Goal: Task Accomplishment & Management: Use online tool/utility

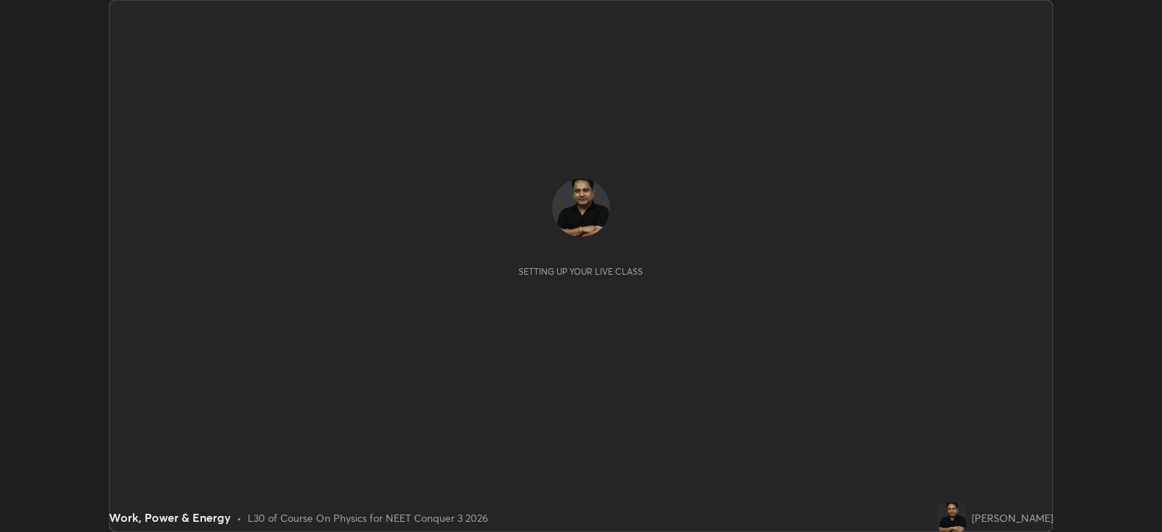
scroll to position [531, 1161]
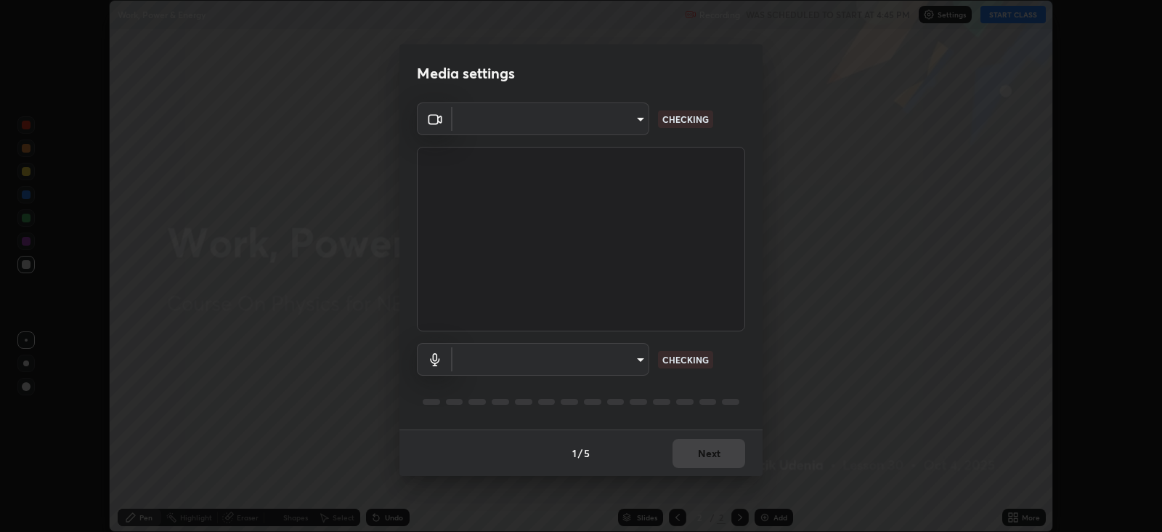
type input "db11550c6627cd1456fd7c992929e7e19338e9c76f4b1d491d27fd0e93a561d0"
click at [622, 361] on body "Erase all Work, Power & Energy Recording WAS SCHEDULED TO START AT 4:45 PM Sett…" at bounding box center [581, 266] width 1162 height 532
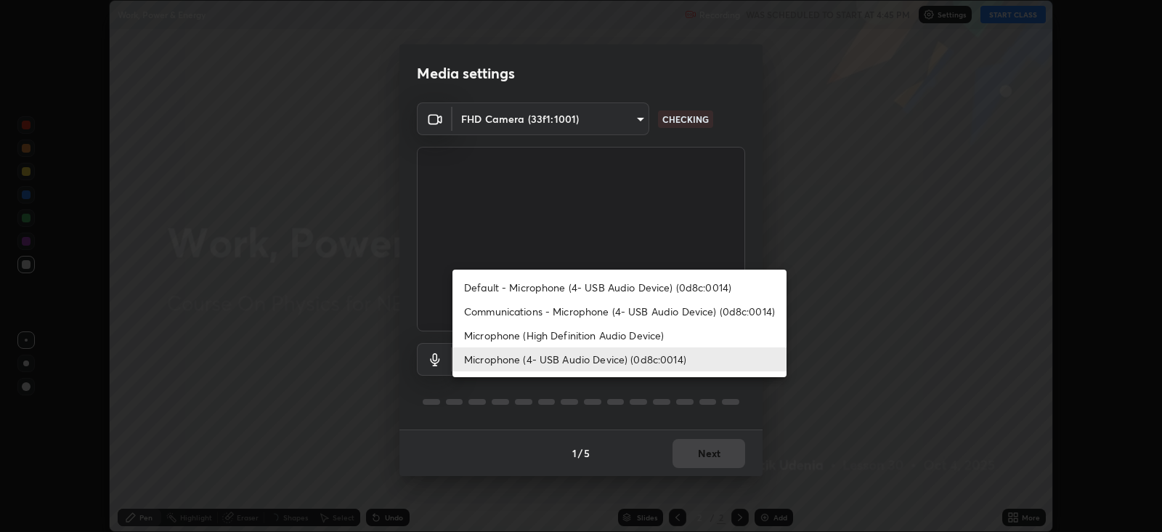
click at [630, 333] on li "Microphone (High Definition Audio Device)" at bounding box center [619, 335] width 334 height 24
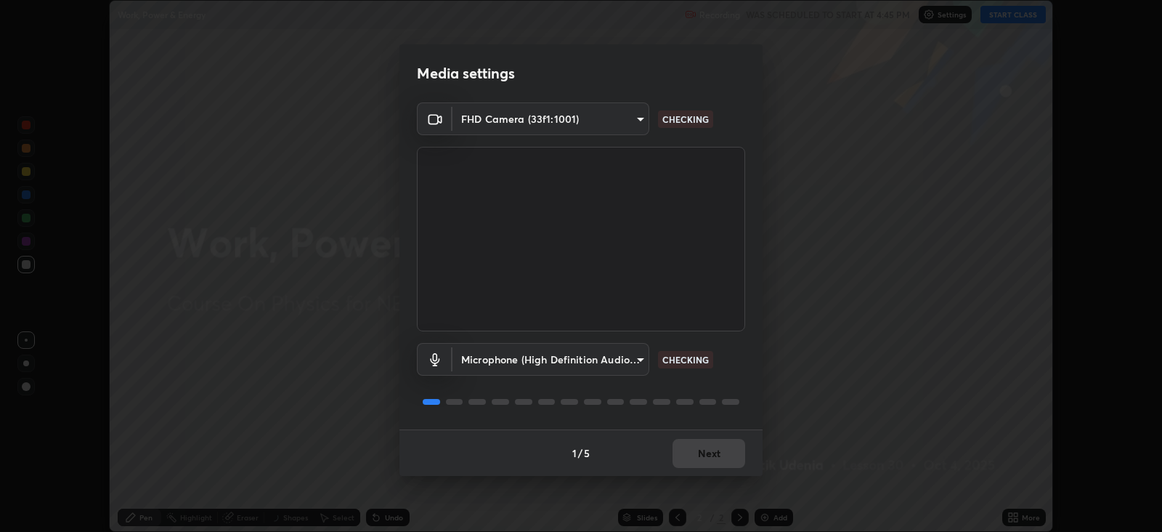
click at [615, 359] on body "Erase all Work, Power & Energy Recording WAS SCHEDULED TO START AT 4:45 PM Sett…" at bounding box center [581, 266] width 1162 height 532
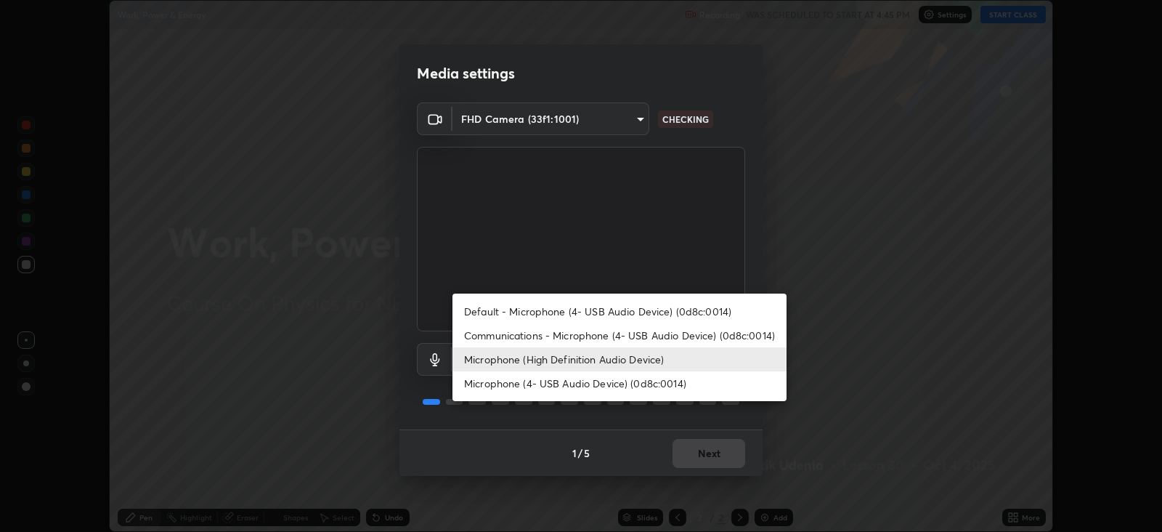
click at [619, 383] on li "Microphone (4- USB Audio Device) (0d8c:0014)" at bounding box center [619, 383] width 334 height 24
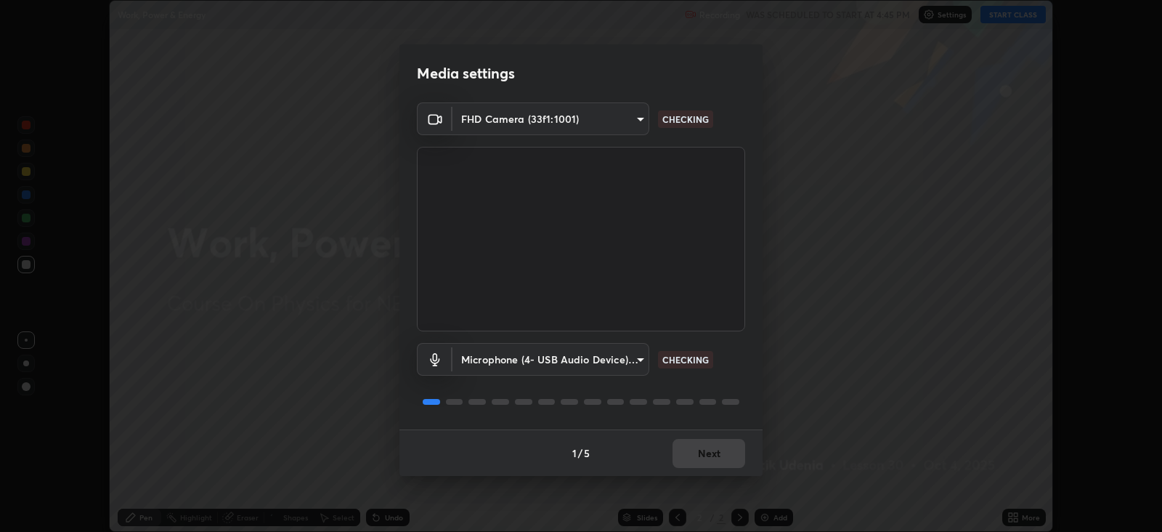
type input "d805ff438e7078c1de71cb4717de75612b37844973a4f27df63e8d5766dad93f"
click at [715, 444] on button "Next" at bounding box center [708, 453] width 73 height 29
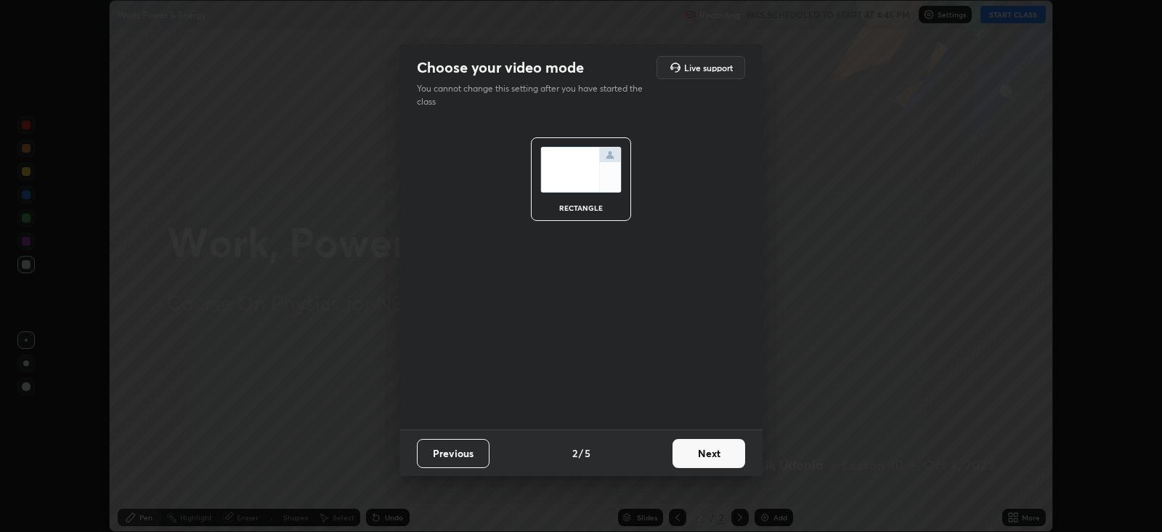
click at [724, 446] on button "Next" at bounding box center [708, 453] width 73 height 29
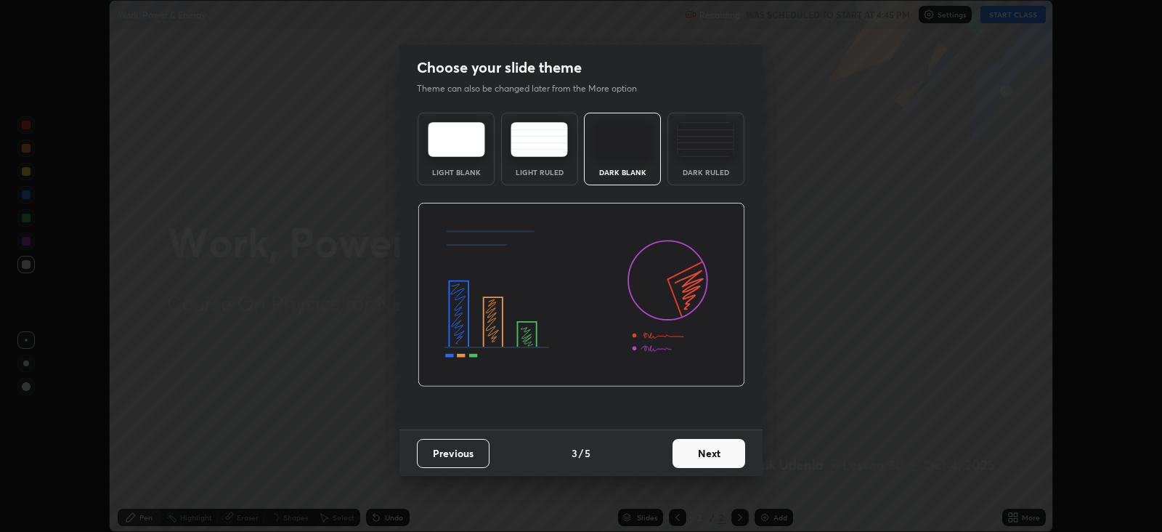
click at [716, 448] on button "Next" at bounding box center [708, 453] width 73 height 29
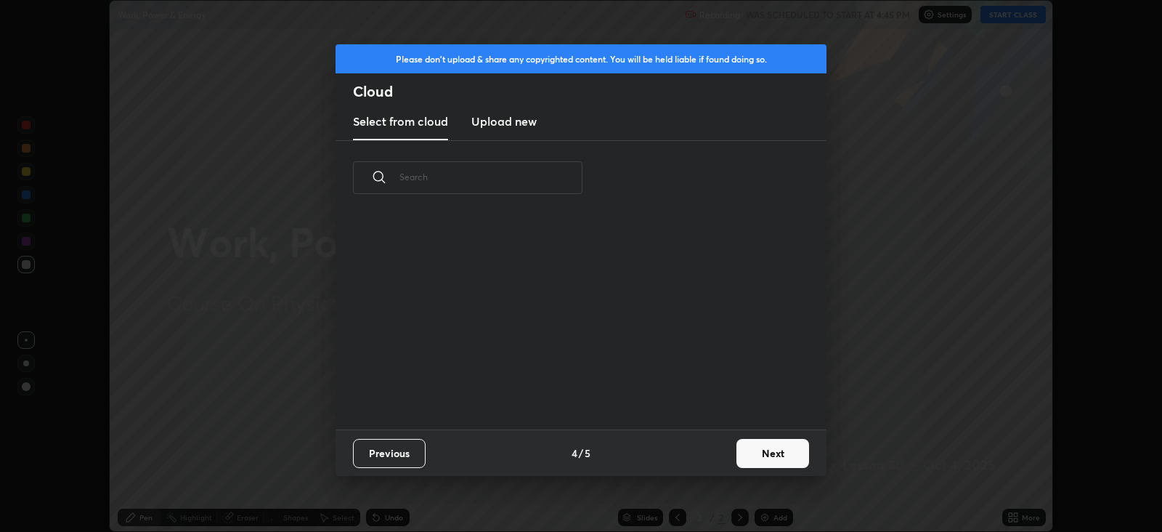
scroll to position [214, 466]
click at [512, 121] on h3 "Upload new" at bounding box center [503, 121] width 65 height 17
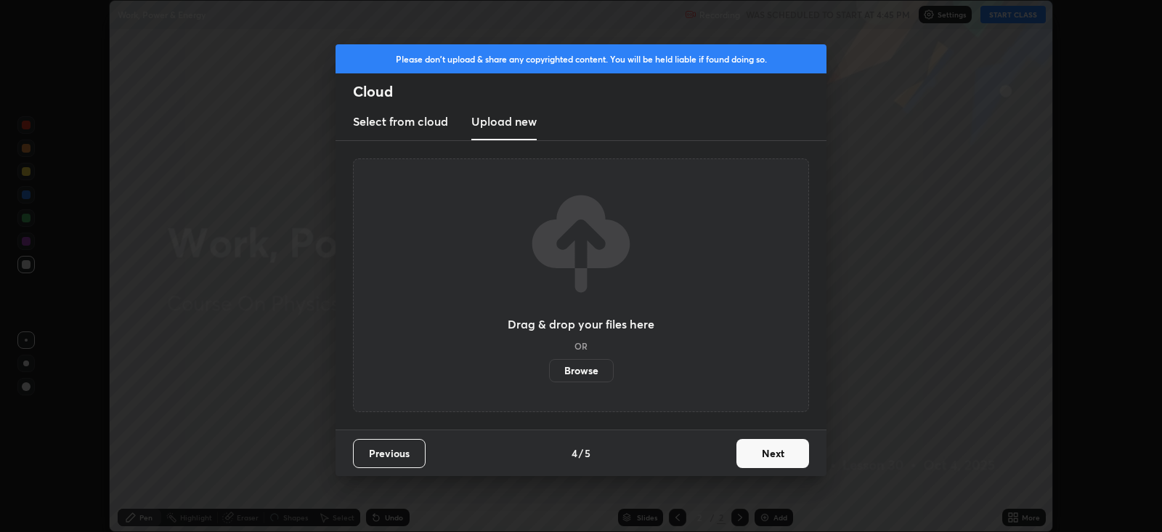
click at [575, 372] on label "Browse" at bounding box center [581, 370] width 65 height 23
click at [549, 372] on input "Browse" at bounding box center [549, 370] width 0 height 23
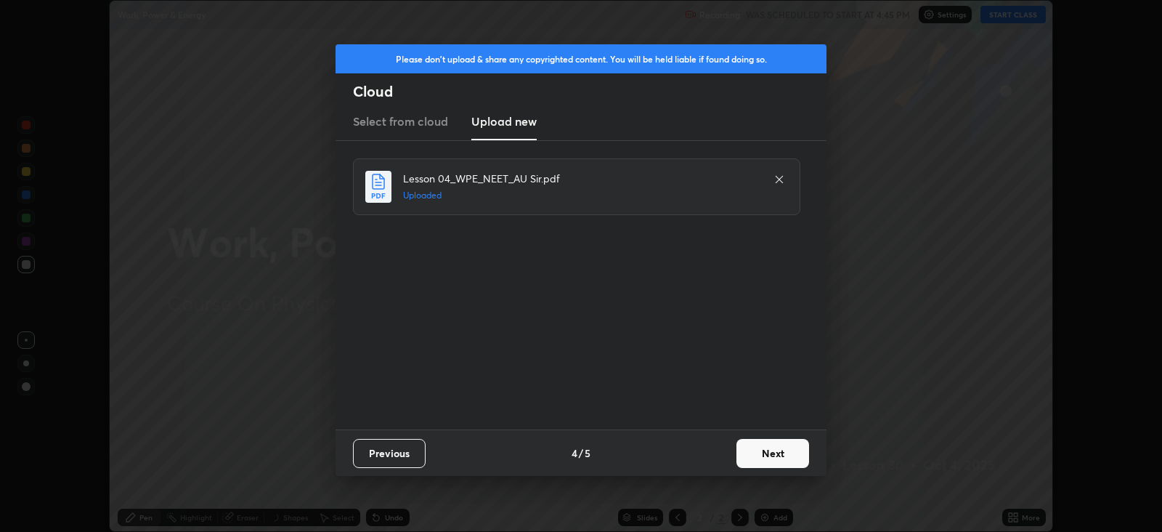
click at [765, 452] on button "Next" at bounding box center [772, 453] width 73 height 29
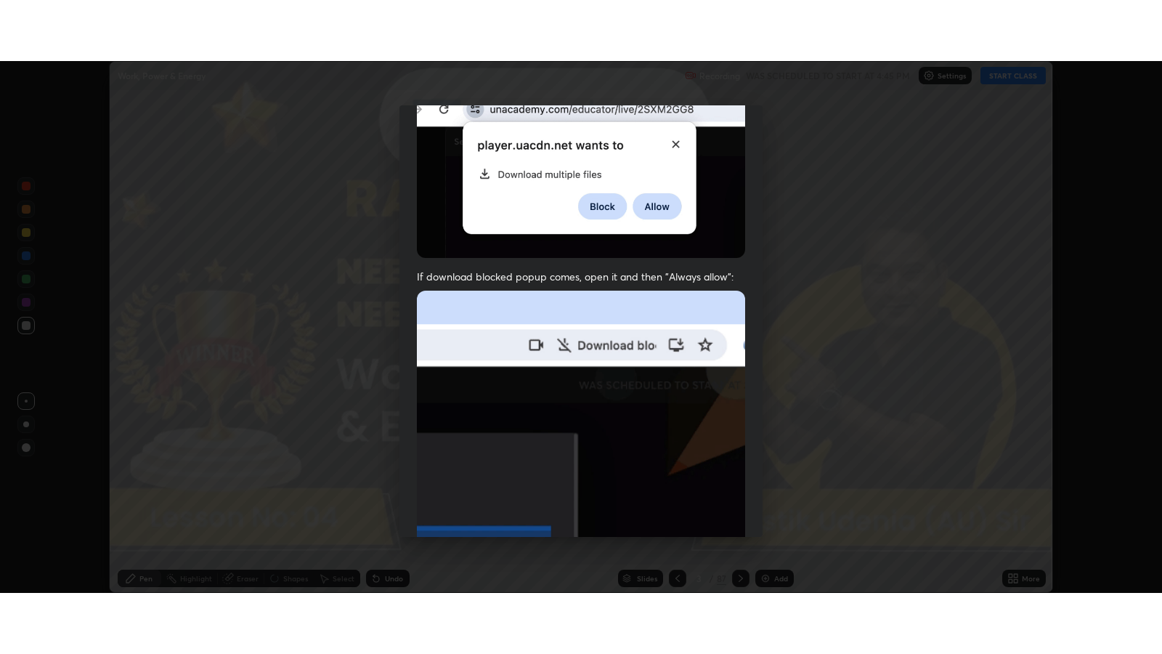
scroll to position [294, 0]
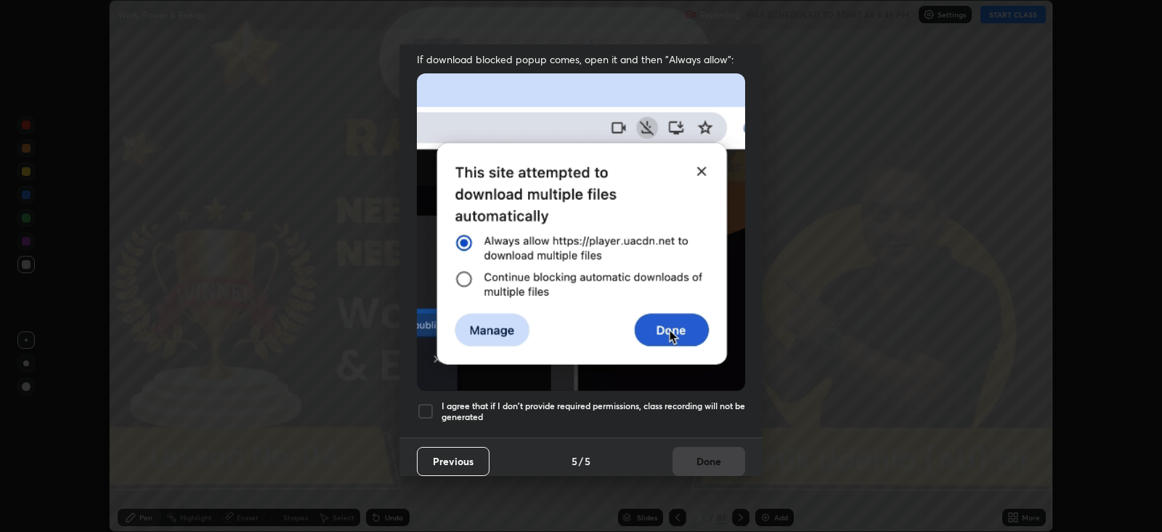
click at [430, 402] on div at bounding box center [425, 410] width 17 height 17
click at [714, 450] on button "Done" at bounding box center [708, 461] width 73 height 29
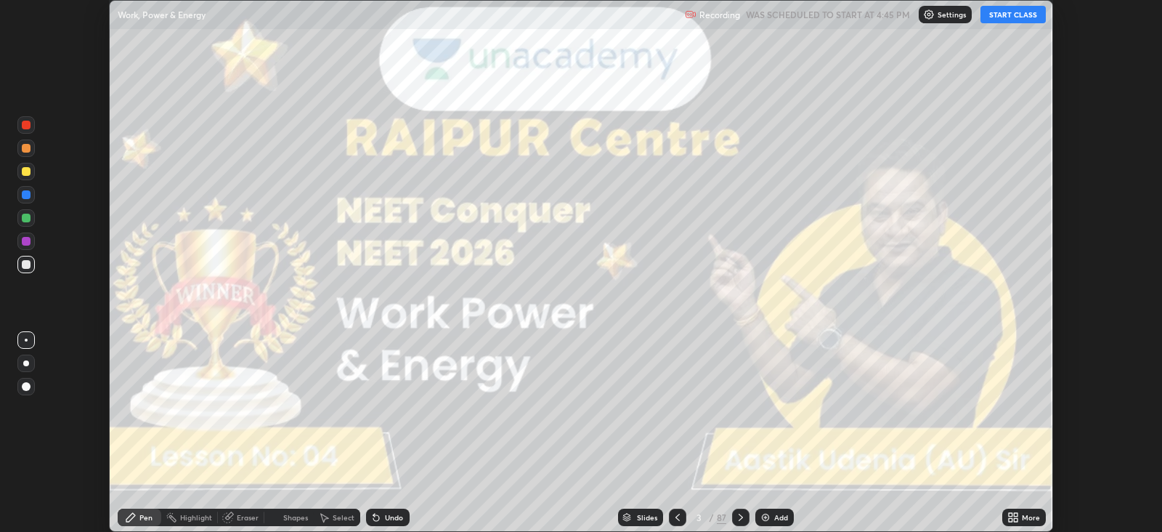
click at [1015, 519] on icon at bounding box center [1016, 520] width 4 height 4
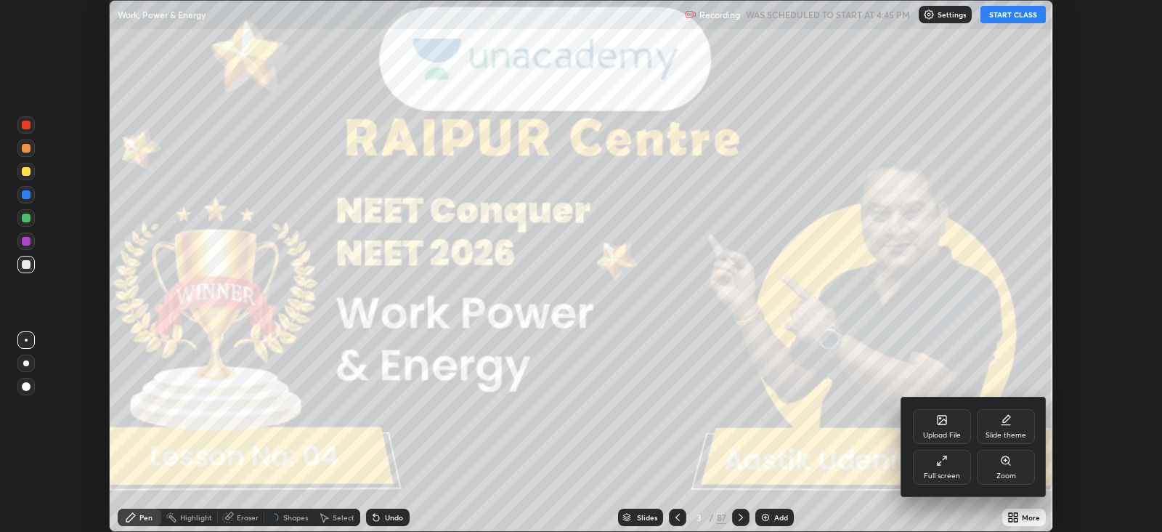
click at [944, 468] on div "Full screen" at bounding box center [942, 467] width 58 height 35
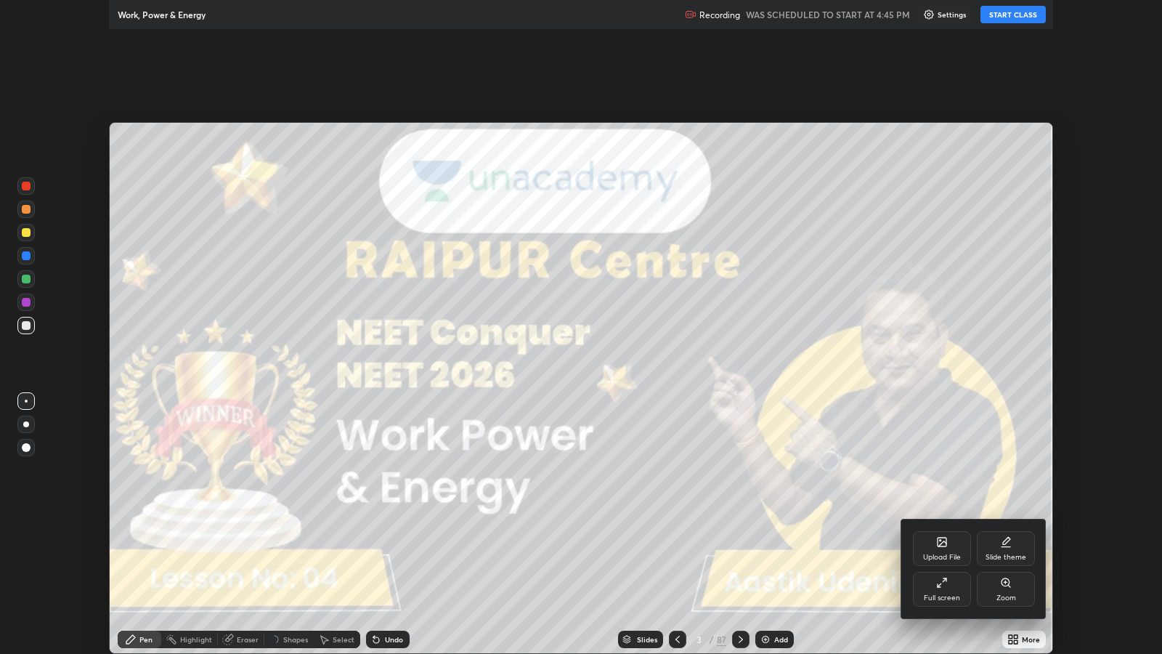
scroll to position [653, 1161]
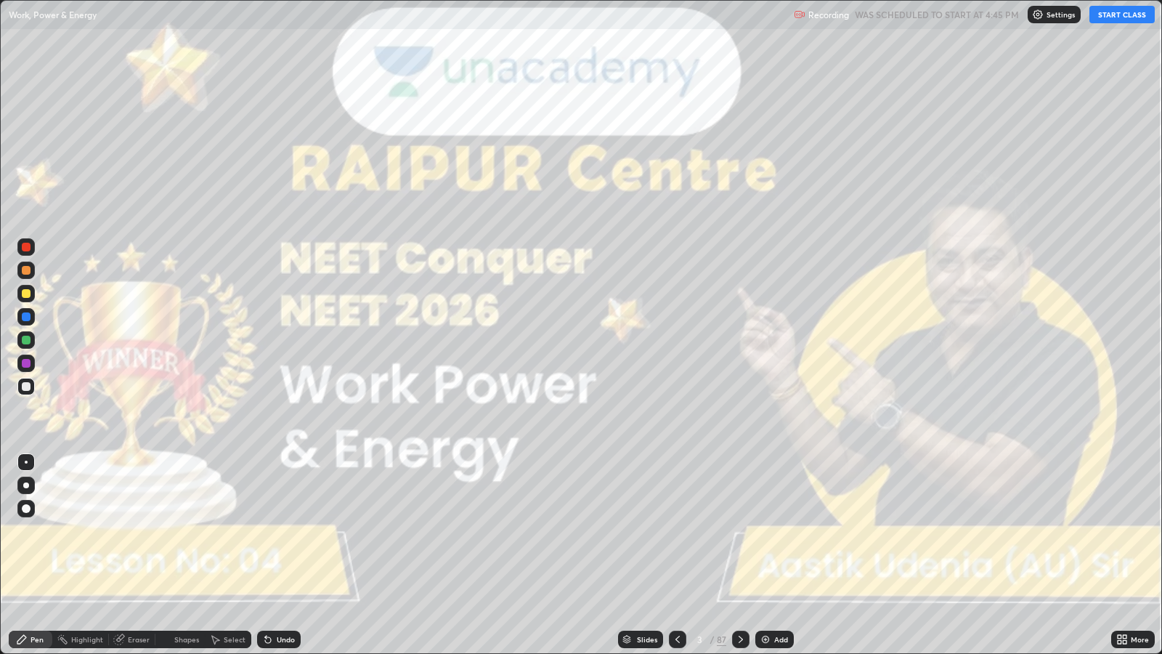
click at [1107, 18] on button "START CLASS" at bounding box center [1121, 14] width 65 height 17
click at [25, 484] on div at bounding box center [26, 485] width 6 height 6
click at [739, 531] on icon at bounding box center [741, 639] width 12 height 12
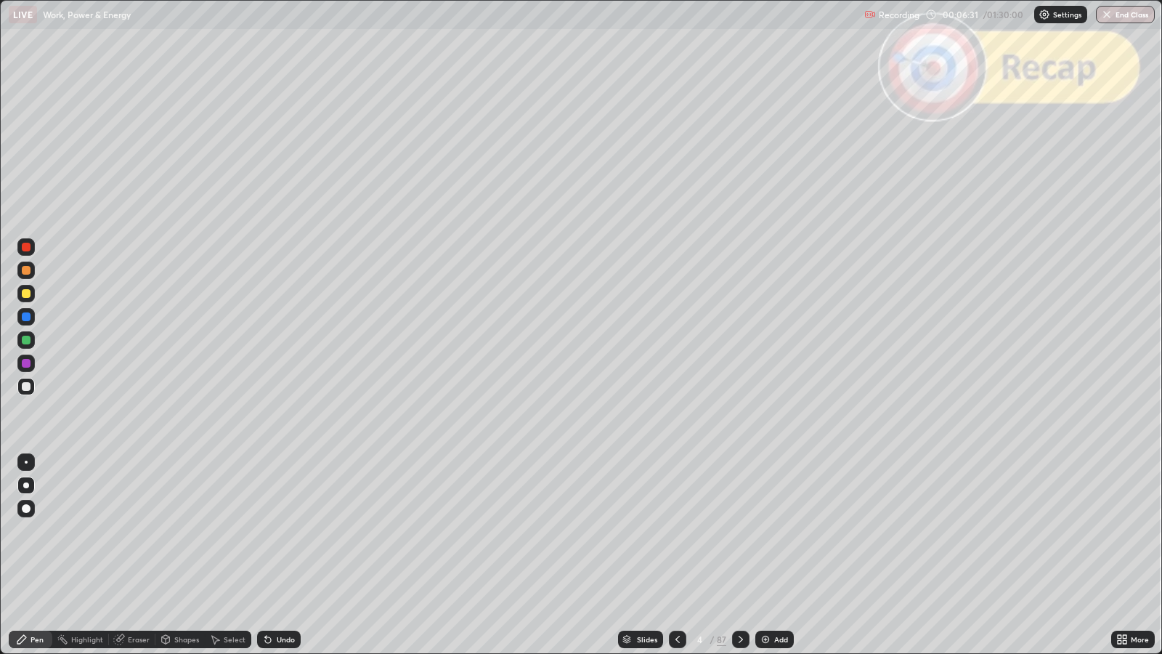
click at [739, 531] on icon at bounding box center [741, 639] width 12 height 12
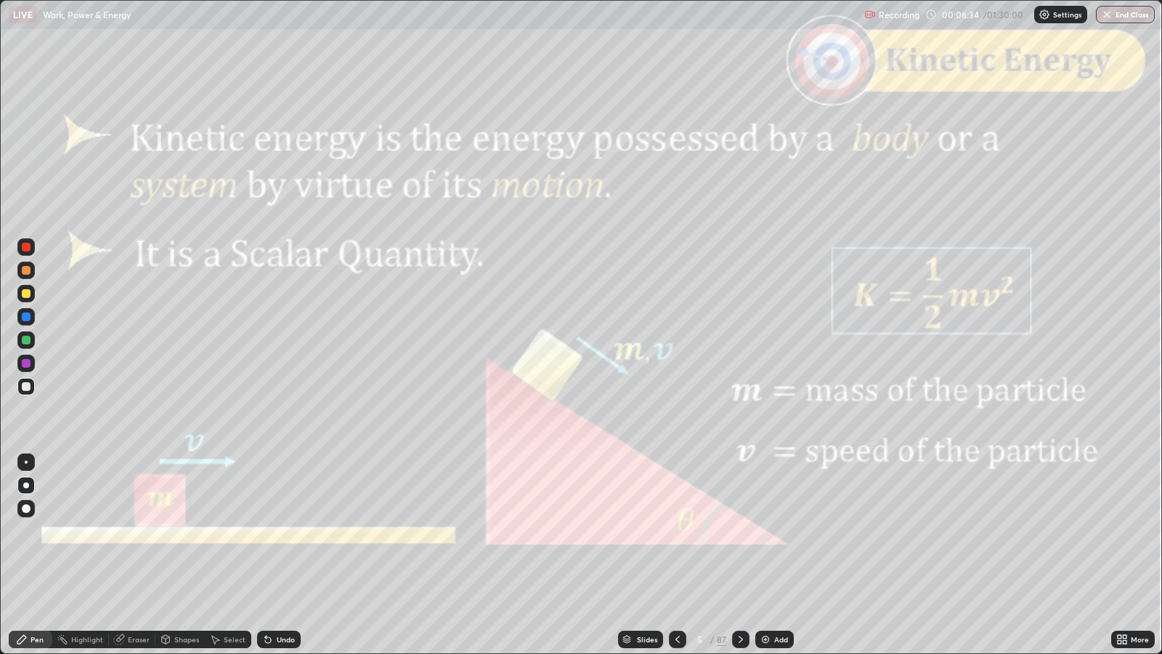
click at [646, 531] on div "Slides" at bounding box center [647, 638] width 20 height 7
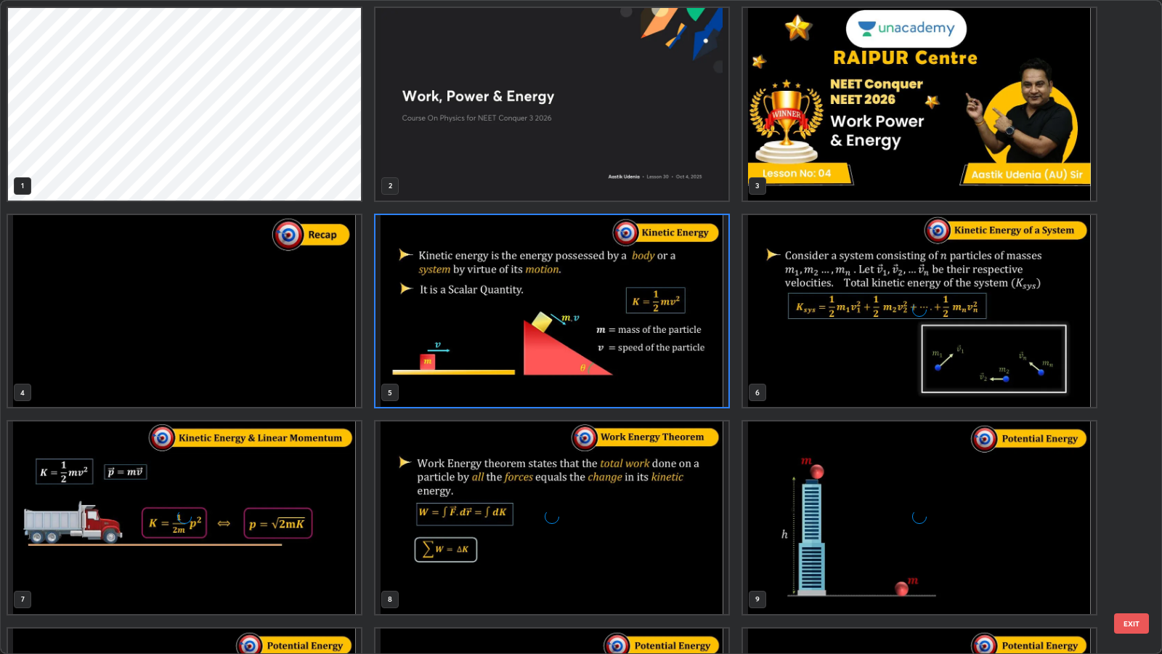
scroll to position [648, 1153]
click at [1137, 531] on button "EXIT" at bounding box center [1131, 623] width 35 height 20
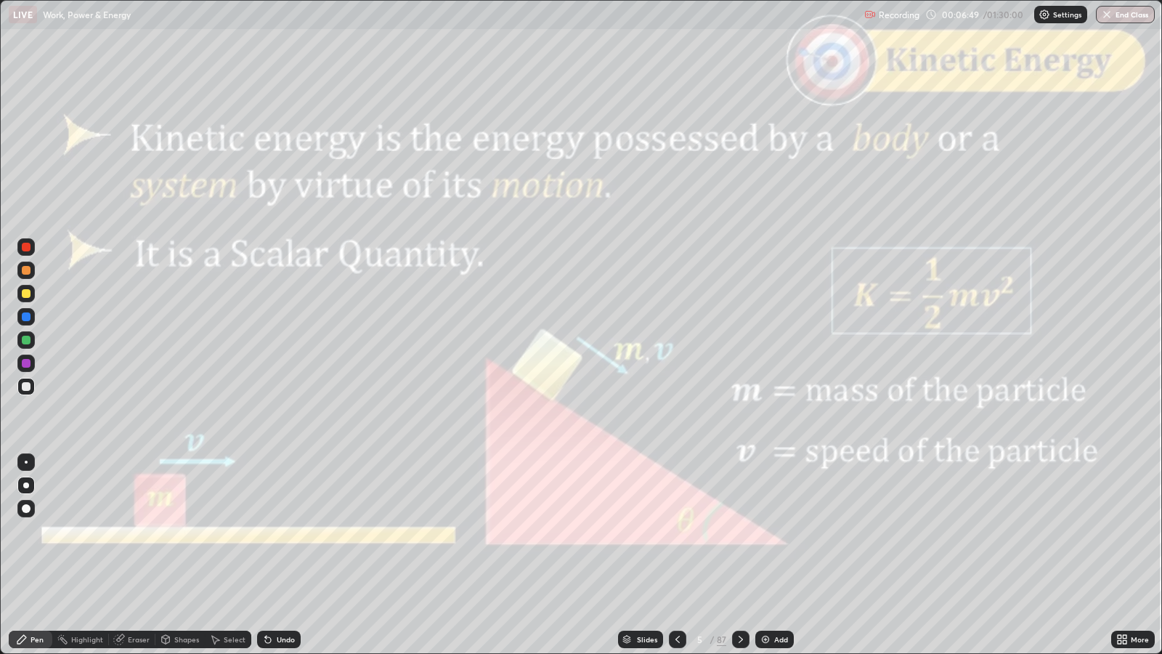
click at [739, 531] on icon at bounding box center [741, 639] width 12 height 12
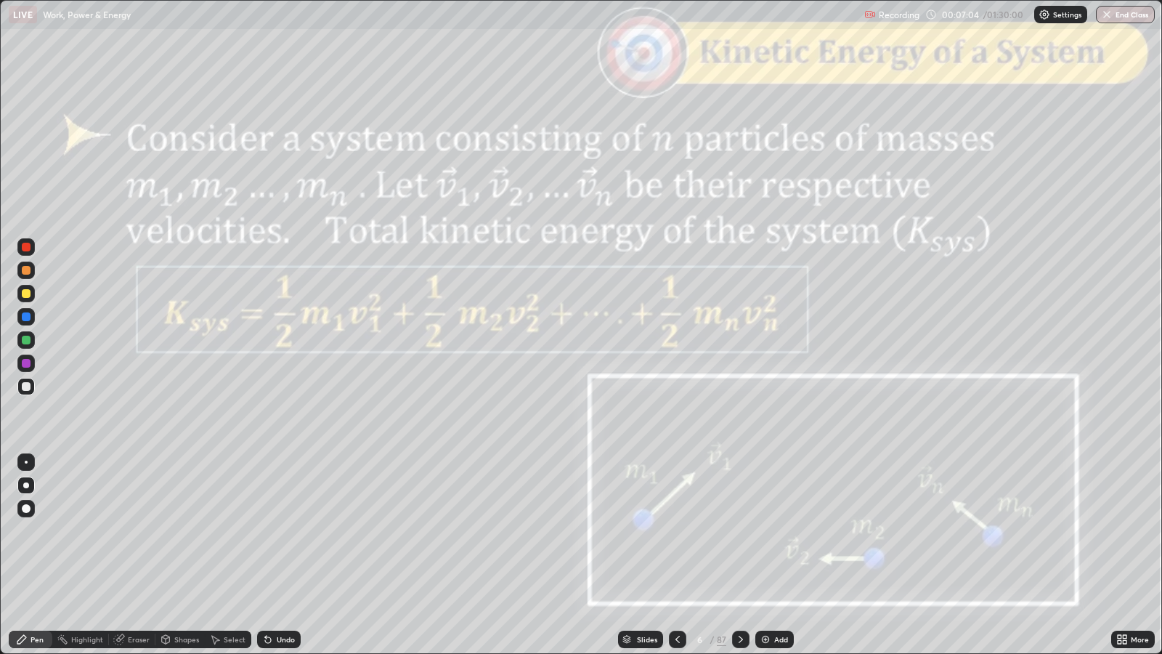
click at [739, 531] on icon at bounding box center [741, 639] width 12 height 12
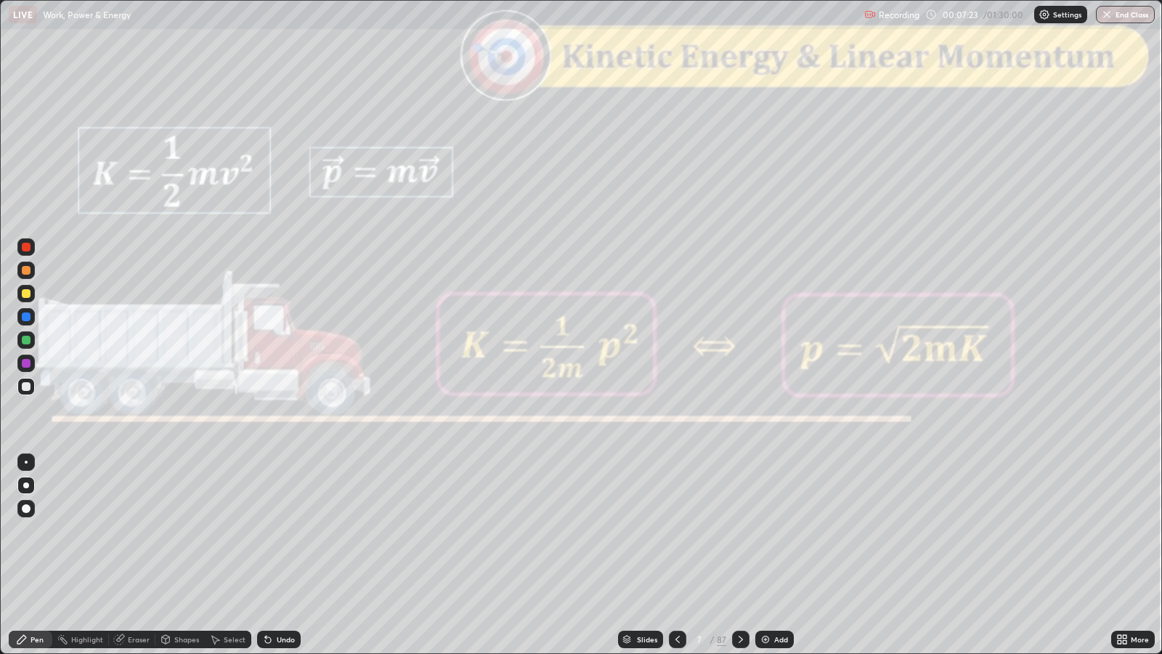
click at [736, 531] on icon at bounding box center [741, 639] width 12 height 12
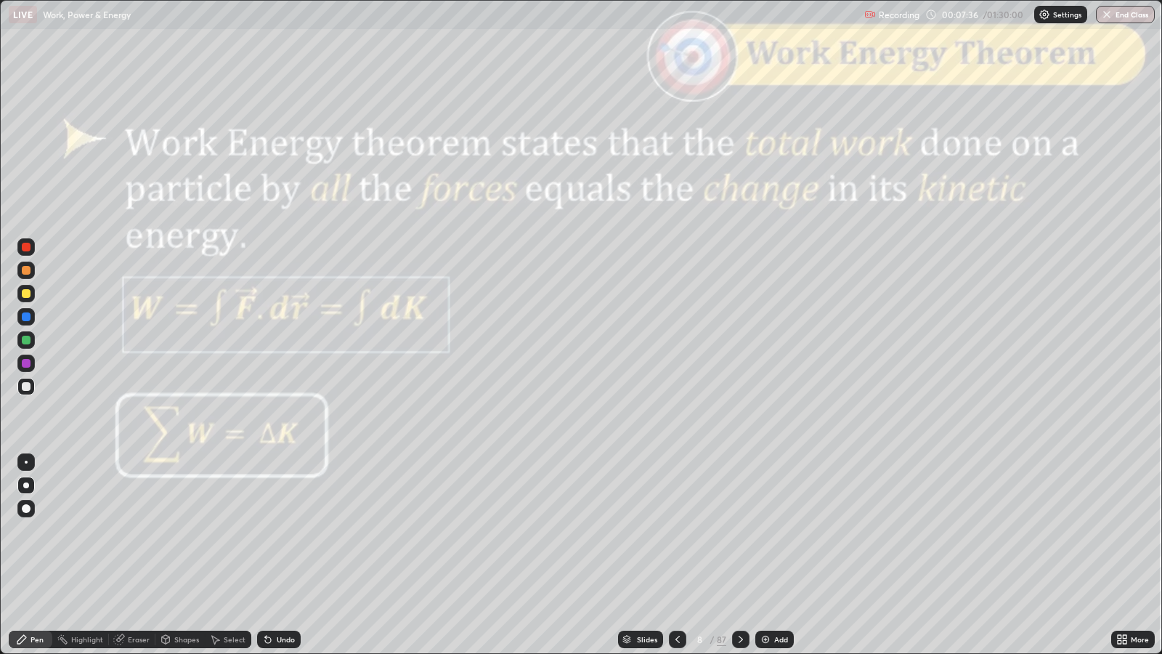
click at [741, 531] on icon at bounding box center [741, 638] width 4 height 7
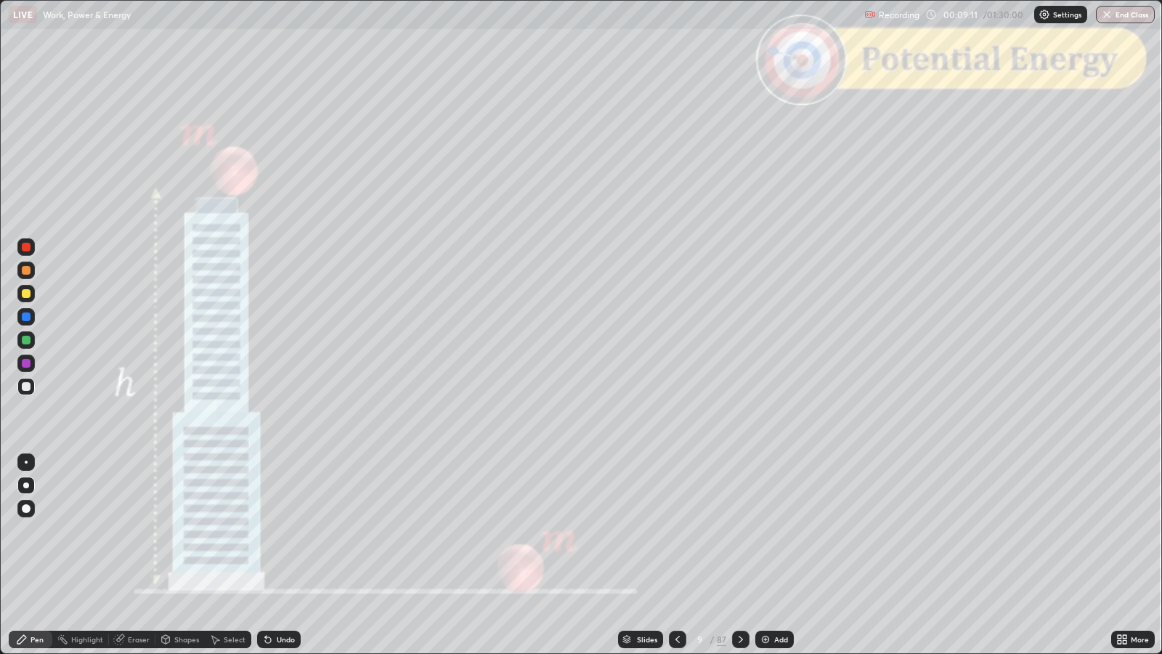
click at [281, 531] on div "Undo" at bounding box center [286, 638] width 18 height 7
click at [280, 531] on div "Undo" at bounding box center [279, 638] width 44 height 17
click at [277, 531] on div "Undo" at bounding box center [279, 638] width 44 height 17
click at [281, 531] on div "Undo" at bounding box center [286, 638] width 18 height 7
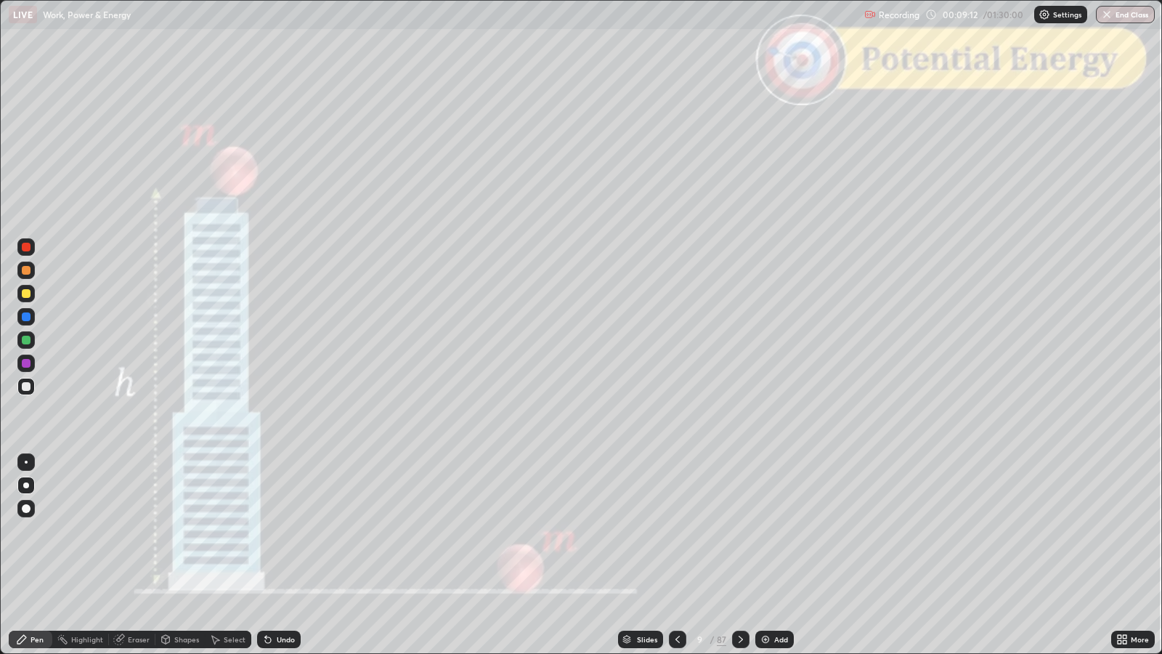
click at [283, 531] on div "Undo" at bounding box center [286, 638] width 18 height 7
click at [284, 531] on div "Undo" at bounding box center [286, 638] width 18 height 7
click at [279, 531] on div "Undo" at bounding box center [286, 638] width 18 height 7
click at [265, 531] on icon at bounding box center [268, 640] width 6 height 6
click at [0, 243] on div "Setting up your live class" at bounding box center [581, 327] width 1162 height 654
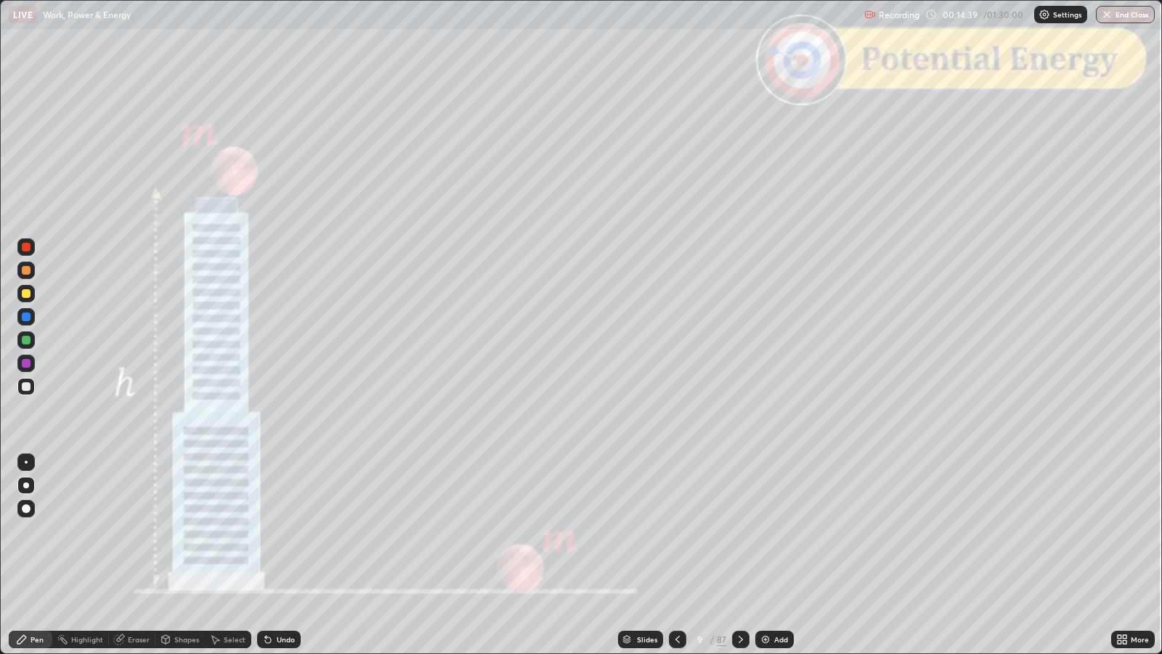
click at [739, 531] on icon at bounding box center [741, 639] width 12 height 12
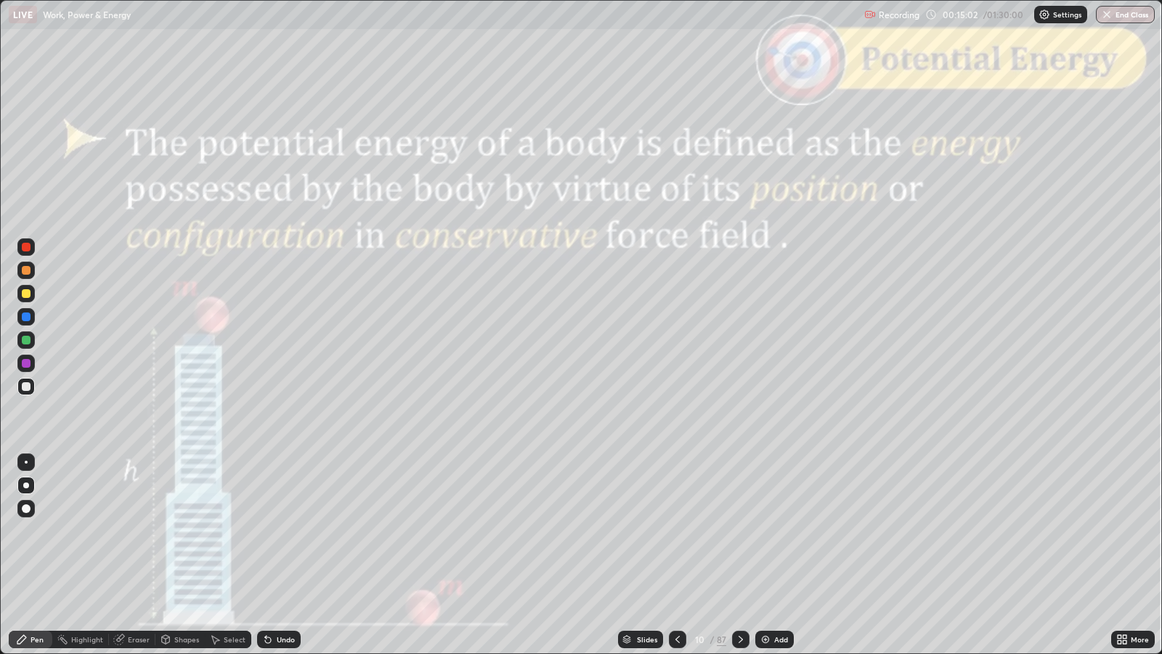
click at [744, 531] on icon at bounding box center [741, 639] width 12 height 12
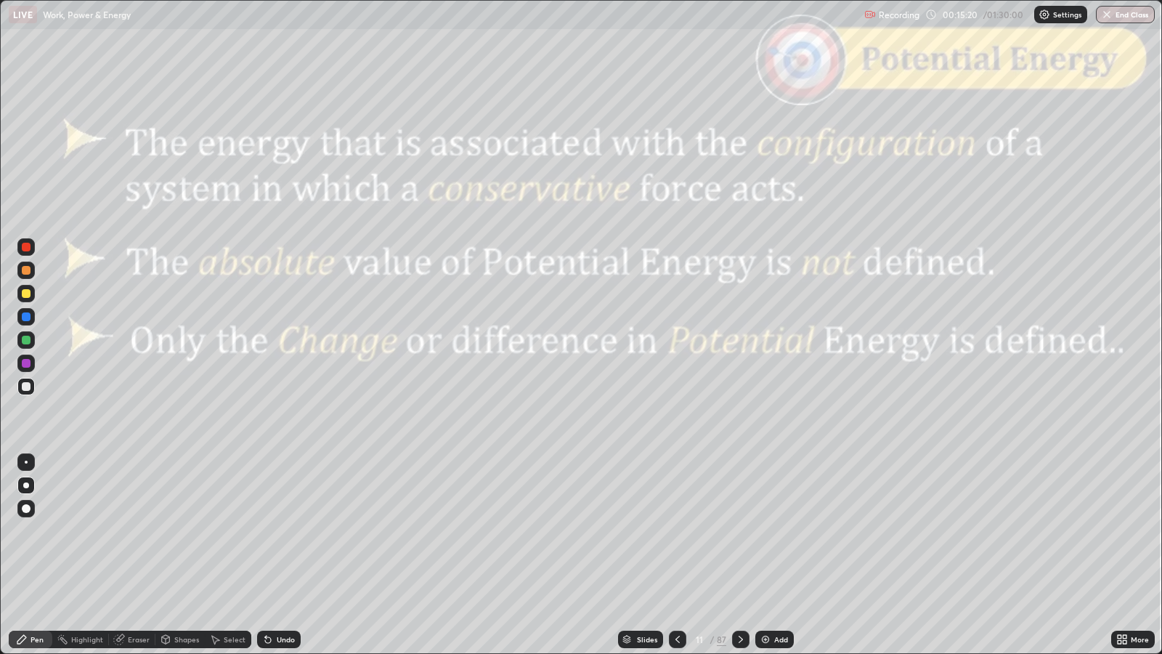
click at [652, 531] on div "Slides" at bounding box center [647, 638] width 20 height 7
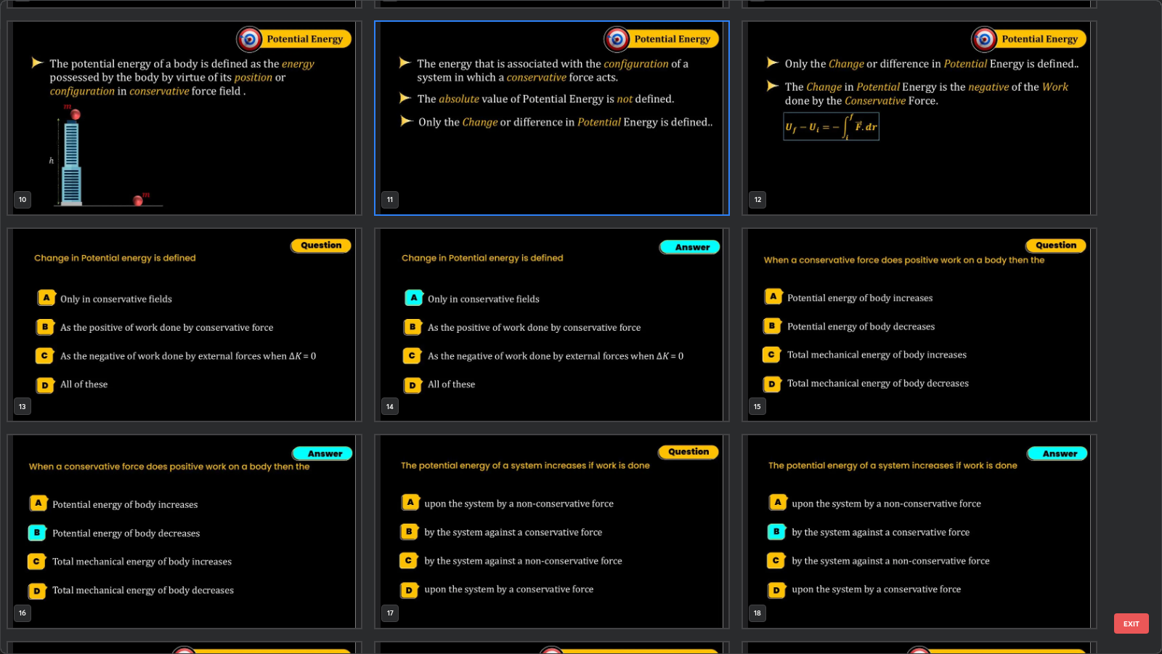
scroll to position [633, 0]
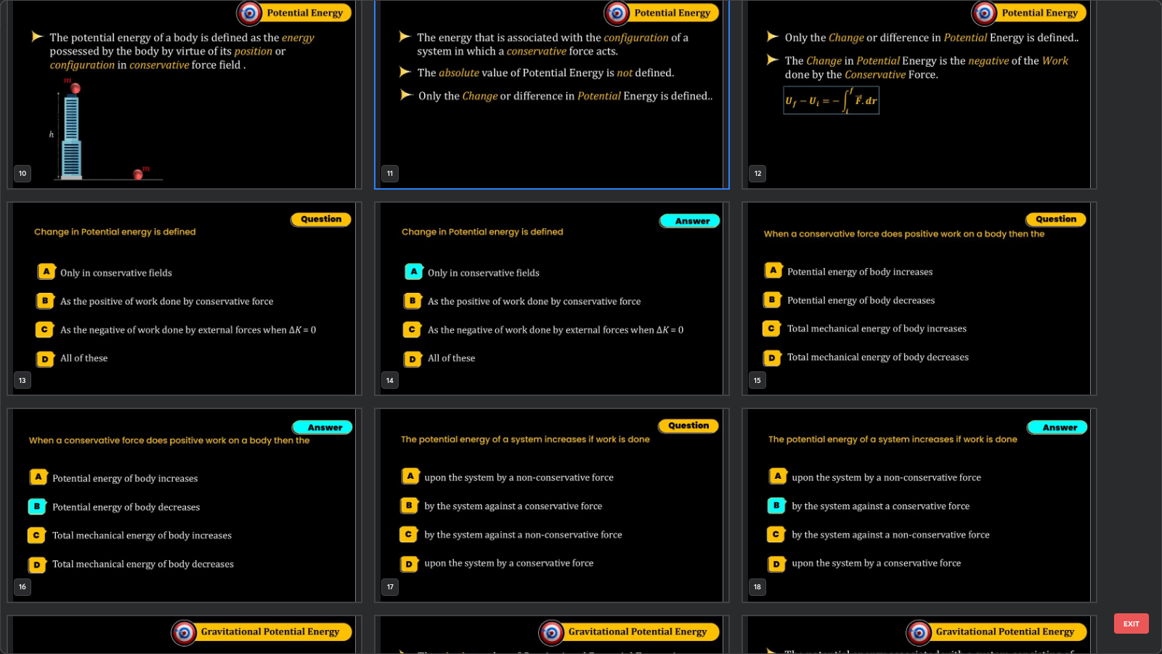
click at [1135, 531] on button "EXIT" at bounding box center [1131, 623] width 35 height 20
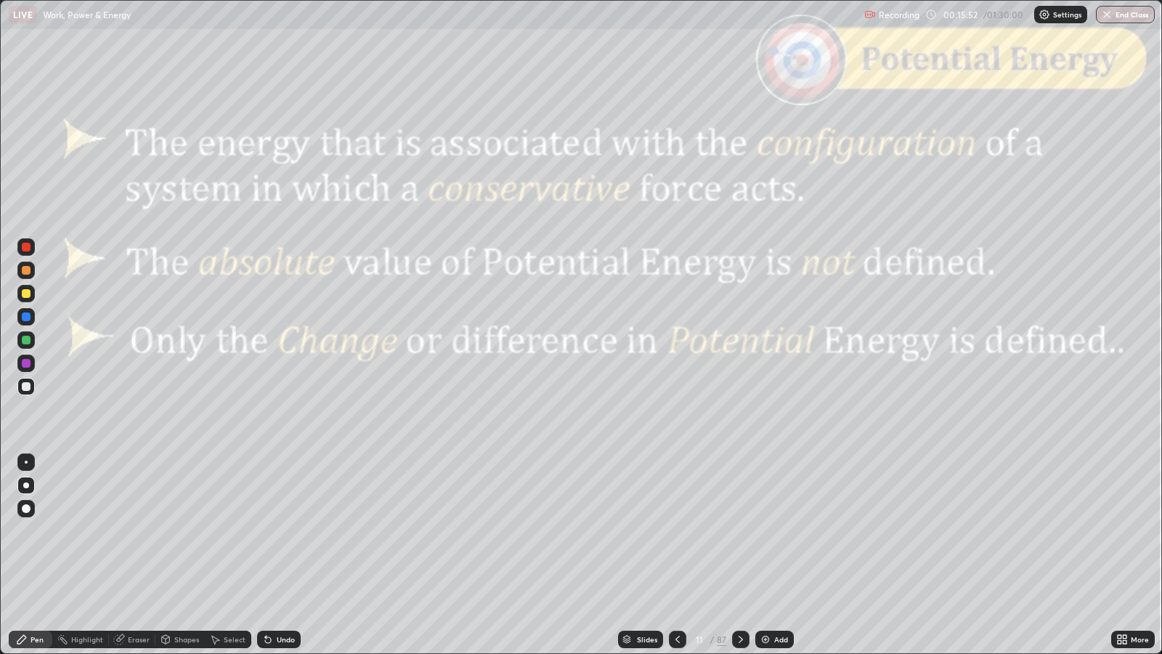
click at [283, 531] on div "Undo" at bounding box center [286, 638] width 18 height 7
click at [739, 531] on div at bounding box center [740, 638] width 17 height 17
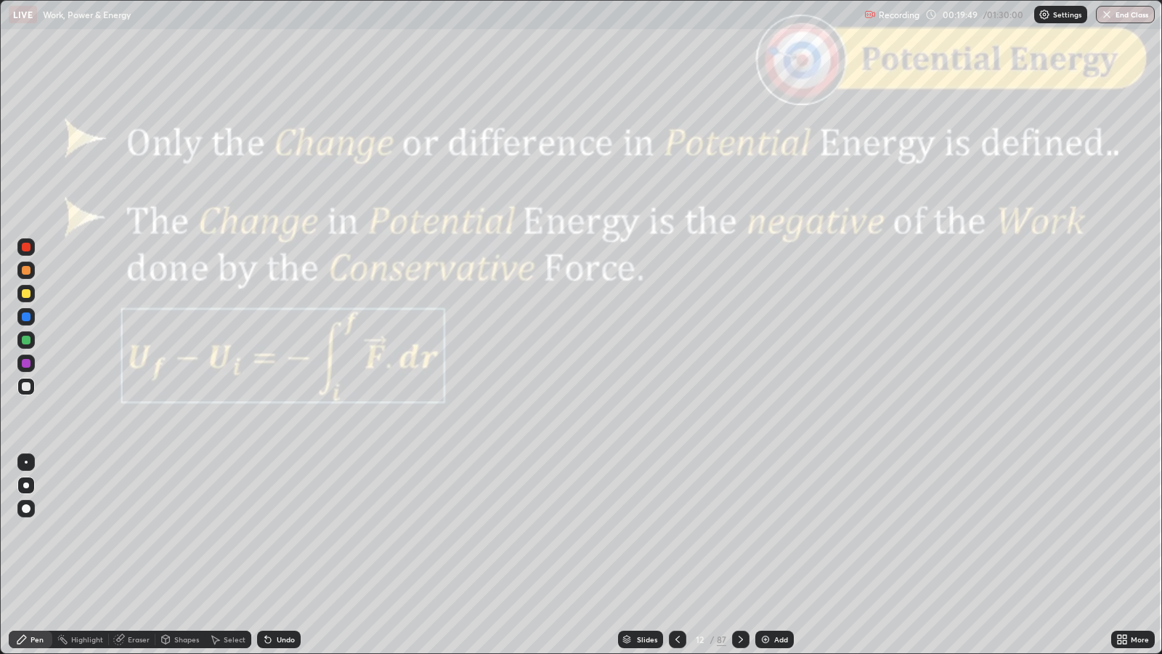
click at [672, 531] on icon at bounding box center [678, 639] width 12 height 12
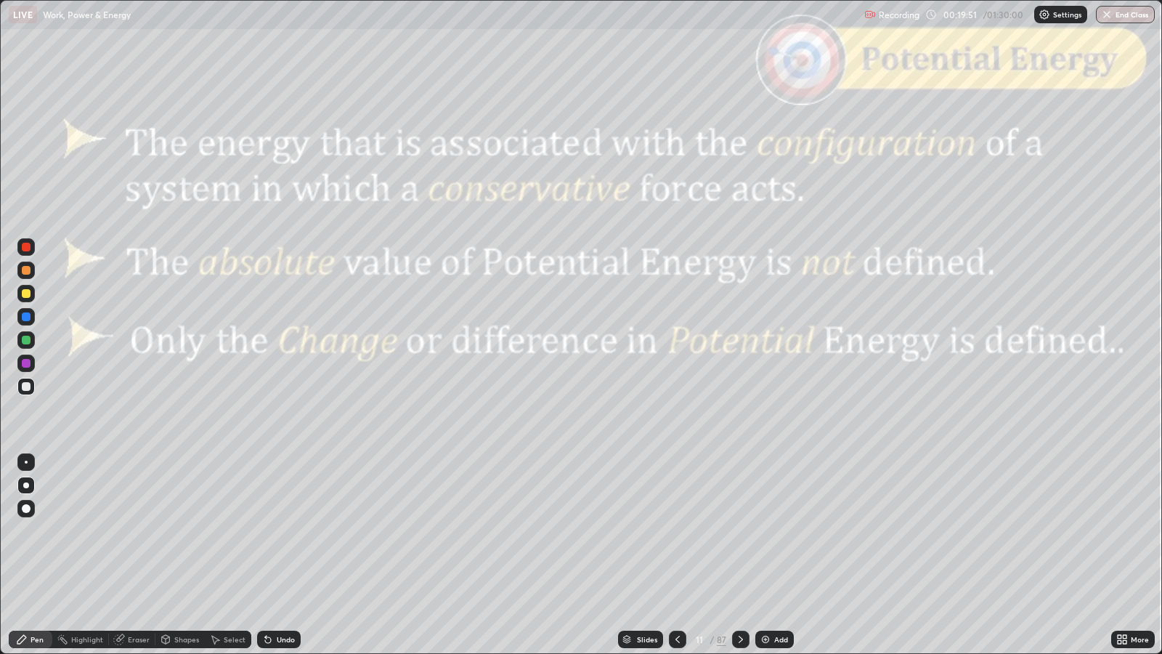
click at [737, 531] on div at bounding box center [740, 638] width 17 height 17
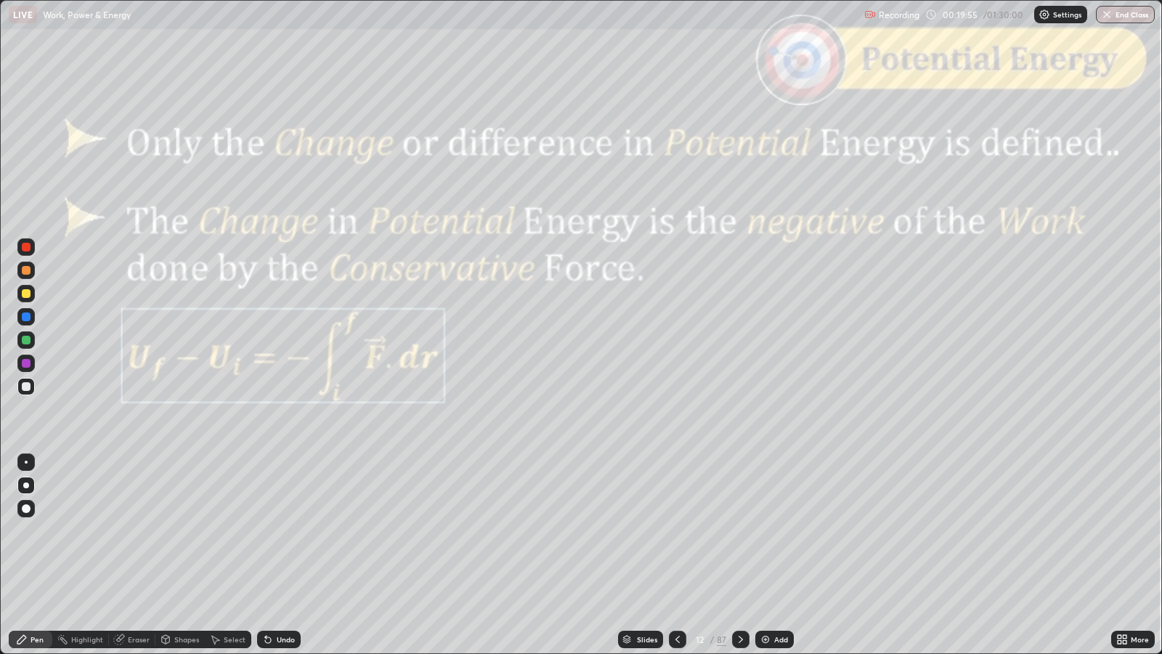
click at [736, 531] on div at bounding box center [740, 638] width 17 height 17
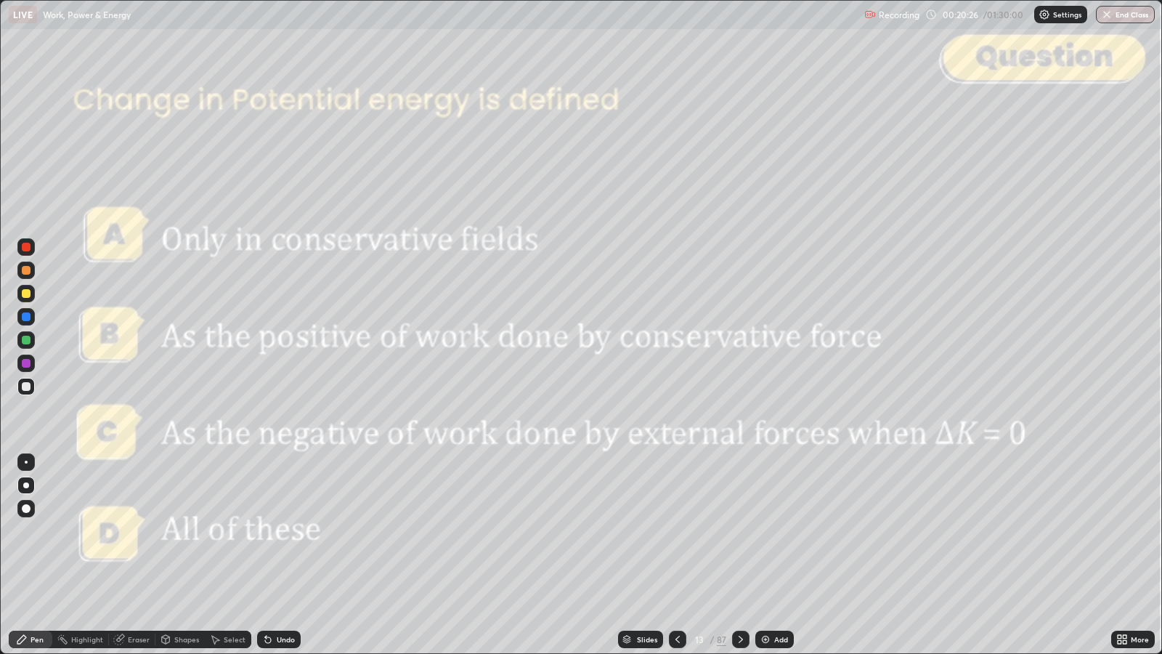
click at [27, 247] on div at bounding box center [26, 247] width 9 height 9
click at [739, 531] on icon at bounding box center [741, 638] width 4 height 7
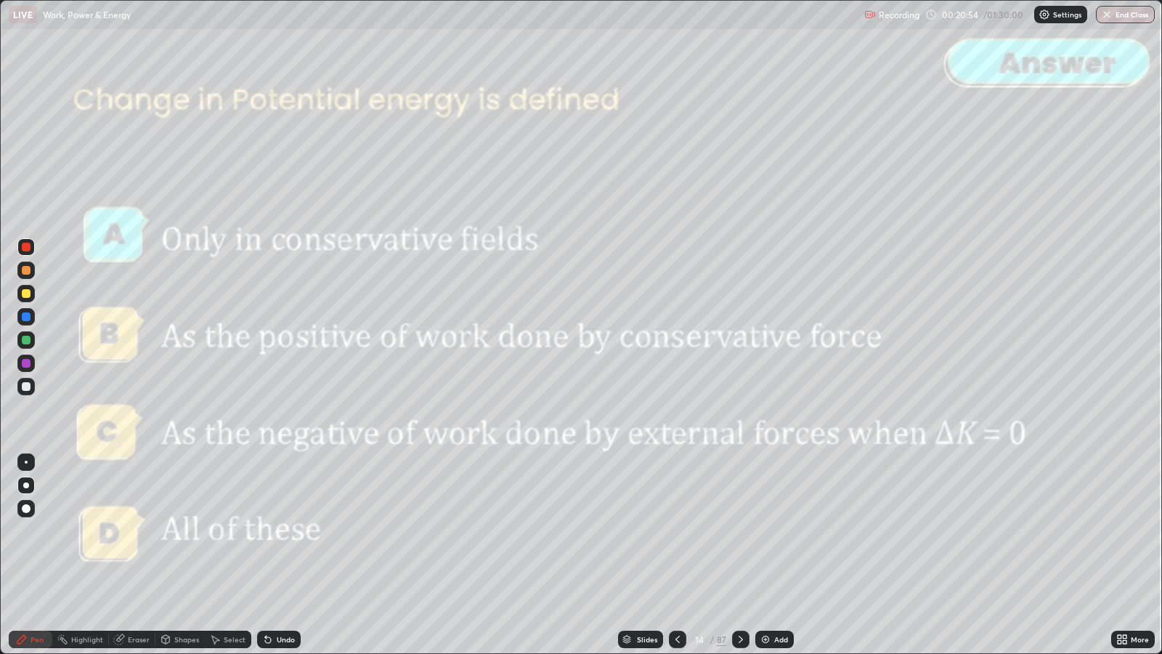
click at [739, 531] on icon at bounding box center [741, 639] width 12 height 12
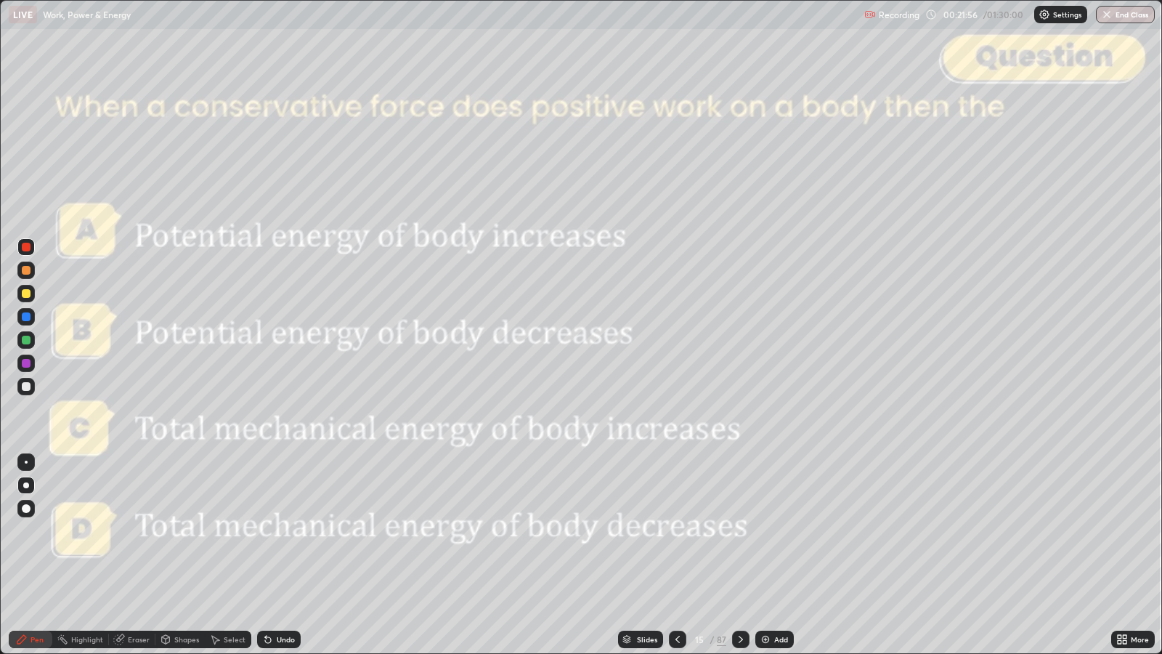
click at [643, 531] on div "Slides" at bounding box center [647, 638] width 20 height 7
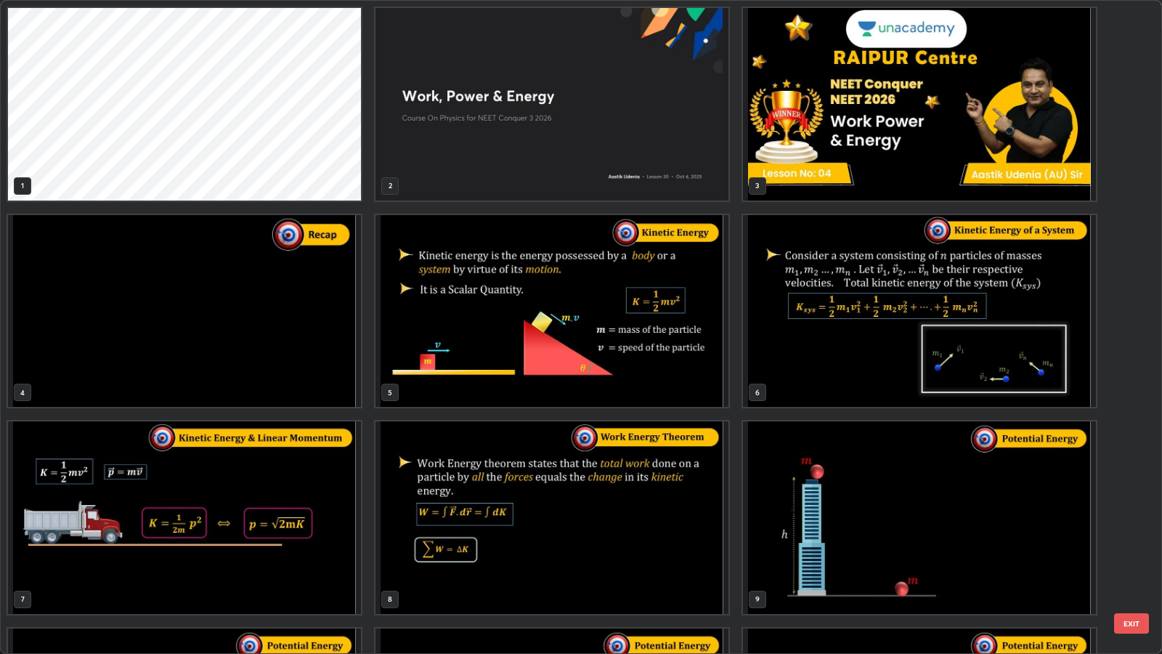
scroll to position [648, 1153]
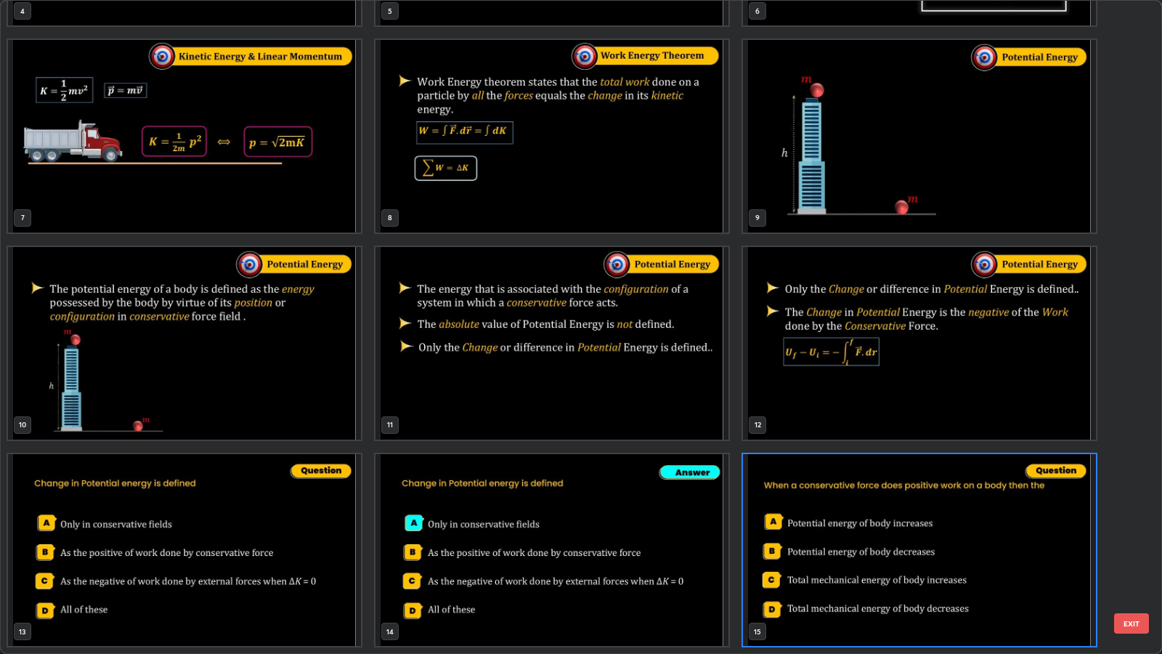
click at [664, 386] on img "grid" at bounding box center [551, 343] width 353 height 192
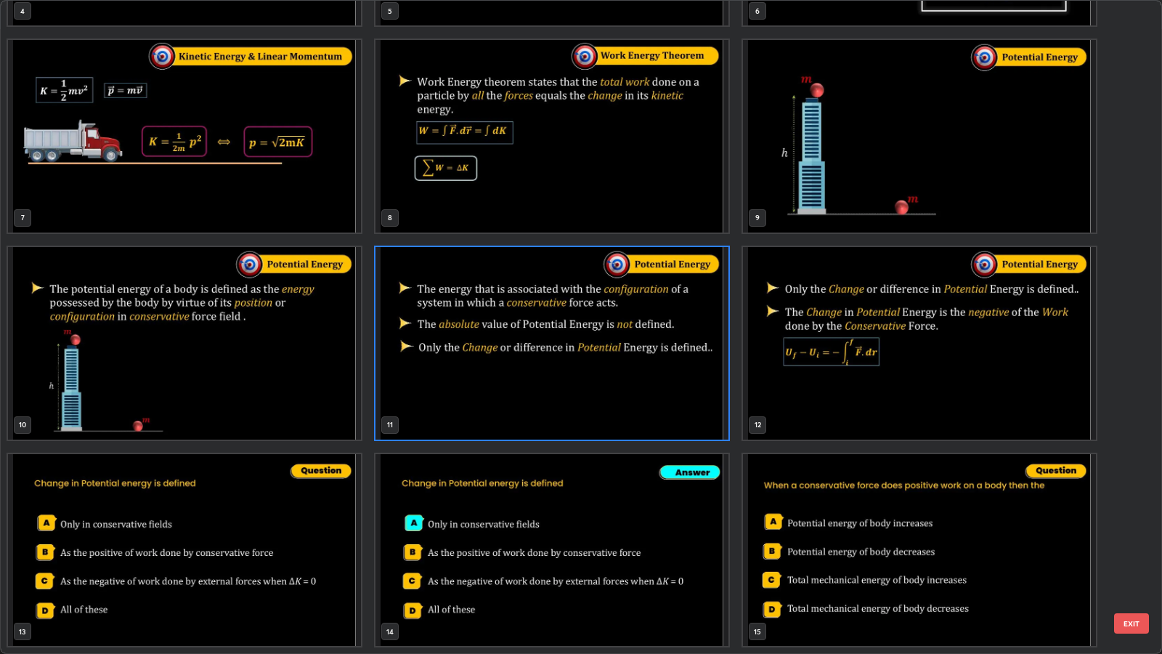
click at [1131, 531] on button "EXIT" at bounding box center [1131, 623] width 35 height 20
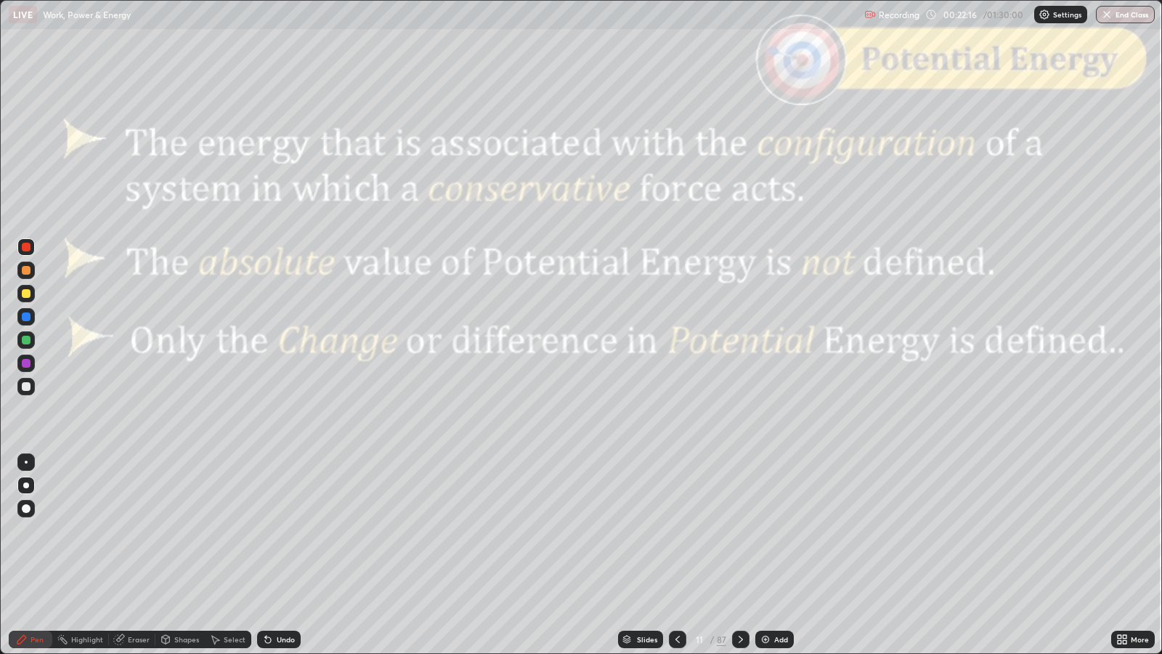
click at [739, 531] on icon at bounding box center [741, 639] width 12 height 12
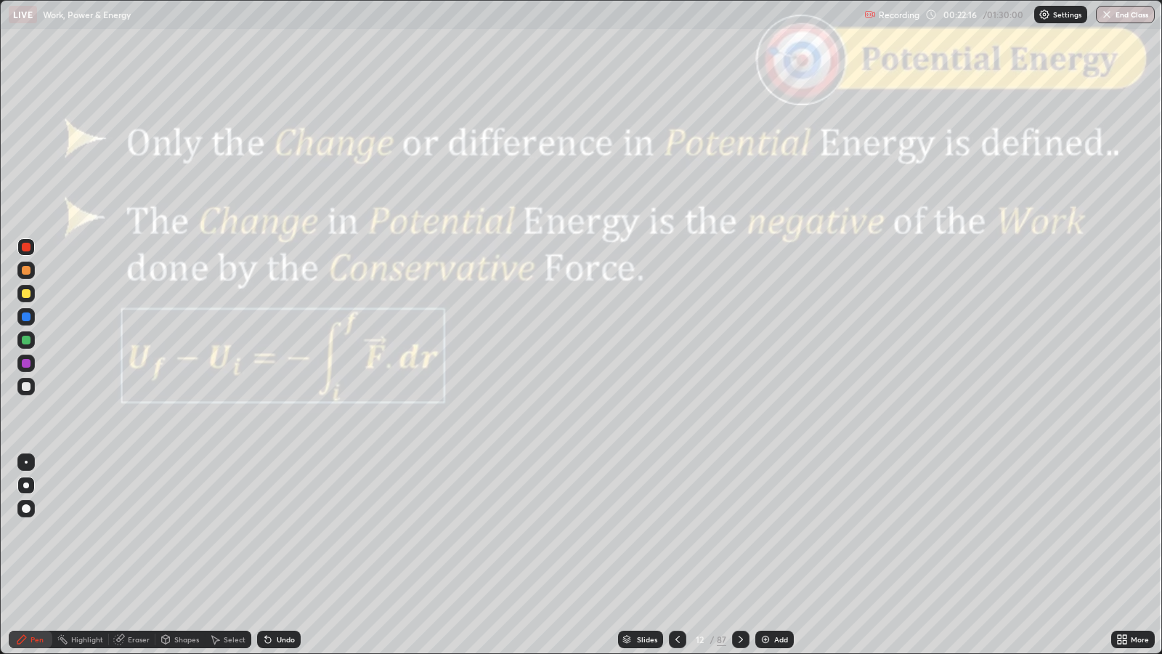
click at [732, 531] on div at bounding box center [740, 639] width 17 height 29
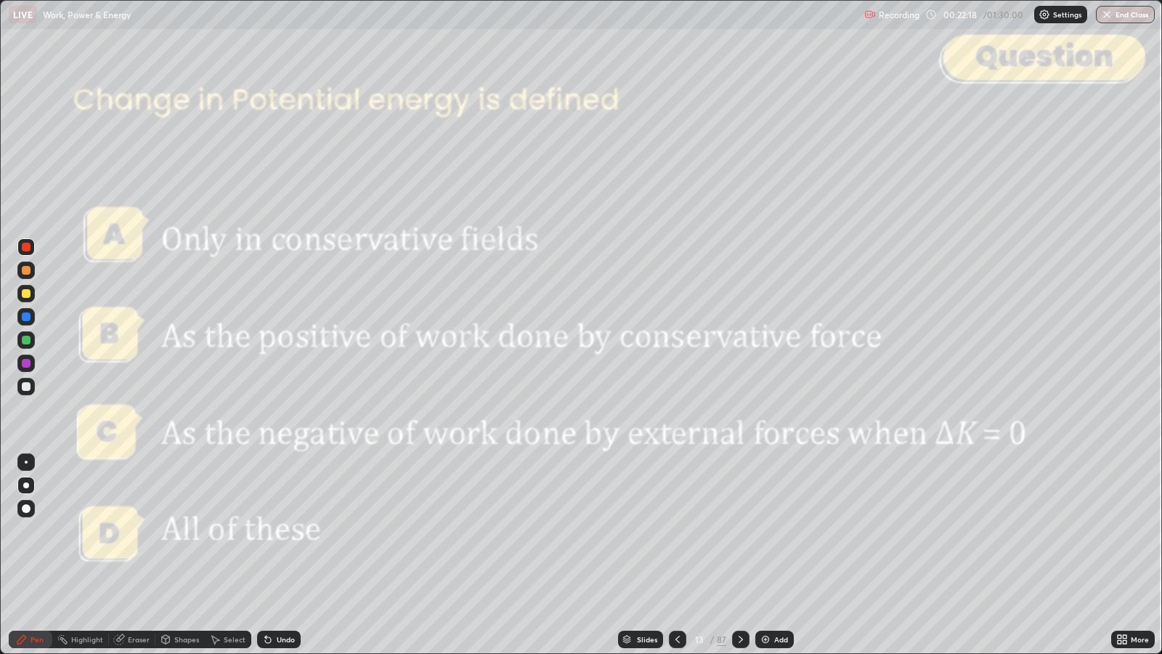
click at [732, 531] on div at bounding box center [740, 639] width 17 height 29
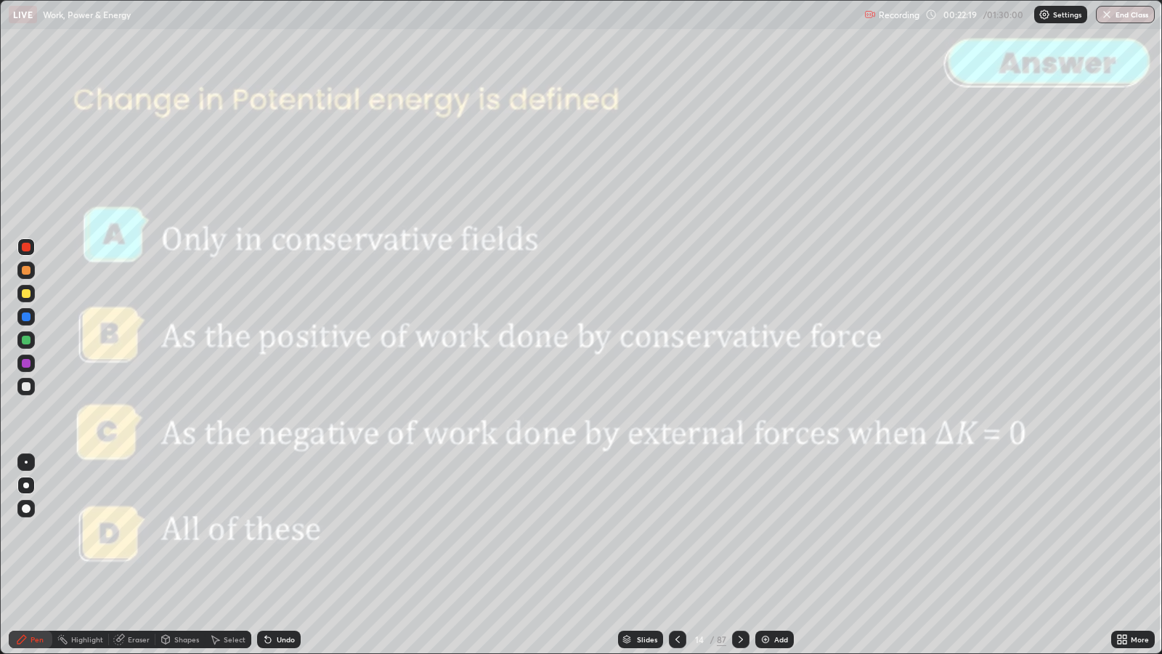
click at [733, 531] on div at bounding box center [740, 638] width 17 height 17
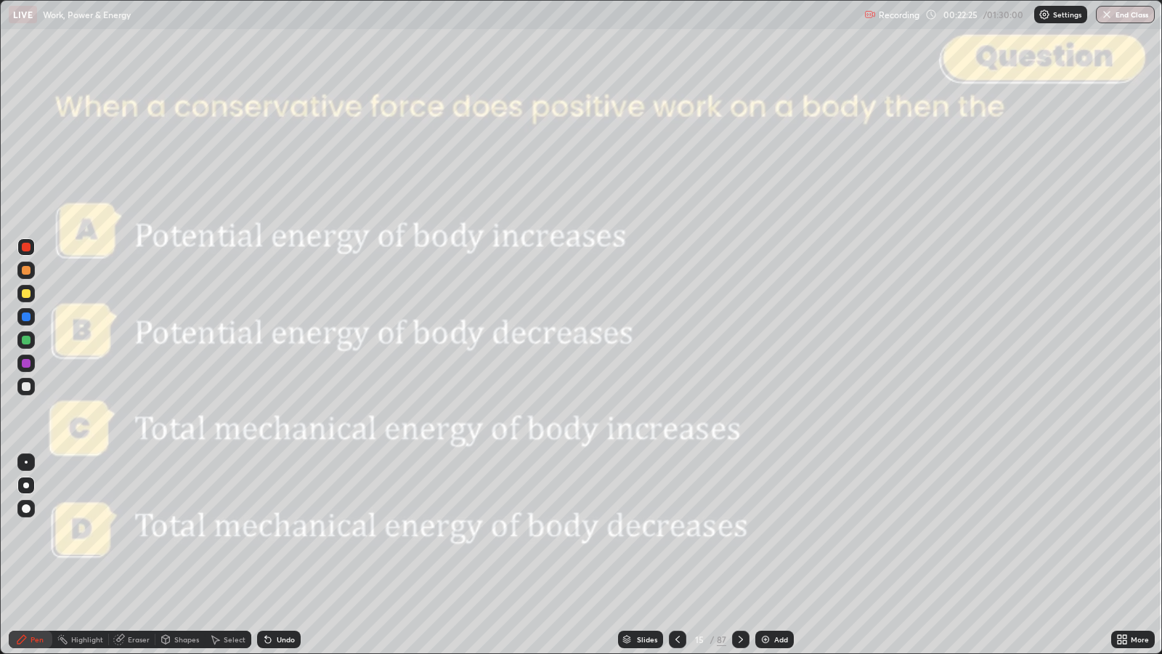
click at [277, 531] on div "Undo" at bounding box center [286, 638] width 18 height 7
click at [26, 386] on div at bounding box center [26, 386] width 9 height 9
click at [272, 531] on div "Undo" at bounding box center [279, 638] width 44 height 17
click at [265, 531] on icon at bounding box center [268, 640] width 6 height 6
click at [739, 531] on icon at bounding box center [741, 639] width 12 height 12
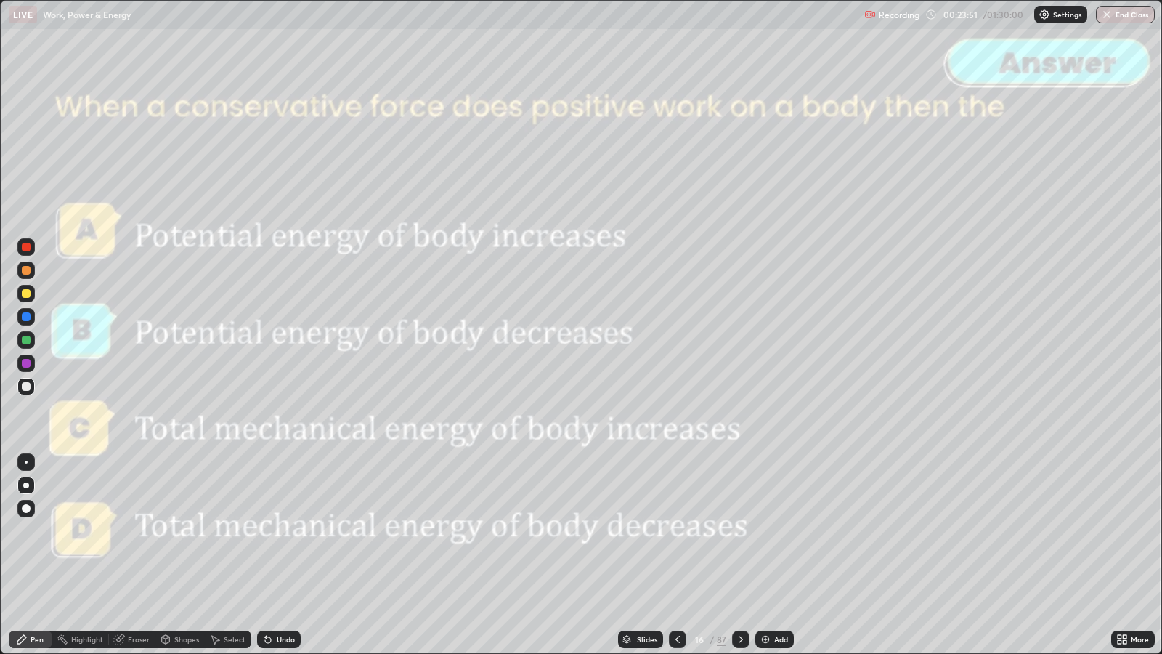
click at [740, 531] on icon at bounding box center [741, 639] width 12 height 12
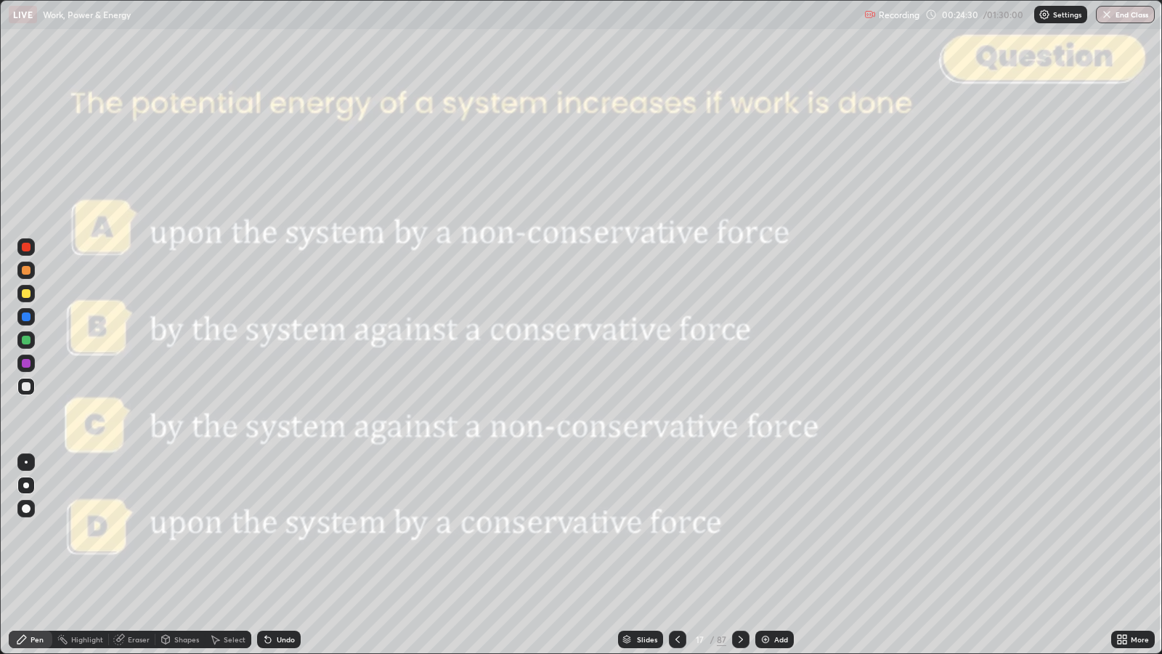
click at [739, 531] on icon at bounding box center [741, 639] width 12 height 12
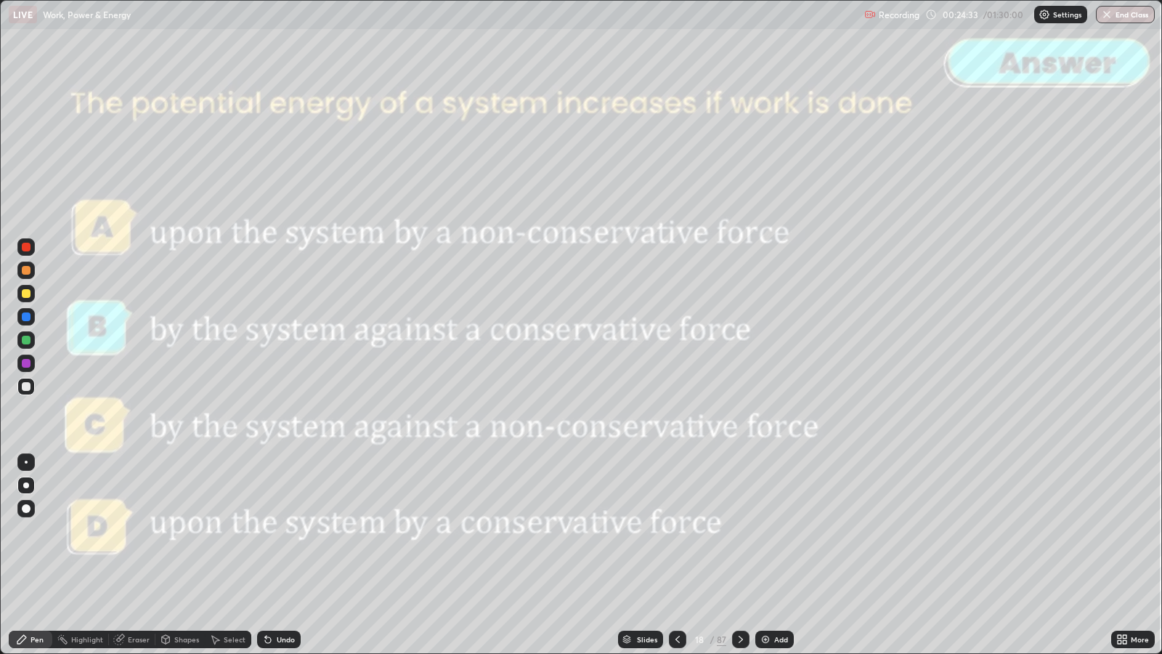
click at [739, 531] on icon at bounding box center [741, 639] width 12 height 12
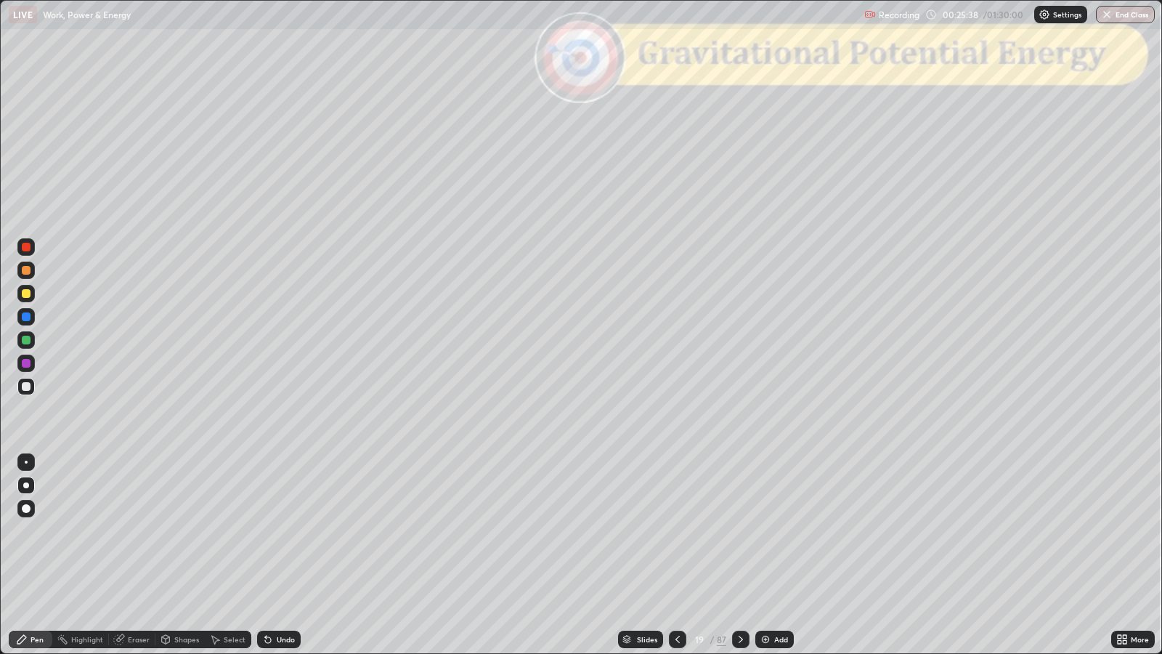
click at [27, 268] on div at bounding box center [26, 270] width 9 height 9
click at [657, 531] on div "Slides" at bounding box center [640, 638] width 45 height 17
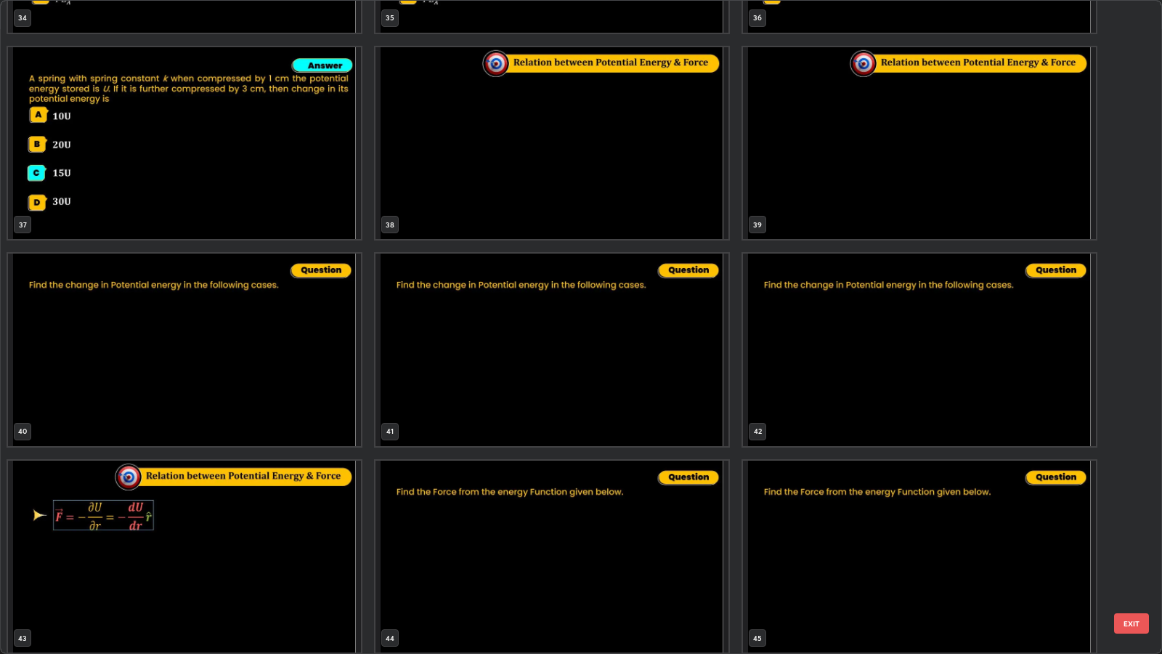
scroll to position [2512, 0]
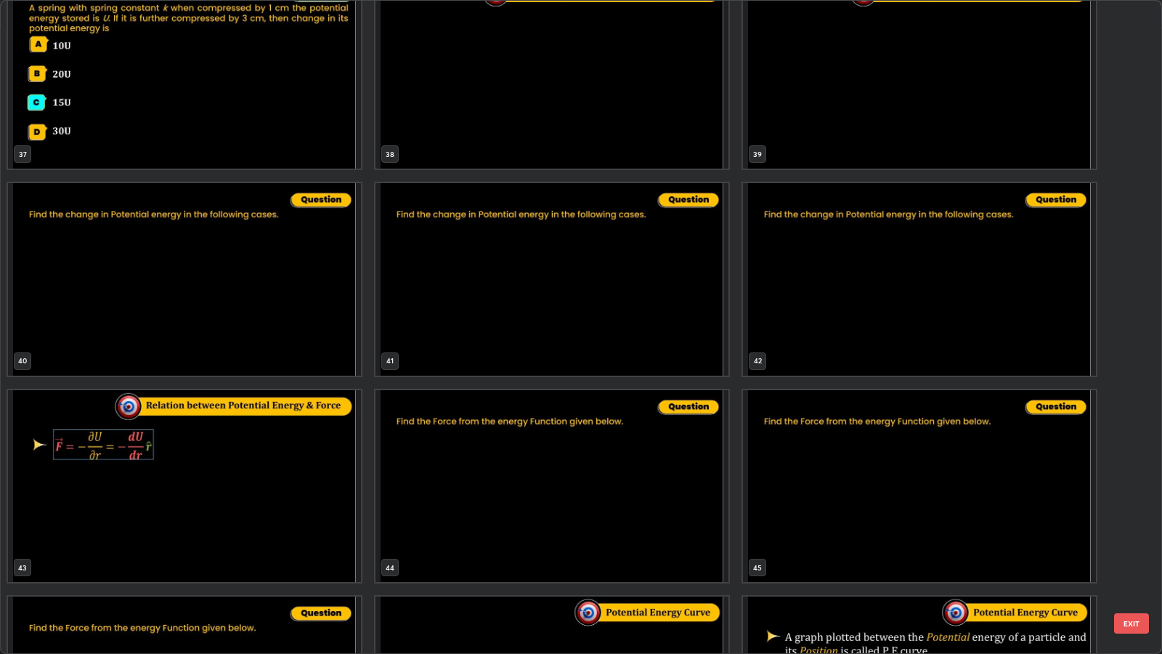
click at [1132, 531] on button "EXIT" at bounding box center [1131, 623] width 35 height 20
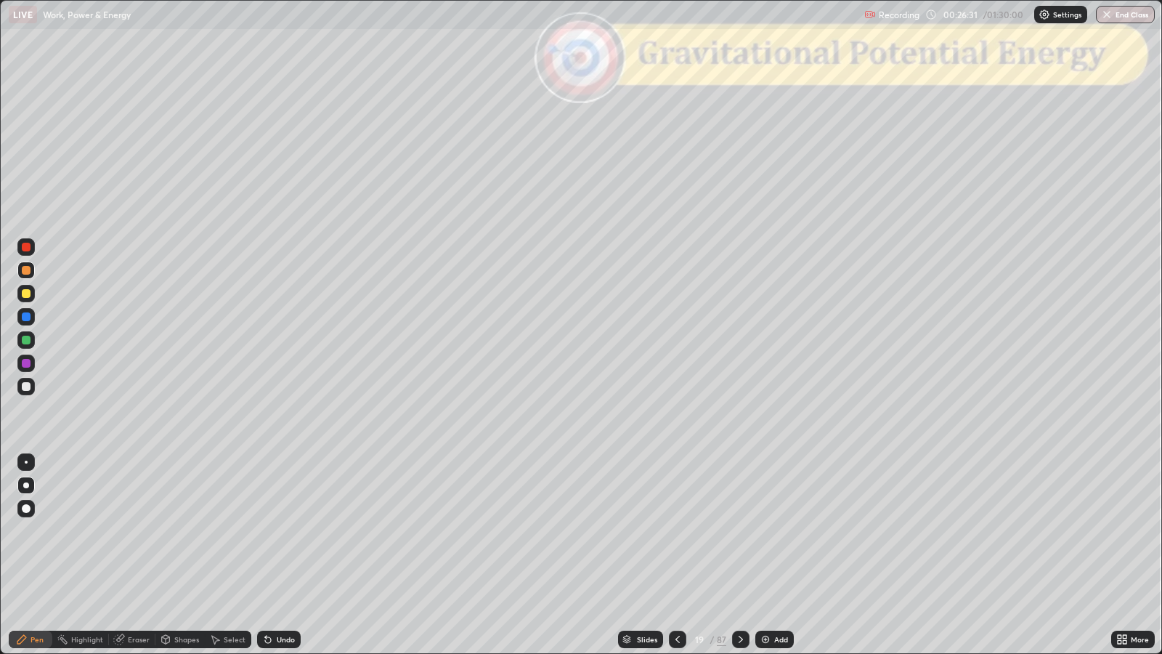
click at [648, 531] on div "Slides" at bounding box center [647, 638] width 20 height 7
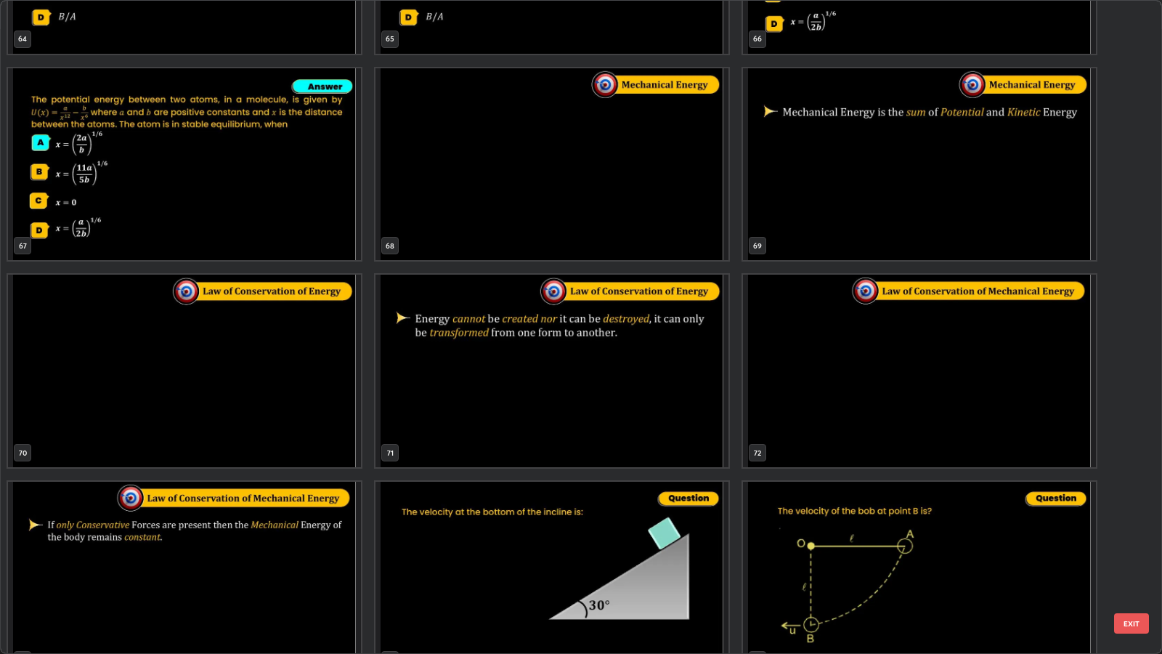
scroll to position [4540, 0]
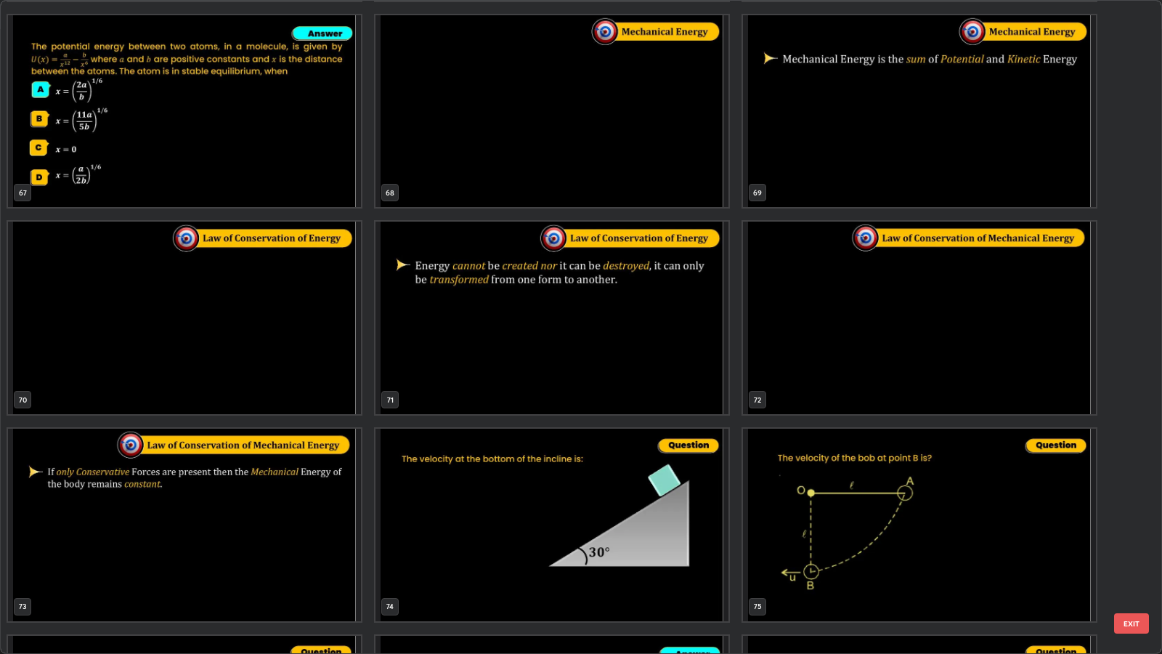
click at [1131, 531] on button "EXIT" at bounding box center [1131, 623] width 35 height 20
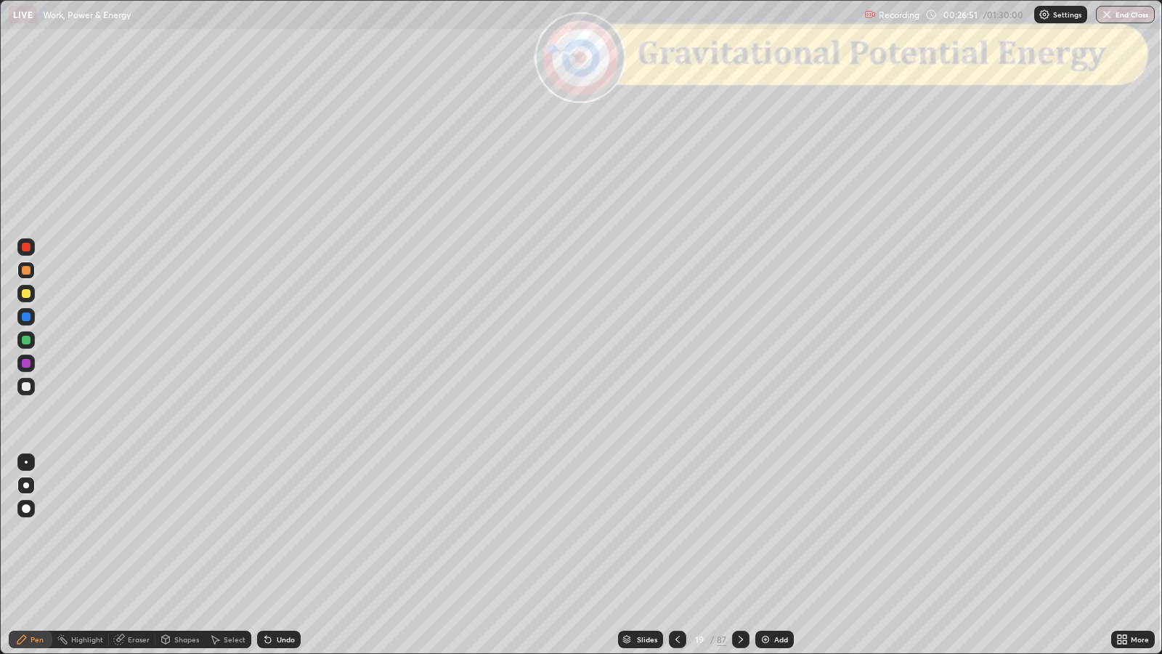
click at [739, 531] on icon at bounding box center [741, 639] width 12 height 12
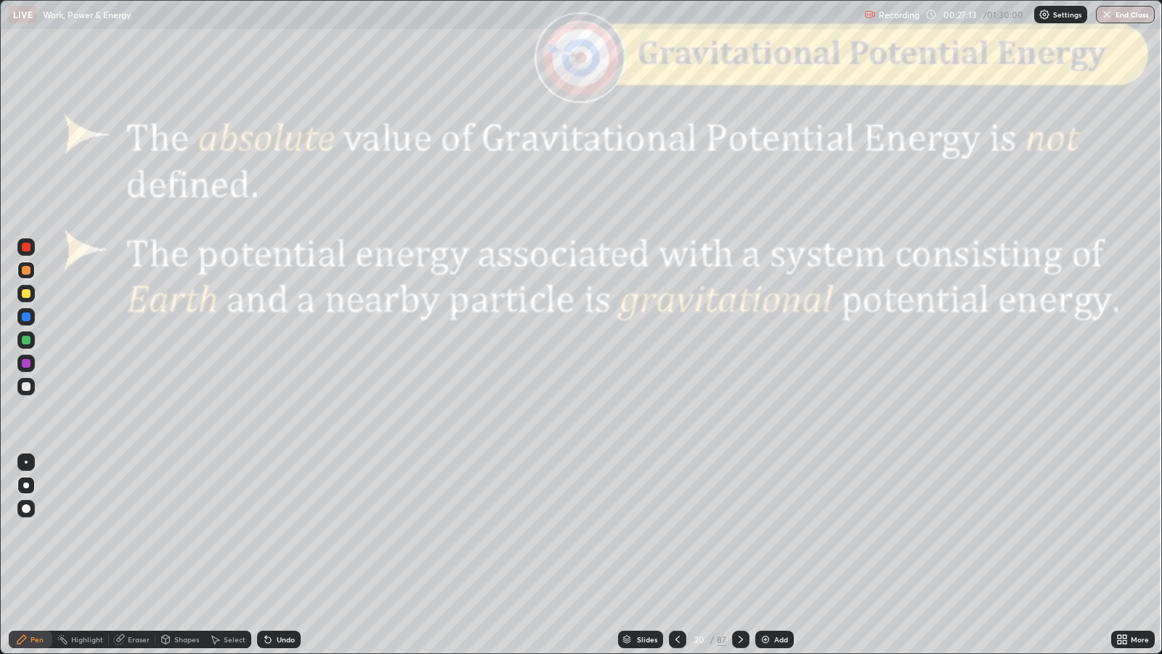
click at [737, 531] on div at bounding box center [740, 638] width 17 height 17
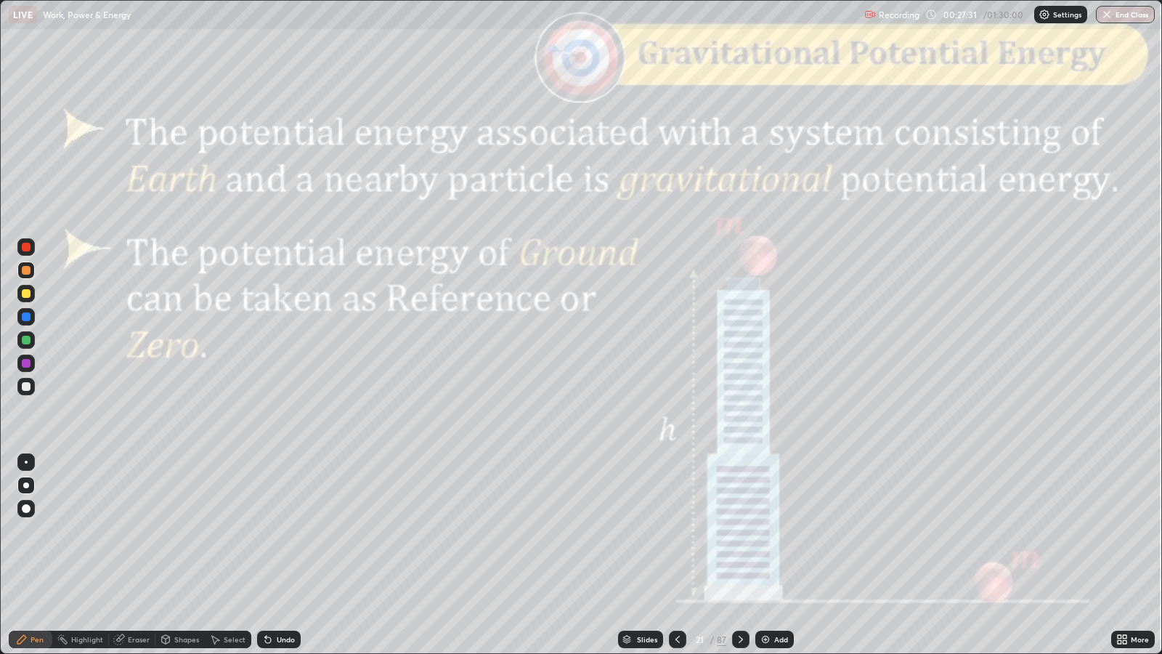
click at [739, 531] on icon at bounding box center [741, 638] width 4 height 7
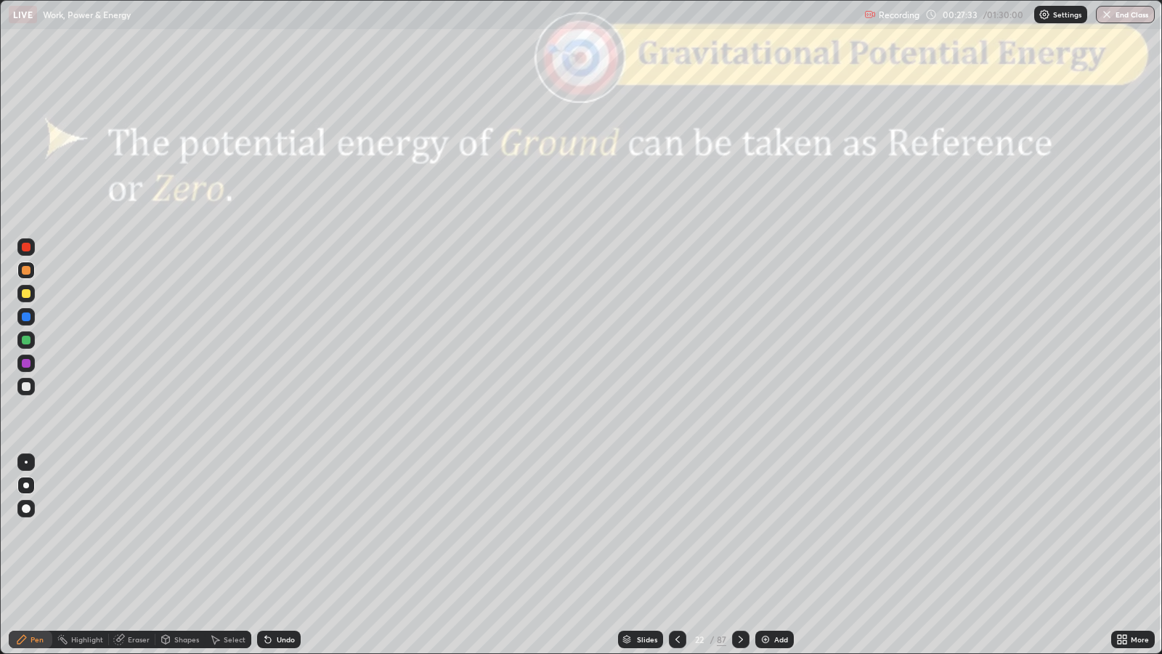
click at [741, 531] on icon at bounding box center [741, 639] width 12 height 12
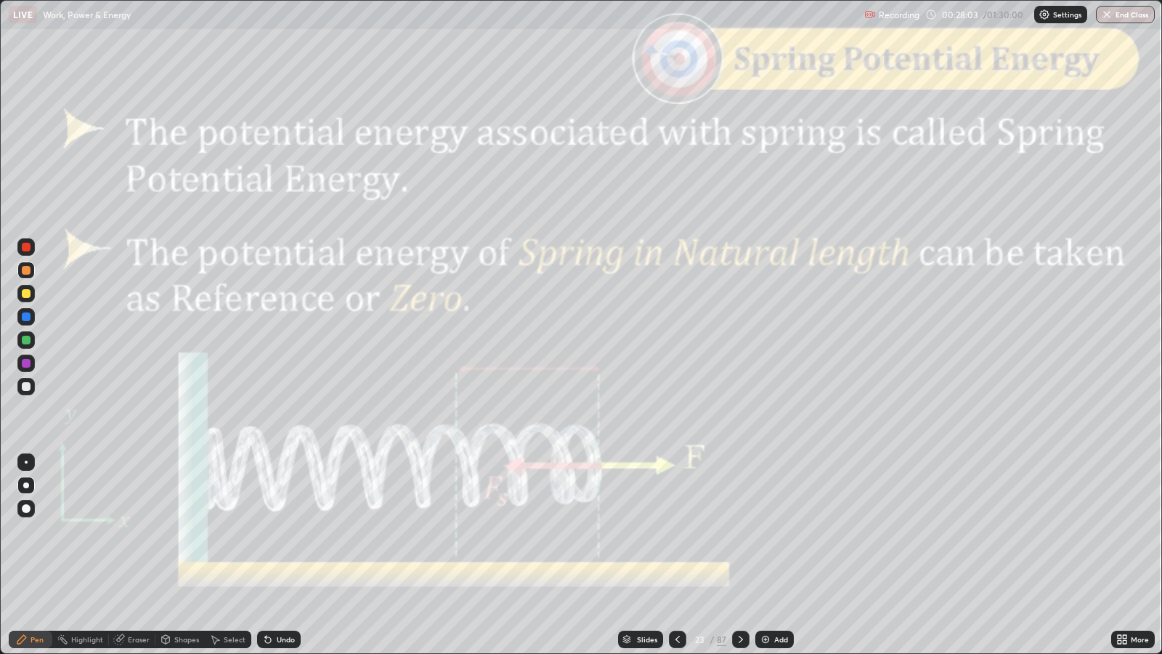
click at [27, 293] on div at bounding box center [26, 293] width 9 height 9
click at [25, 338] on div at bounding box center [26, 340] width 9 height 9
click at [673, 531] on icon at bounding box center [678, 639] width 12 height 12
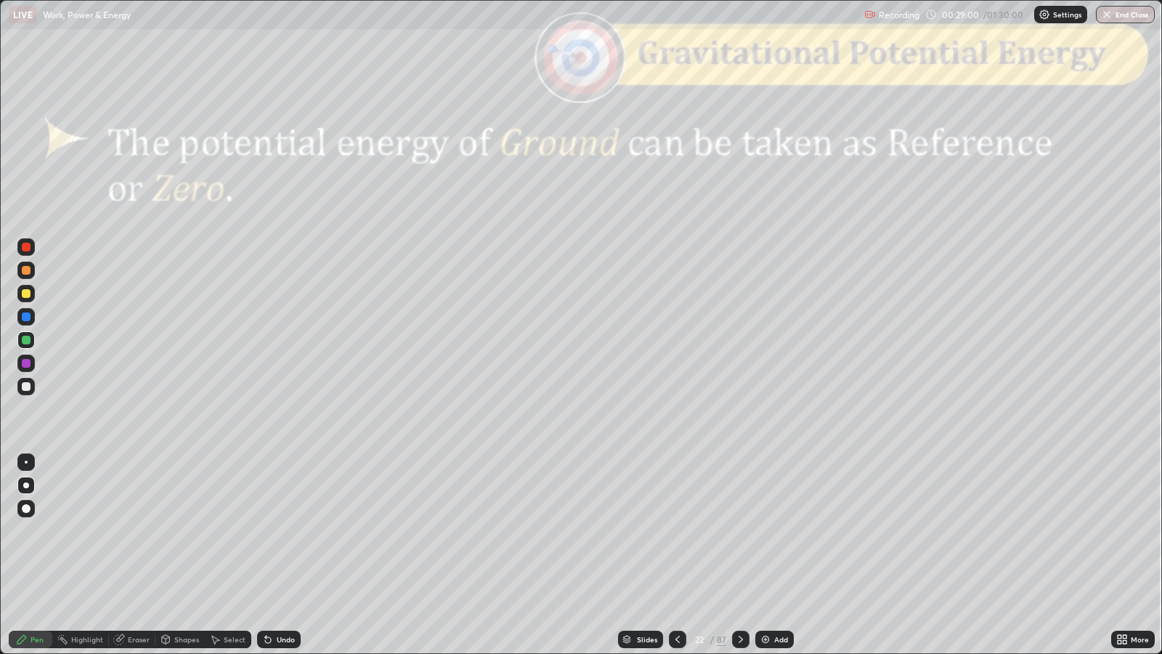
click at [675, 531] on icon at bounding box center [678, 639] width 12 height 12
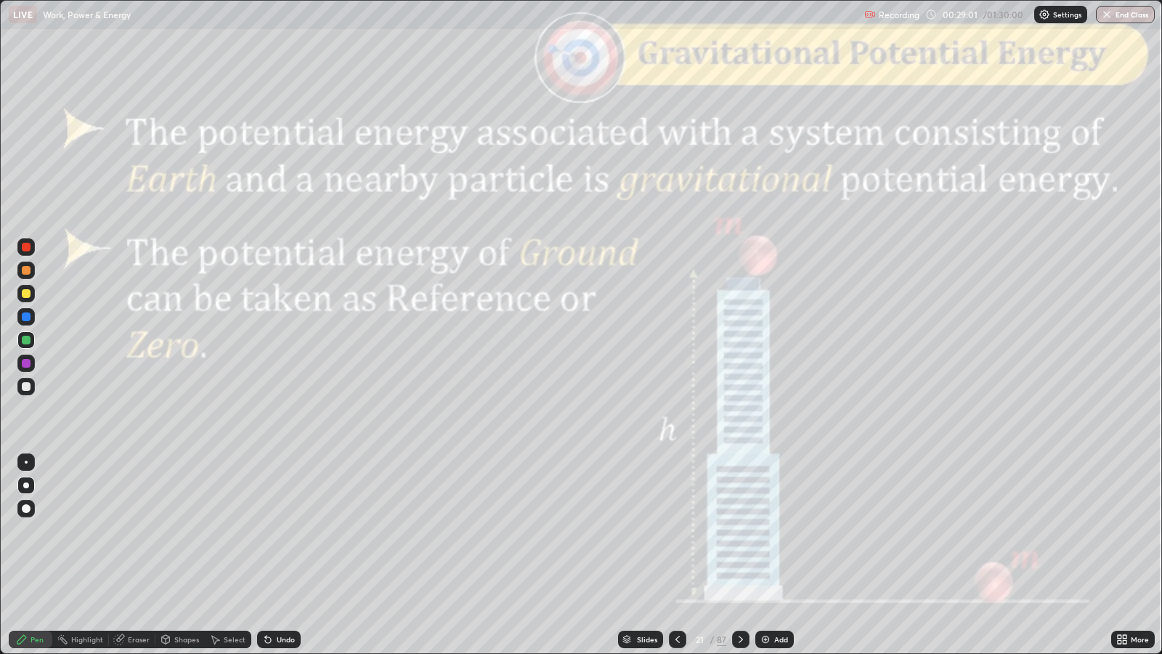
click at [672, 531] on icon at bounding box center [678, 639] width 12 height 12
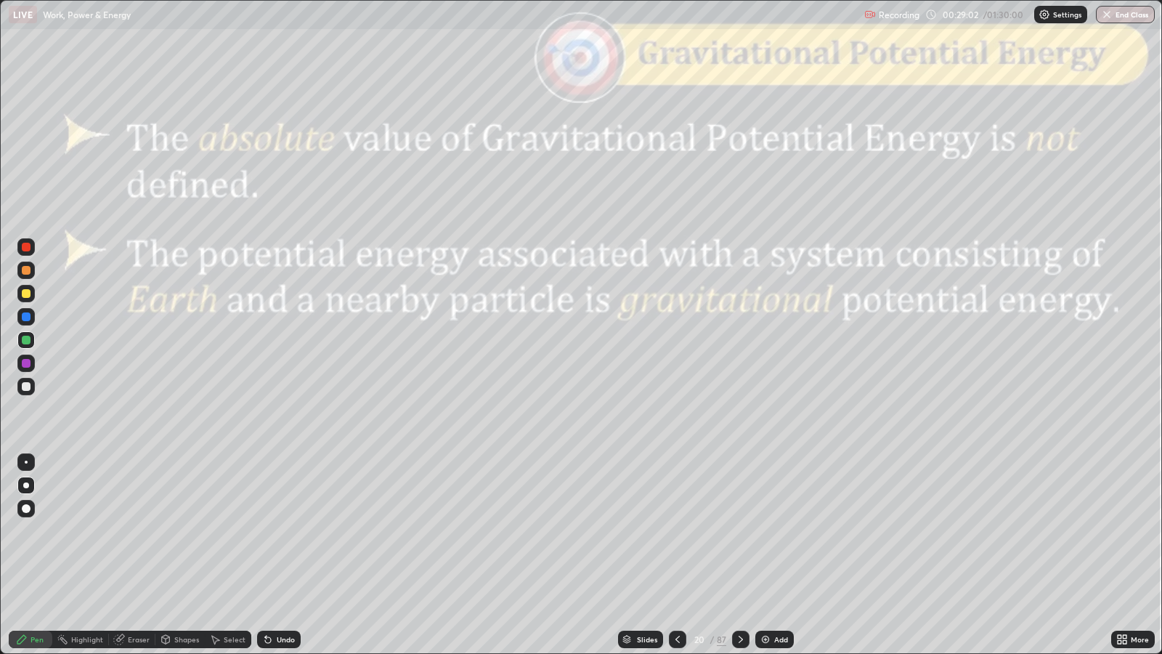
click at [676, 531] on icon at bounding box center [678, 639] width 12 height 12
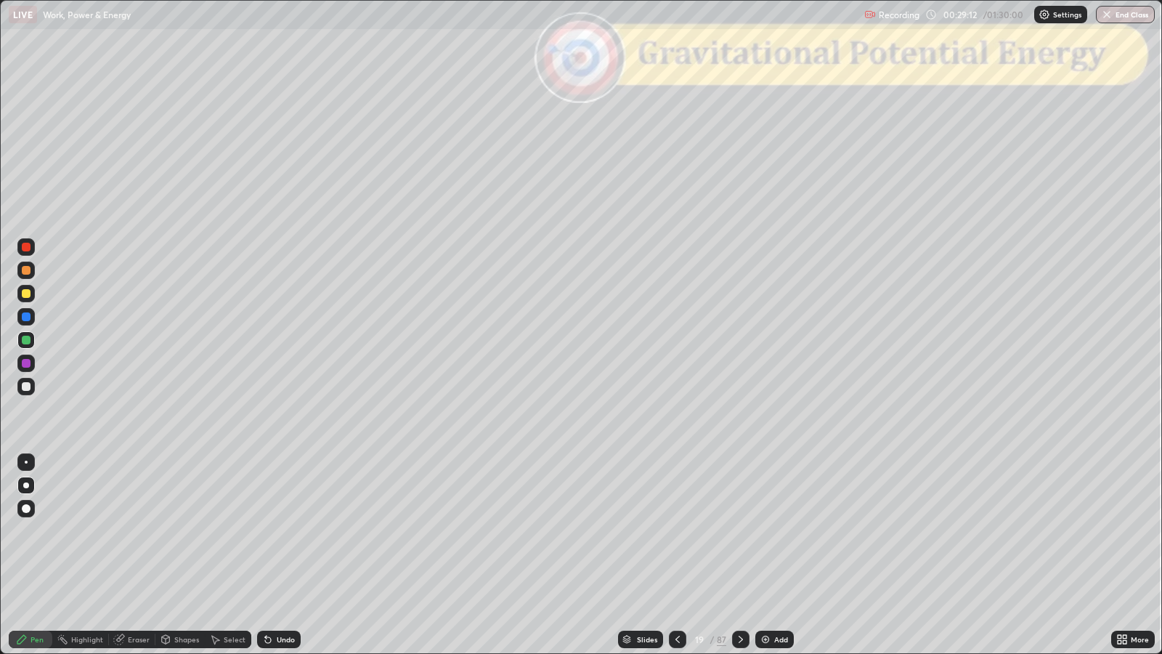
click at [739, 531] on icon at bounding box center [741, 639] width 12 height 12
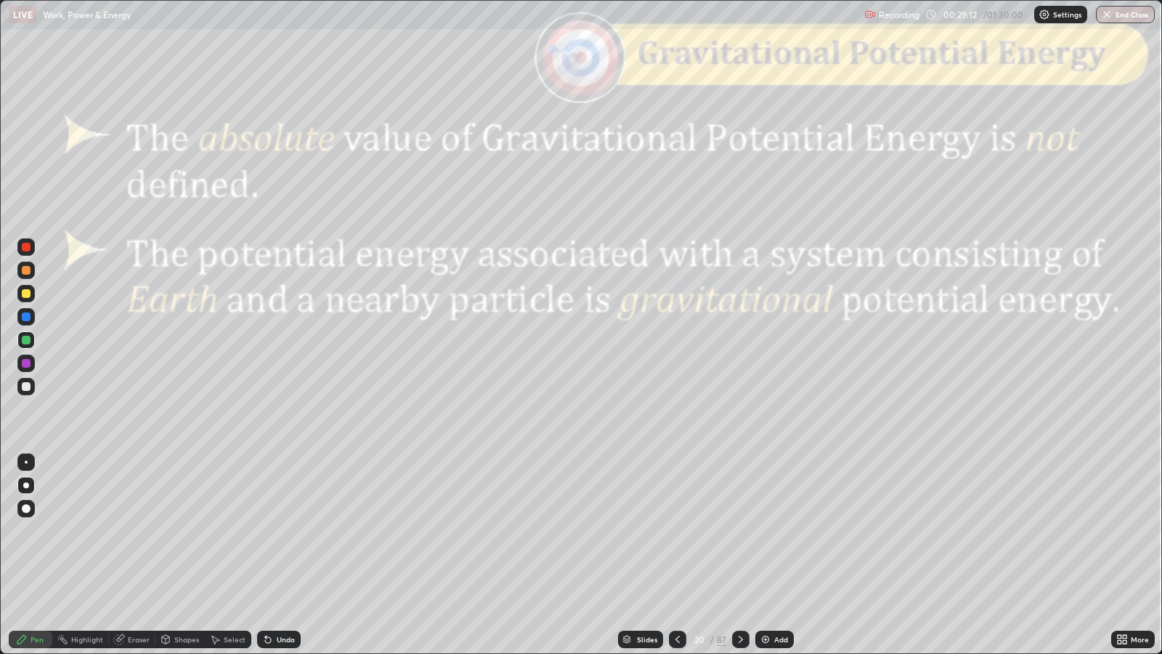
click at [738, 531] on div at bounding box center [740, 638] width 17 height 17
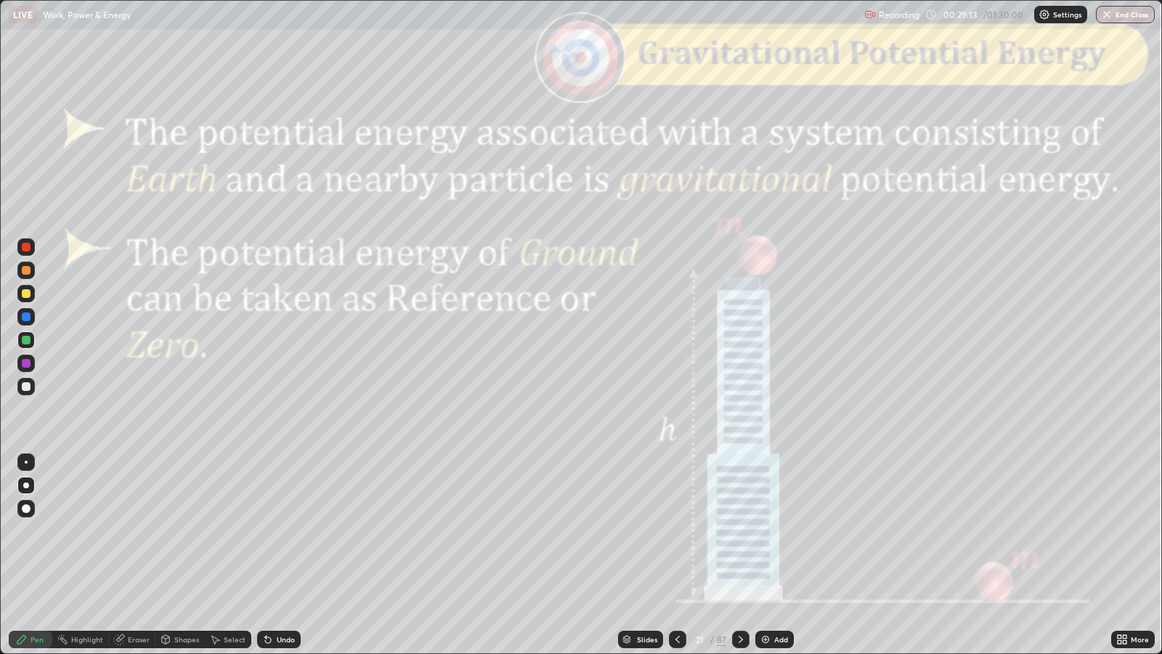
click at [737, 531] on div at bounding box center [740, 638] width 17 height 17
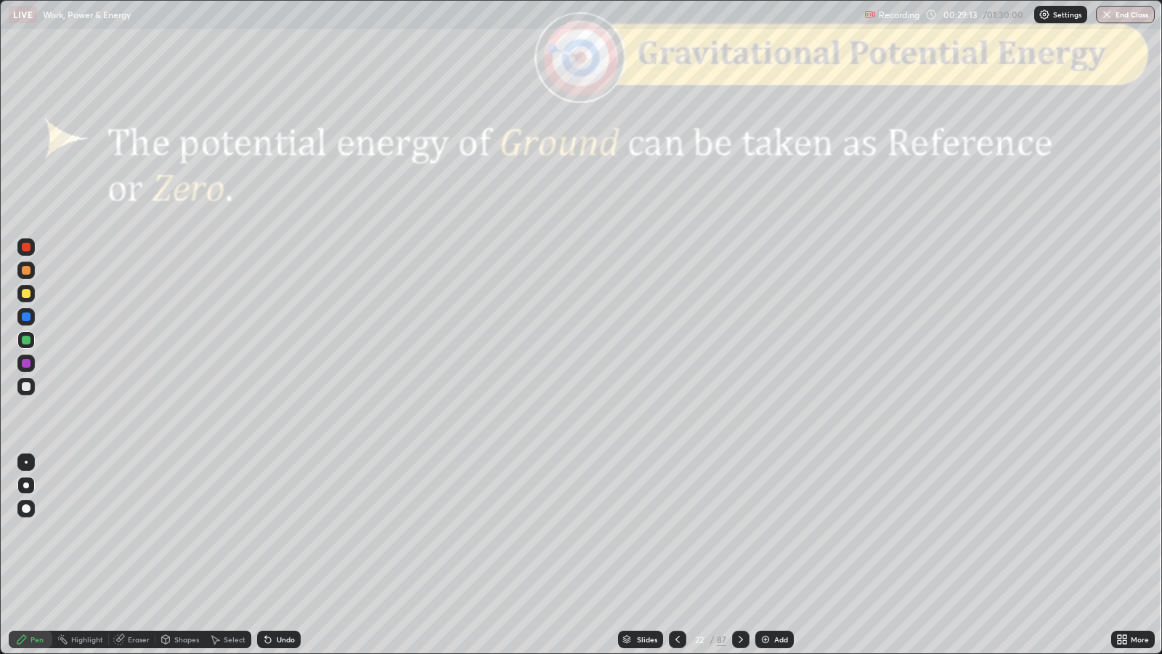
click at [739, 531] on icon at bounding box center [741, 639] width 12 height 12
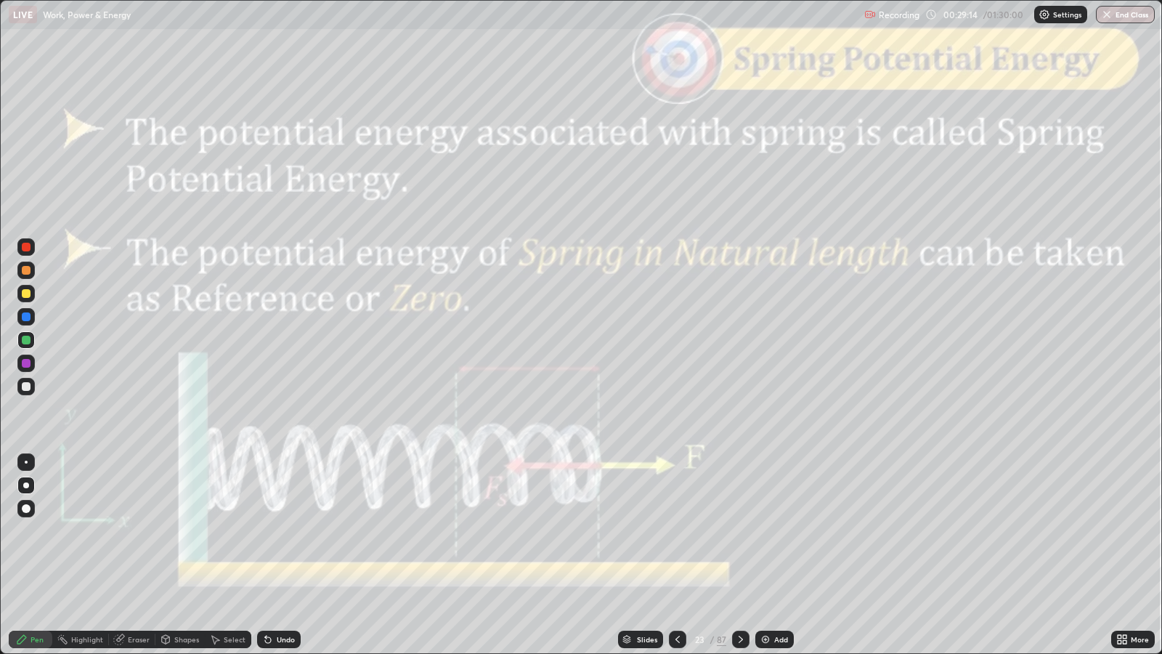
click at [737, 531] on icon at bounding box center [741, 639] width 12 height 12
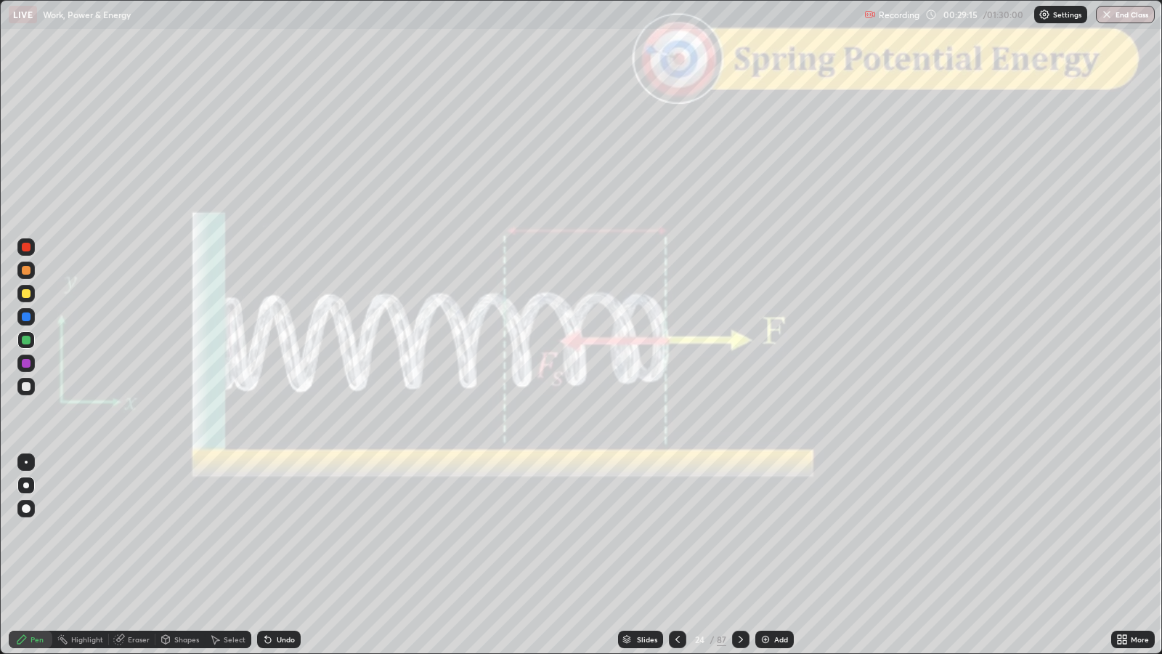
click at [676, 531] on icon at bounding box center [678, 639] width 12 height 12
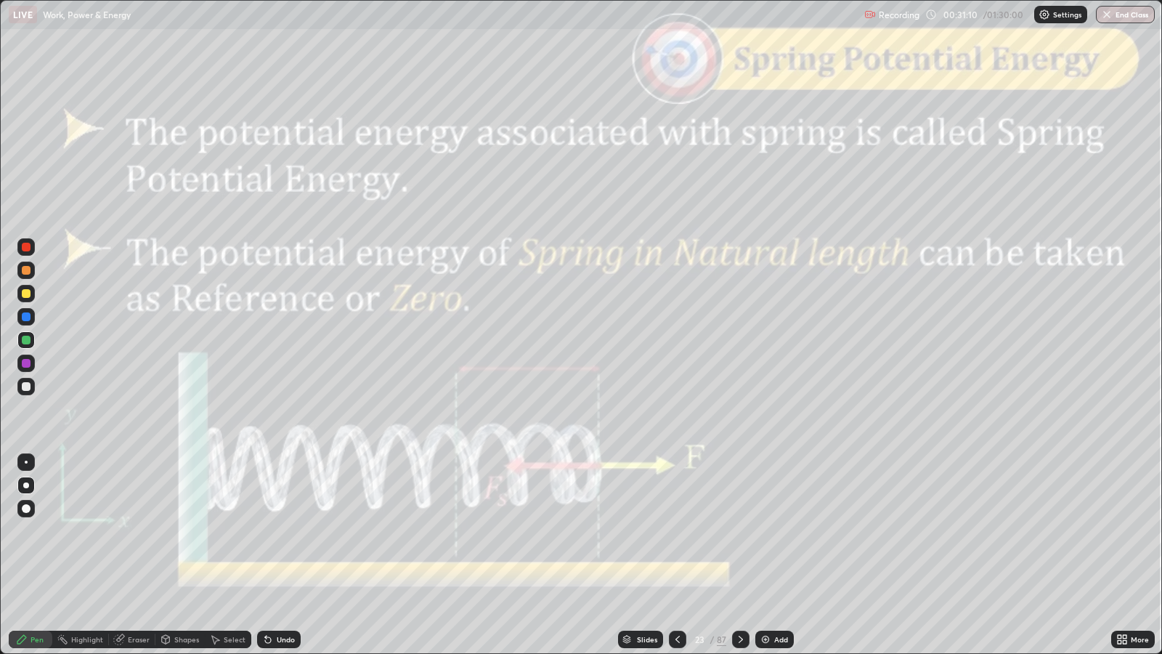
click at [739, 531] on icon at bounding box center [741, 639] width 12 height 12
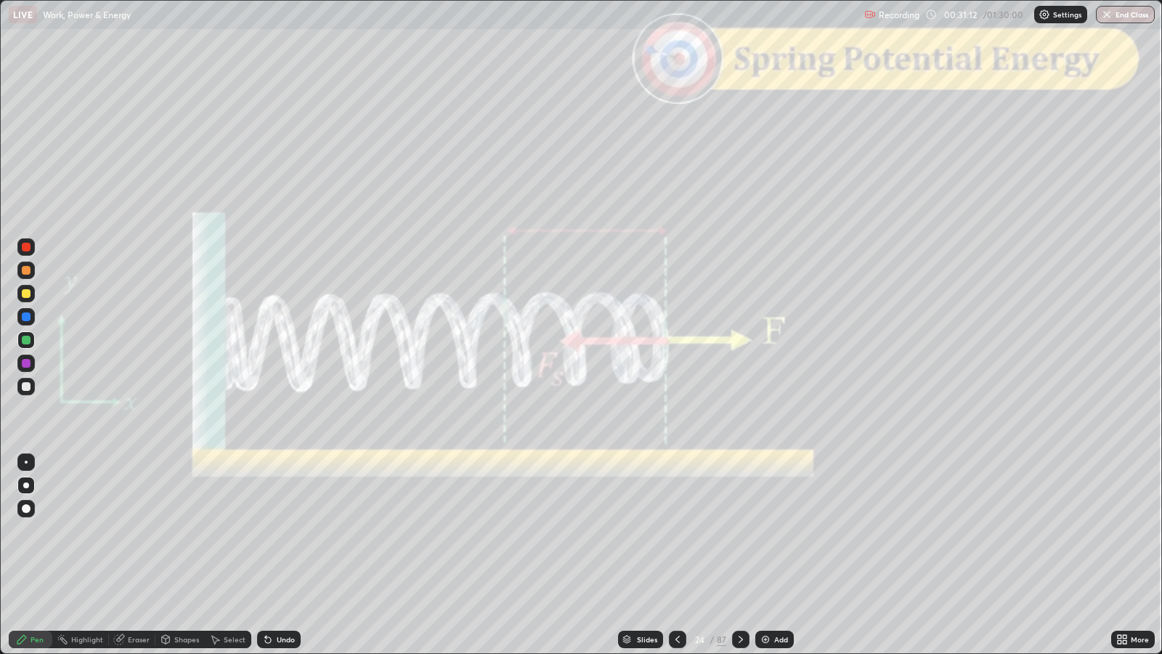
click at [739, 531] on icon at bounding box center [741, 639] width 12 height 12
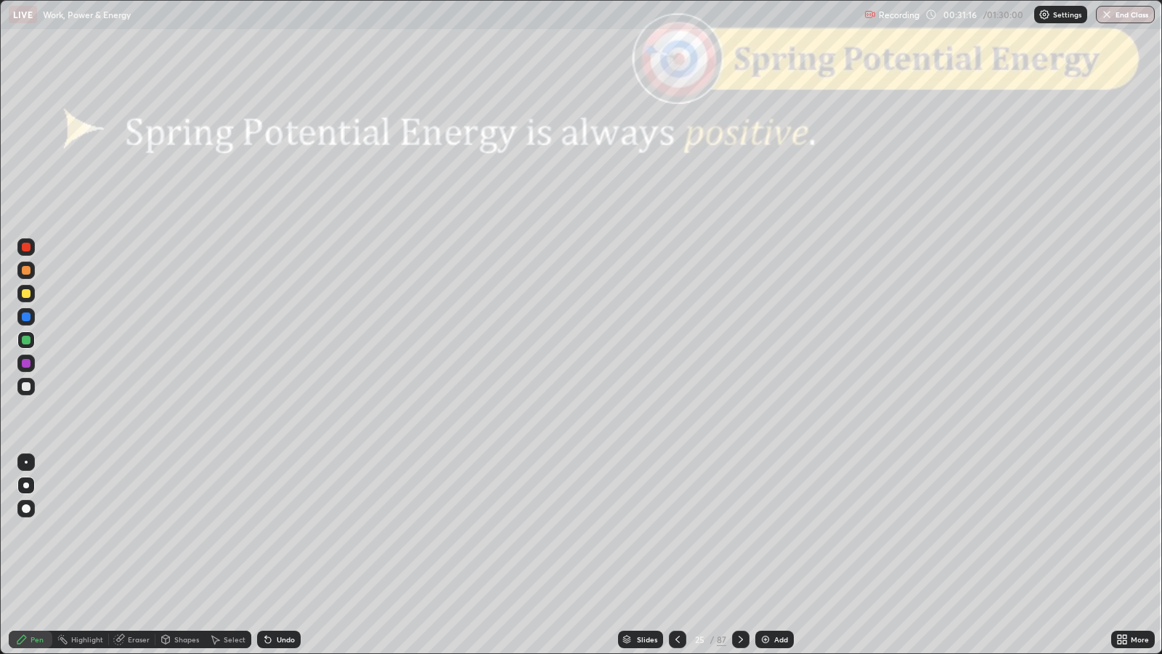
click at [29, 385] on div at bounding box center [26, 386] width 9 height 9
click at [183, 531] on div "Shapes" at bounding box center [186, 638] width 25 height 7
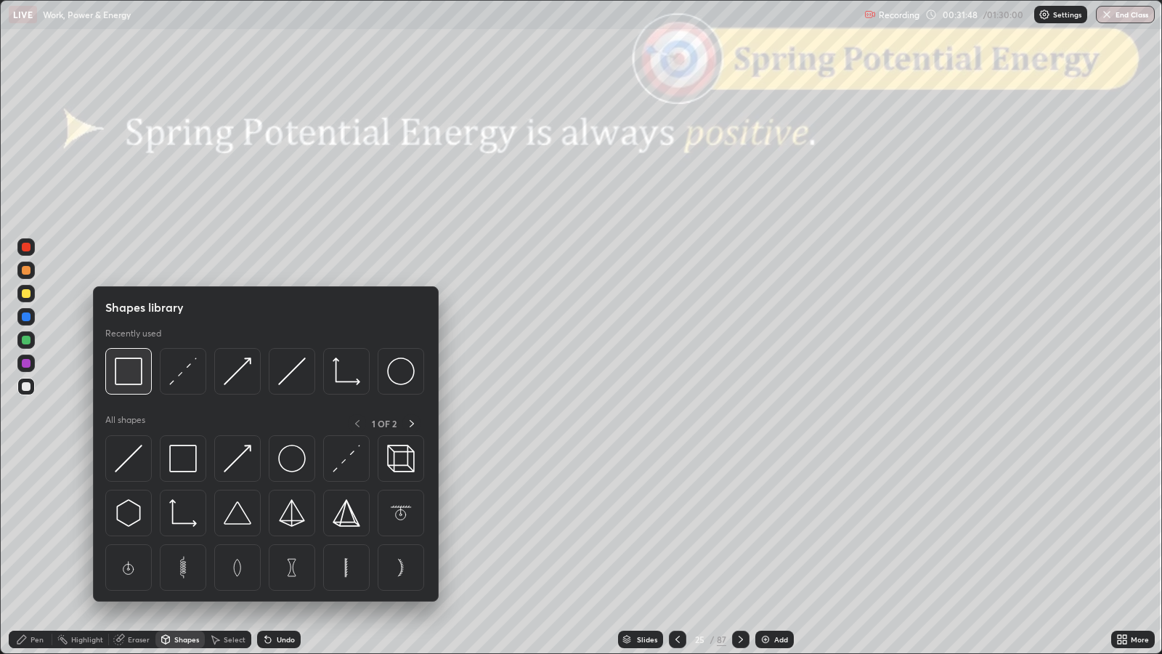
click at [128, 374] on img at bounding box center [129, 371] width 28 height 28
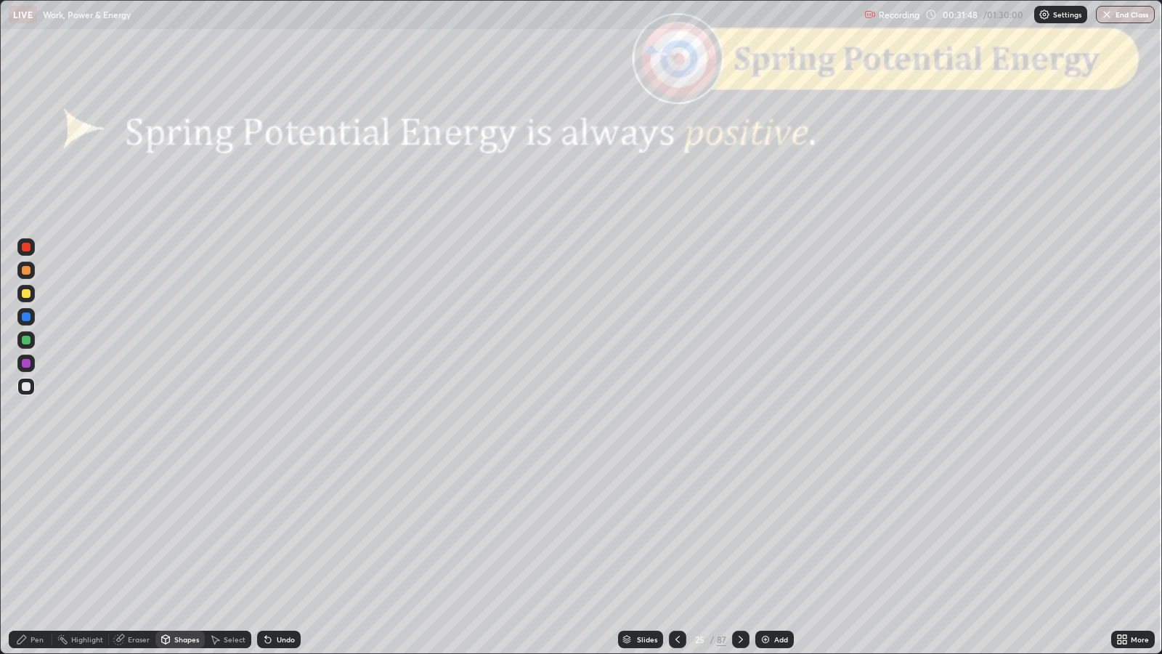
click at [29, 246] on div at bounding box center [26, 247] width 9 height 9
click at [741, 531] on icon at bounding box center [741, 639] width 12 height 12
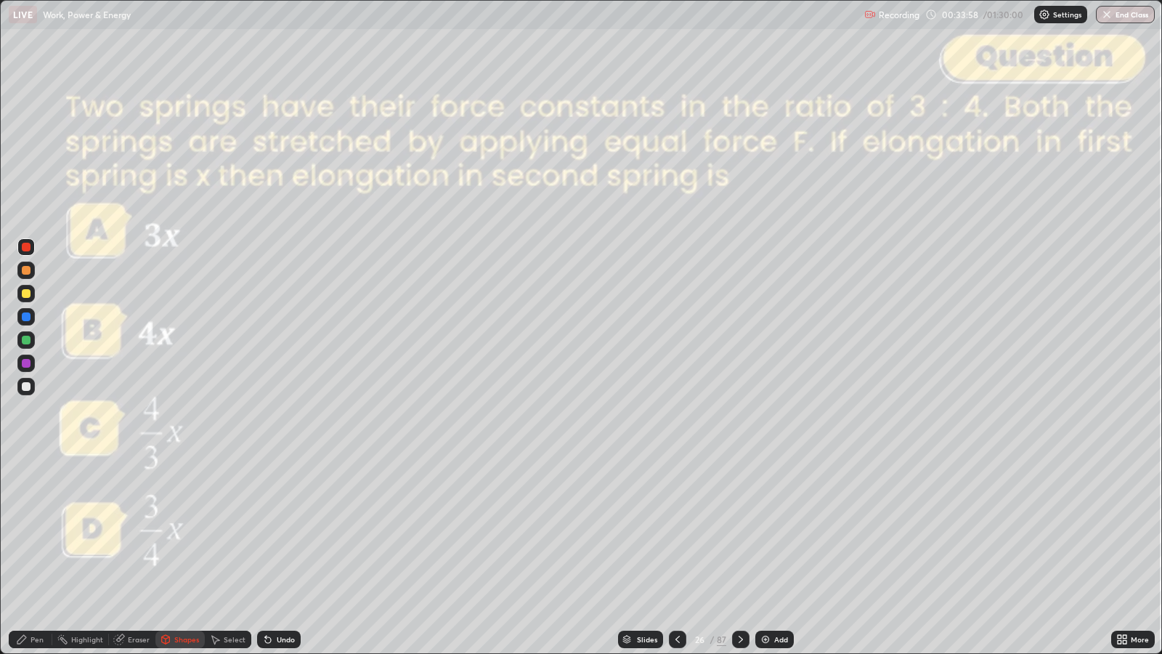
click at [277, 531] on div "Undo" at bounding box center [286, 638] width 18 height 7
click at [283, 531] on div "Undo" at bounding box center [286, 638] width 18 height 7
click at [282, 531] on div "Undo" at bounding box center [286, 638] width 18 height 7
click at [40, 531] on div "Pen" at bounding box center [37, 638] width 13 height 7
click at [285, 531] on div "Undo" at bounding box center [286, 638] width 18 height 7
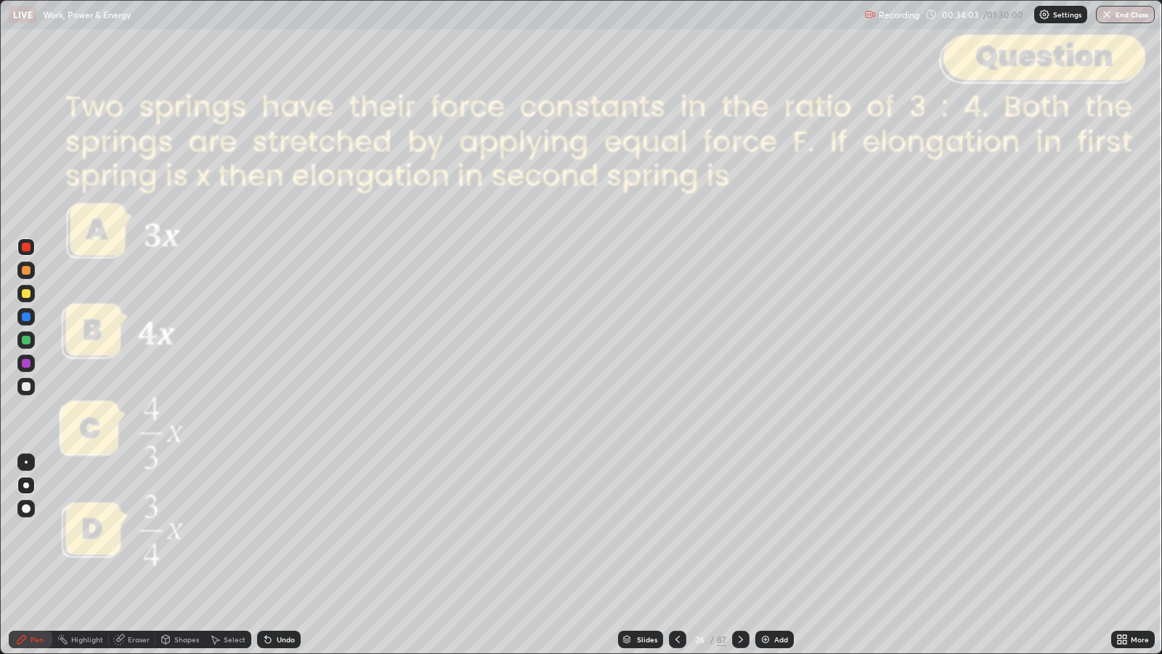
click at [27, 386] on div at bounding box center [26, 386] width 9 height 9
click at [739, 531] on icon at bounding box center [741, 639] width 12 height 12
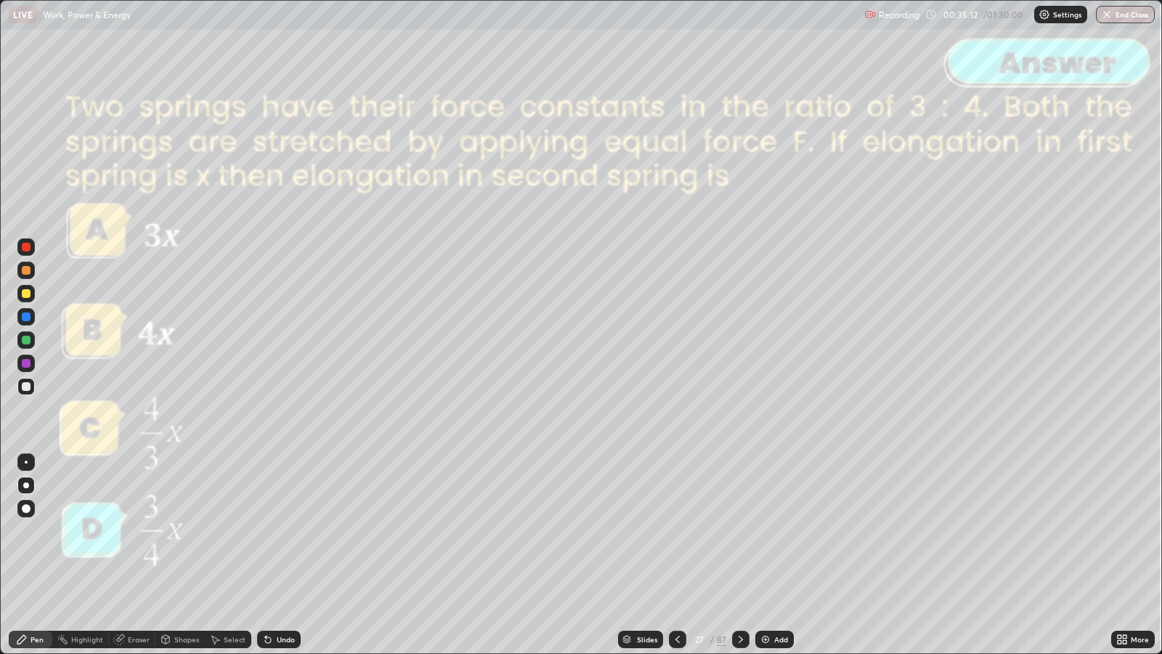
click at [739, 531] on icon at bounding box center [741, 638] width 4 height 7
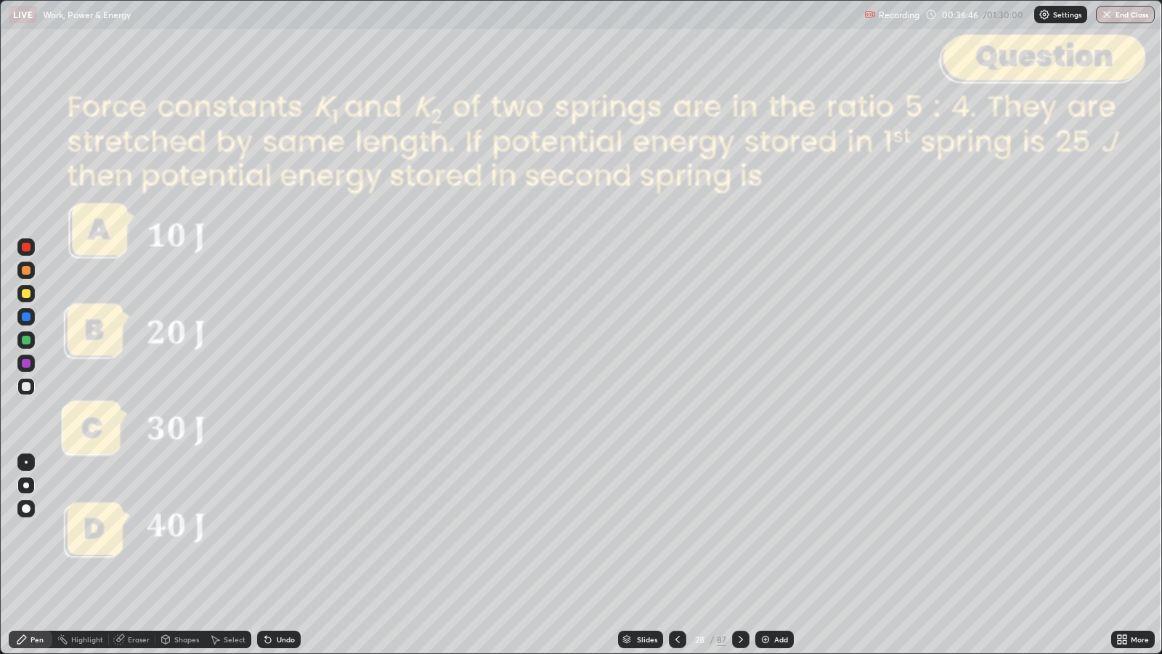
click at [739, 531] on icon at bounding box center [741, 639] width 12 height 12
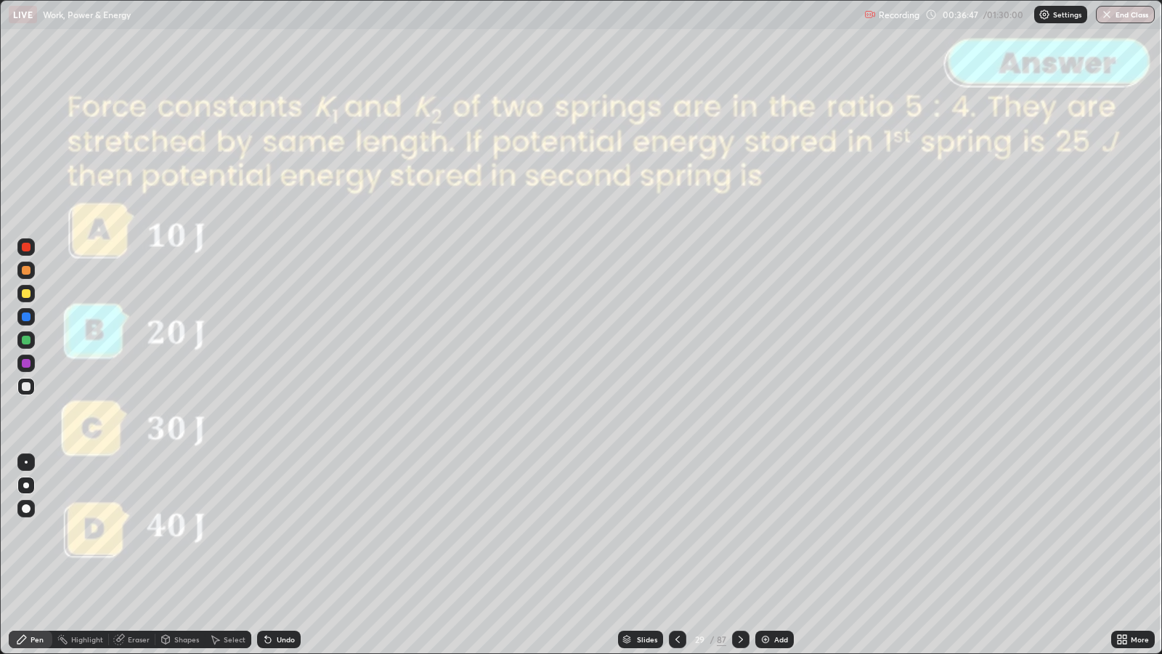
click at [739, 531] on icon at bounding box center [741, 639] width 12 height 12
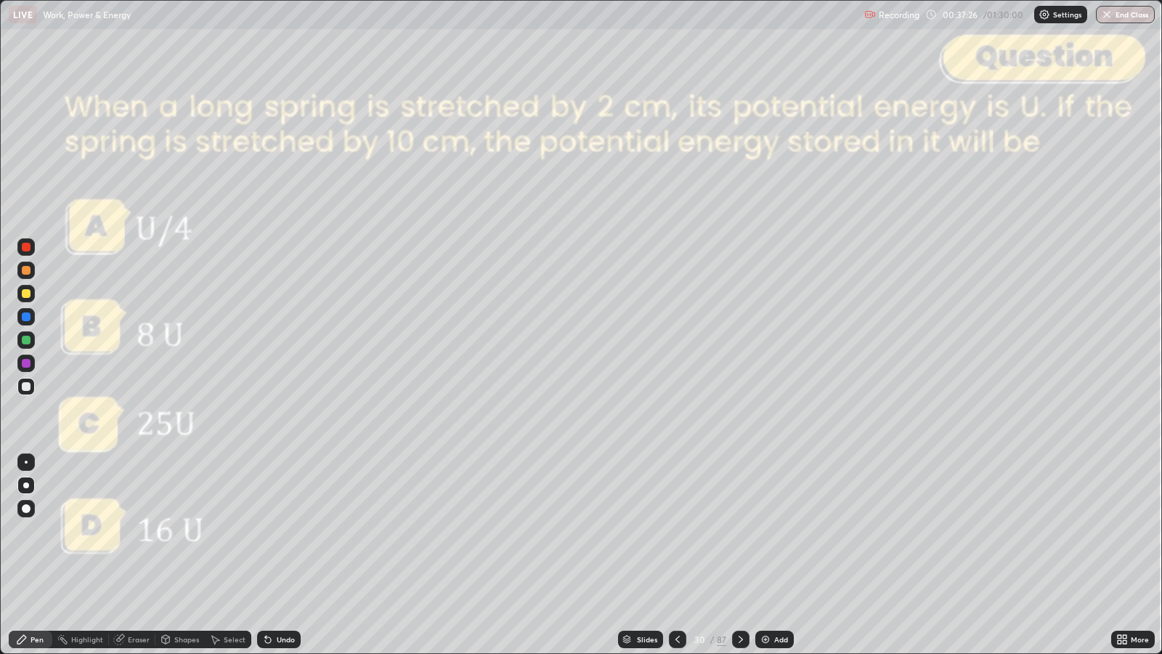
click at [739, 531] on icon at bounding box center [741, 639] width 12 height 12
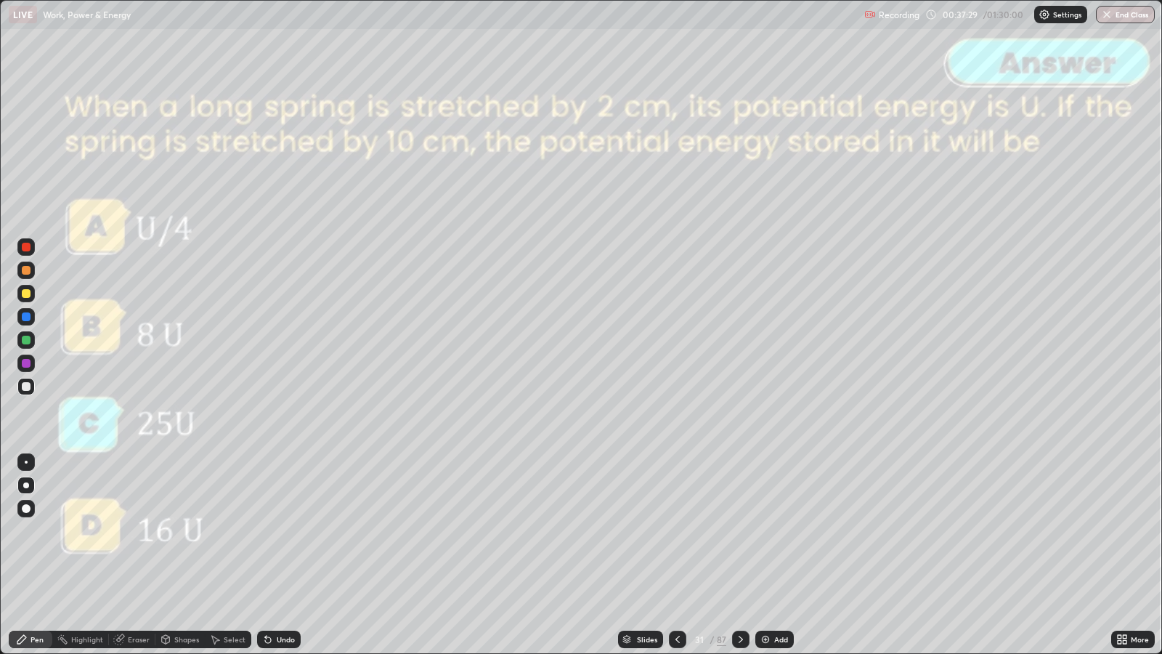
click at [739, 531] on icon at bounding box center [741, 638] width 4 height 7
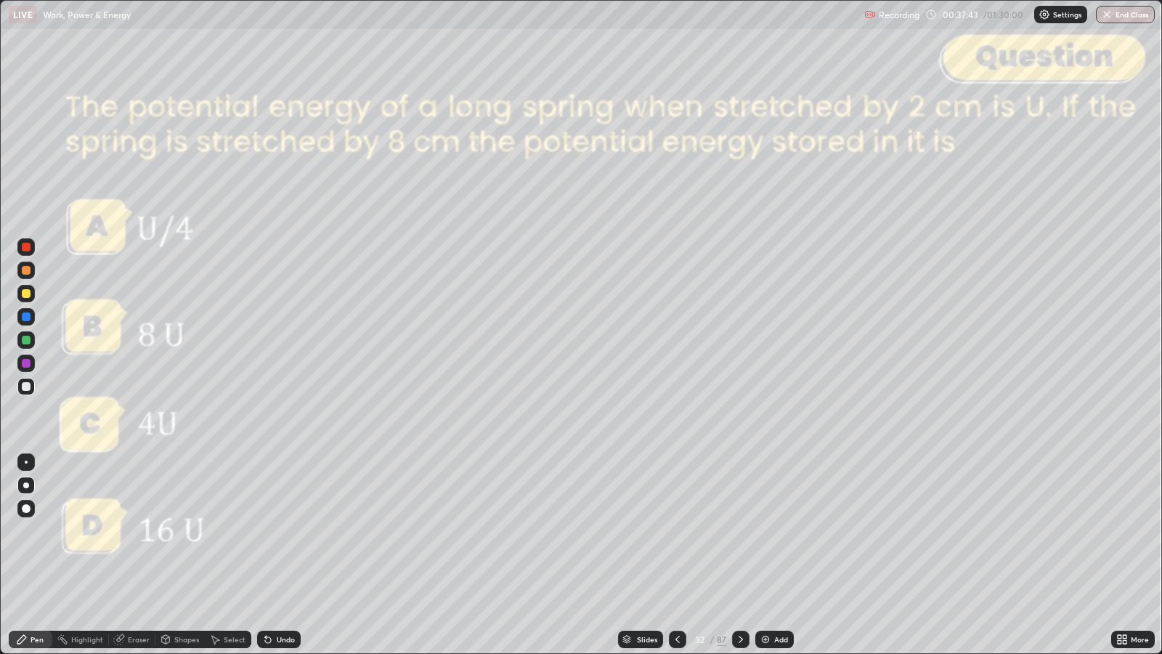
click at [739, 531] on icon at bounding box center [741, 639] width 12 height 12
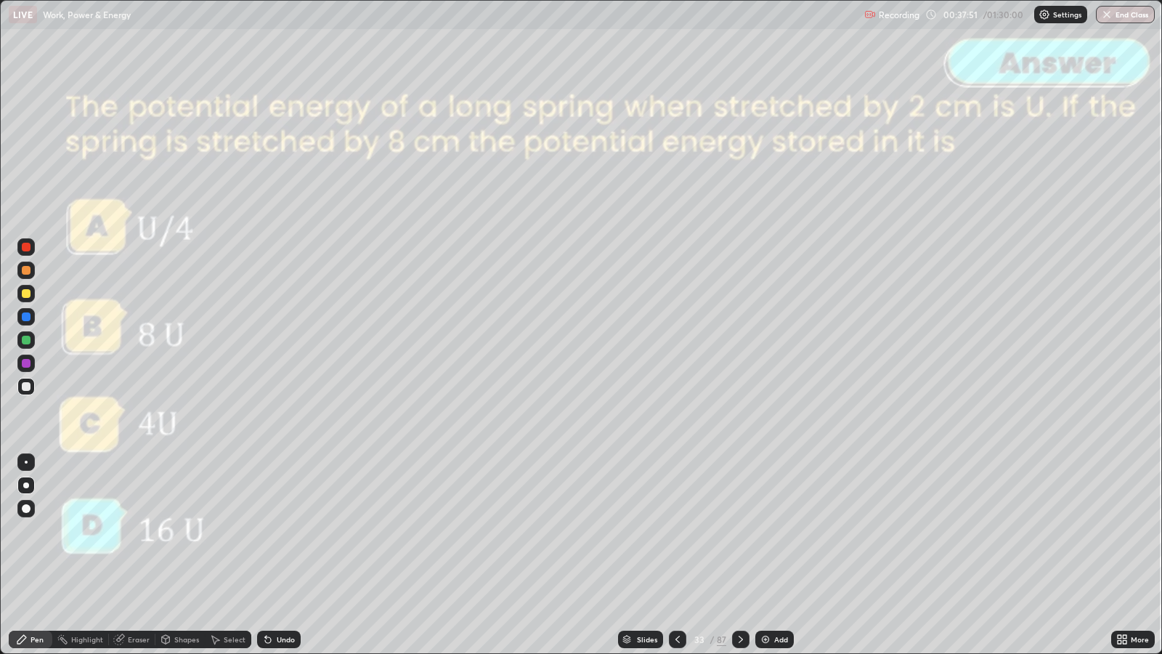
click at [739, 531] on icon at bounding box center [741, 639] width 12 height 12
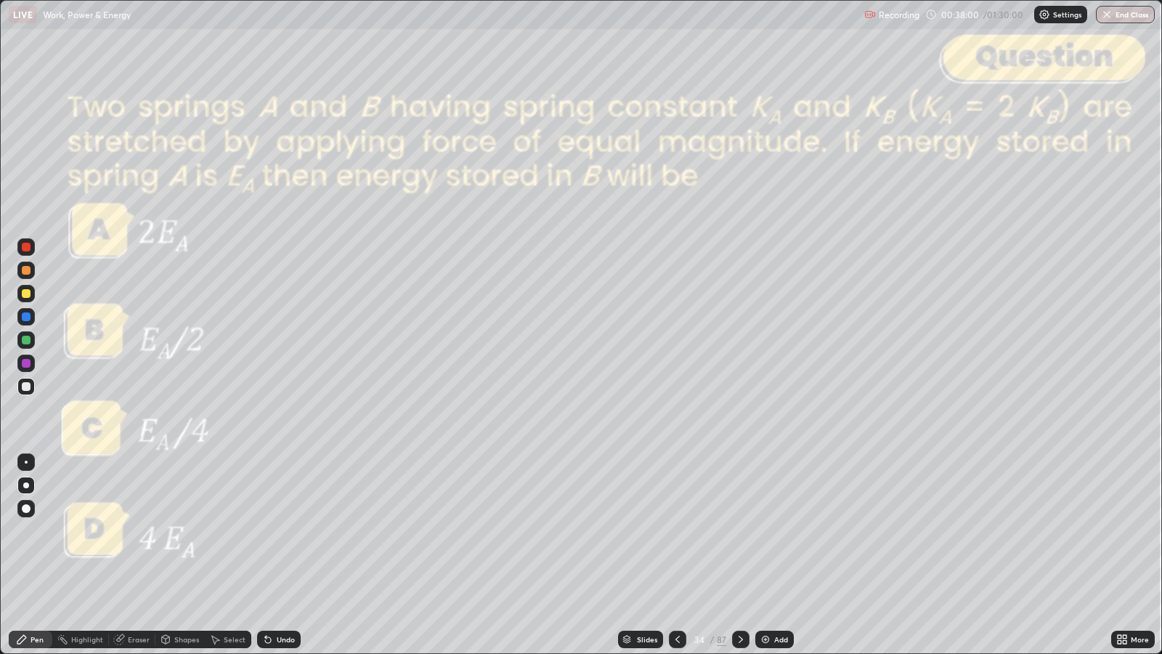
click at [657, 531] on div "Slides" at bounding box center [640, 638] width 45 height 17
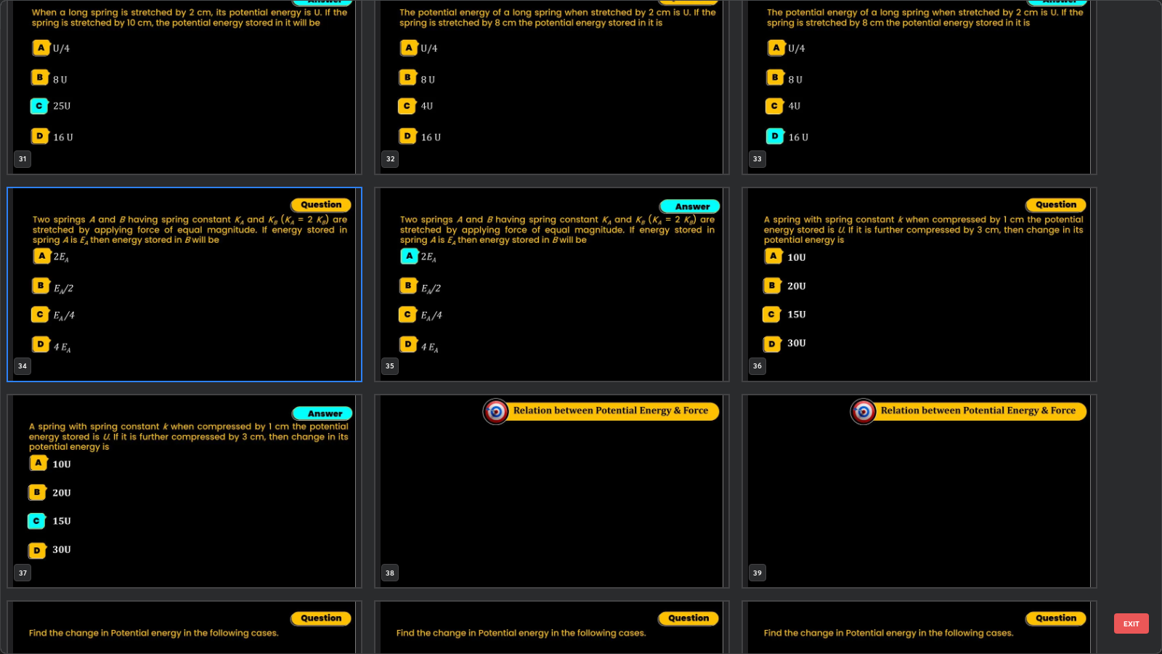
scroll to position [2067, 0]
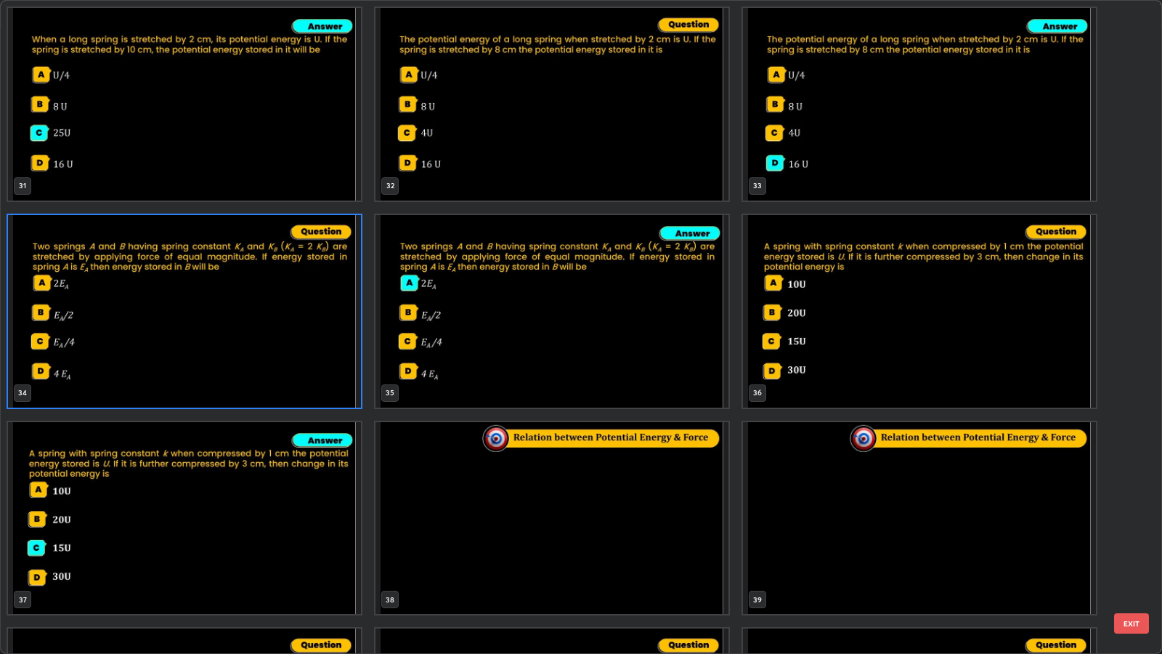
click at [1134, 531] on button "EXIT" at bounding box center [1131, 623] width 35 height 20
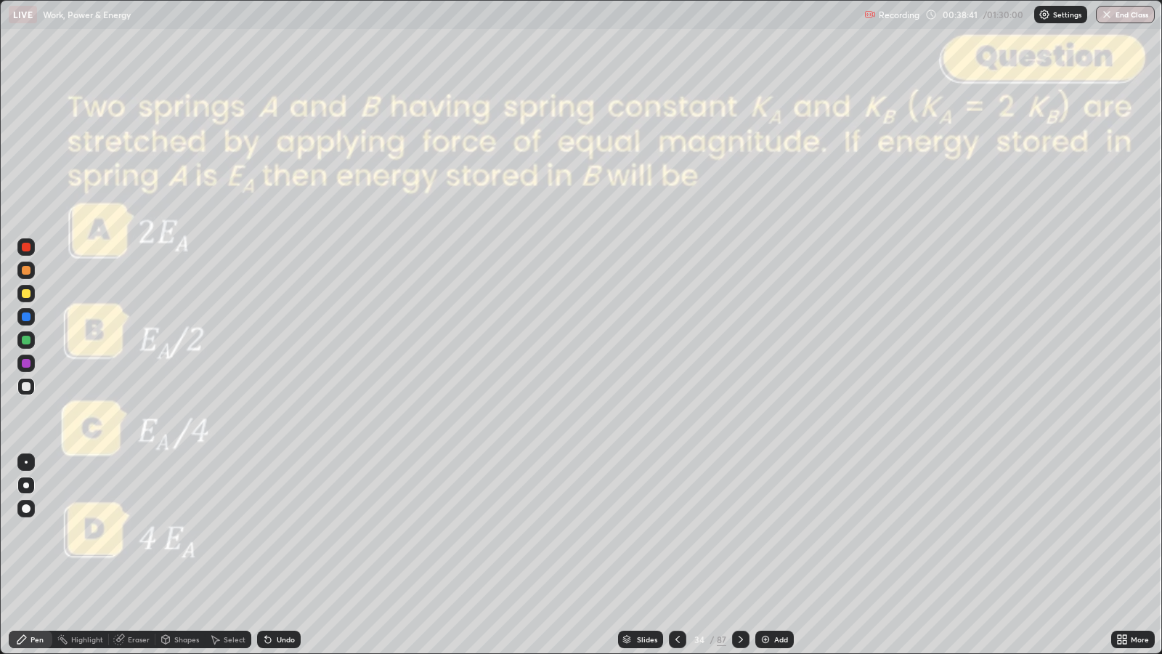
click at [29, 249] on div at bounding box center [26, 247] width 9 height 9
click at [283, 531] on div "Undo" at bounding box center [286, 638] width 18 height 7
click at [27, 386] on div at bounding box center [26, 386] width 9 height 9
click at [742, 531] on div at bounding box center [740, 638] width 17 height 17
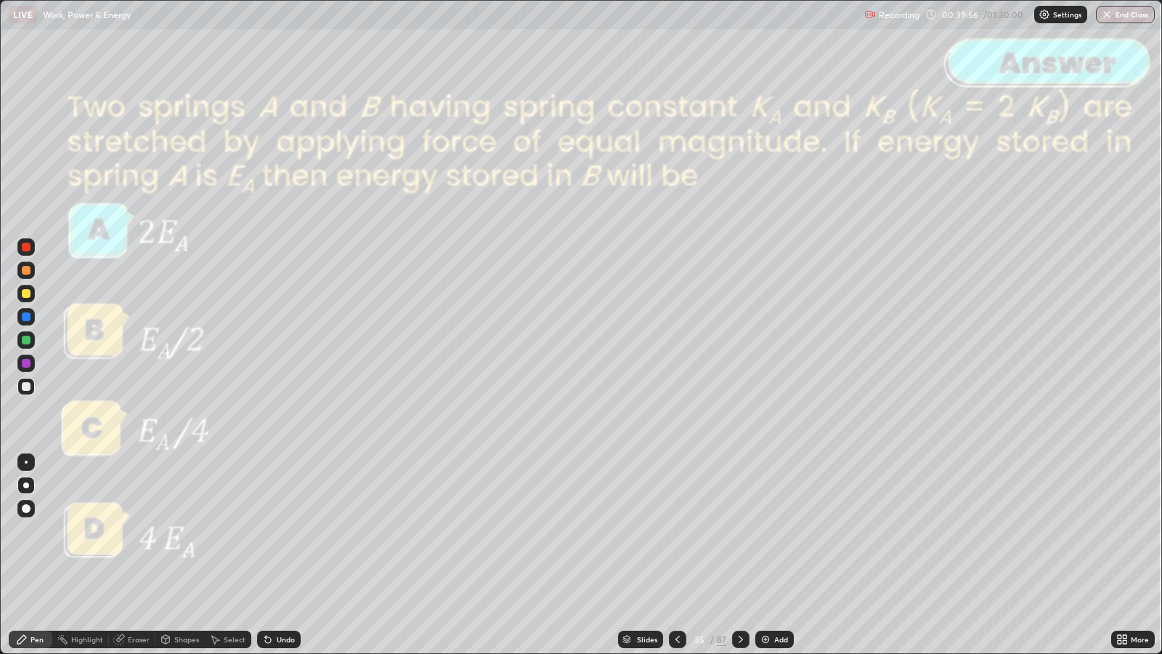
click at [739, 531] on icon at bounding box center [741, 638] width 4 height 7
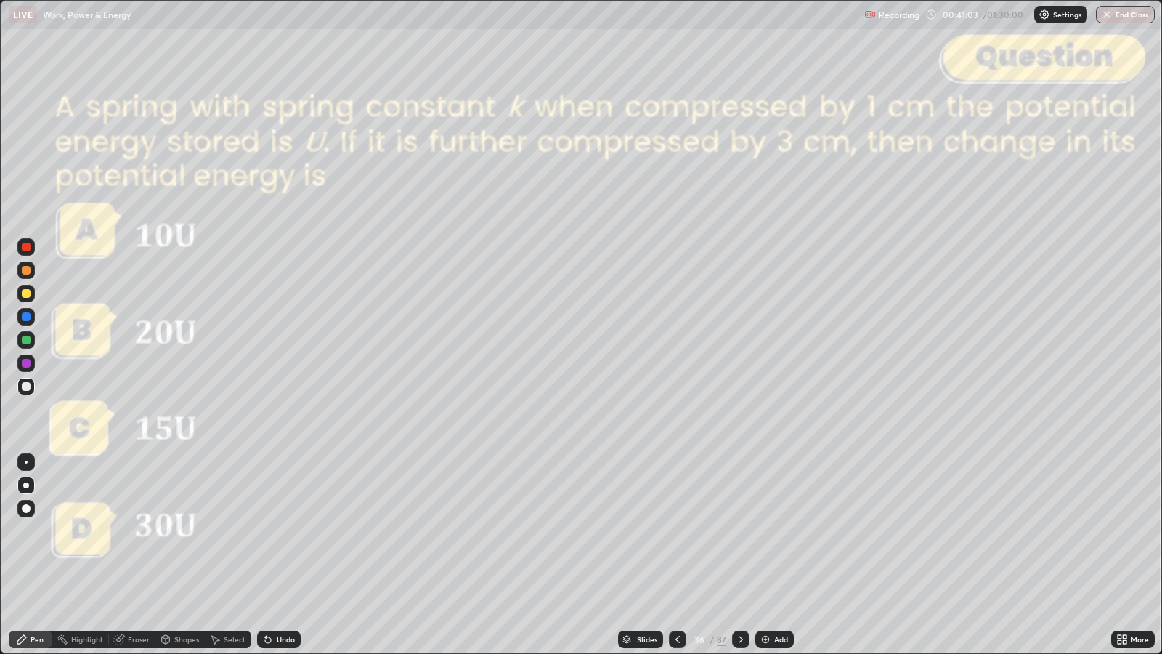
click at [740, 531] on icon at bounding box center [741, 639] width 12 height 12
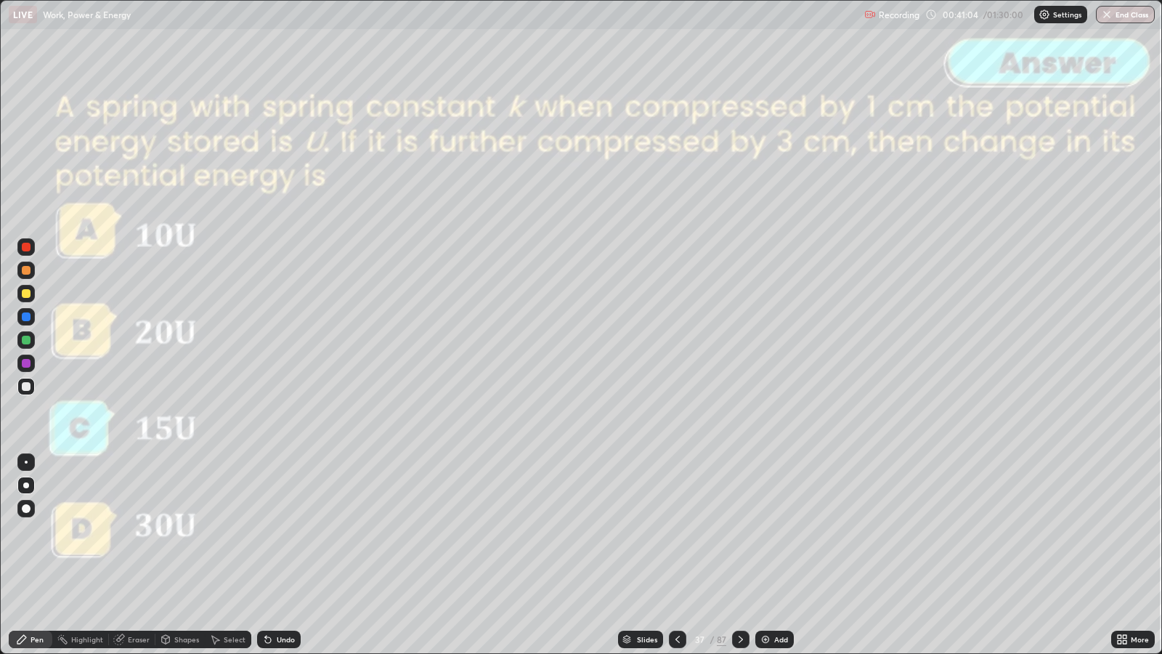
click at [741, 531] on icon at bounding box center [741, 639] width 12 height 12
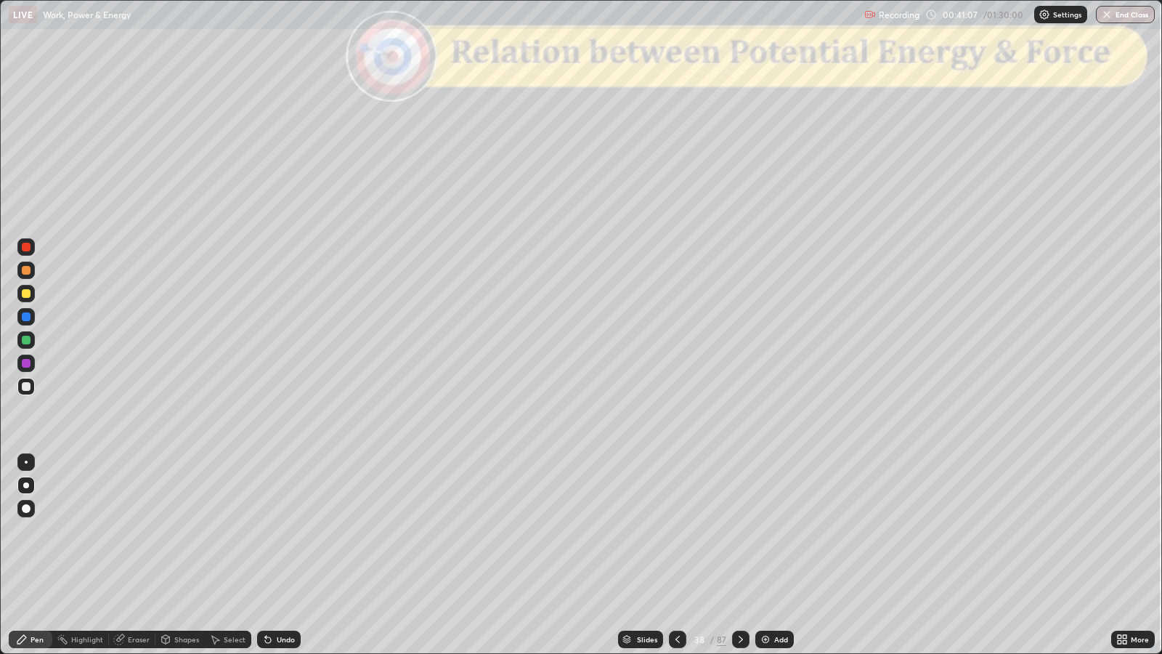
click at [648, 531] on div "Slides" at bounding box center [647, 638] width 20 height 7
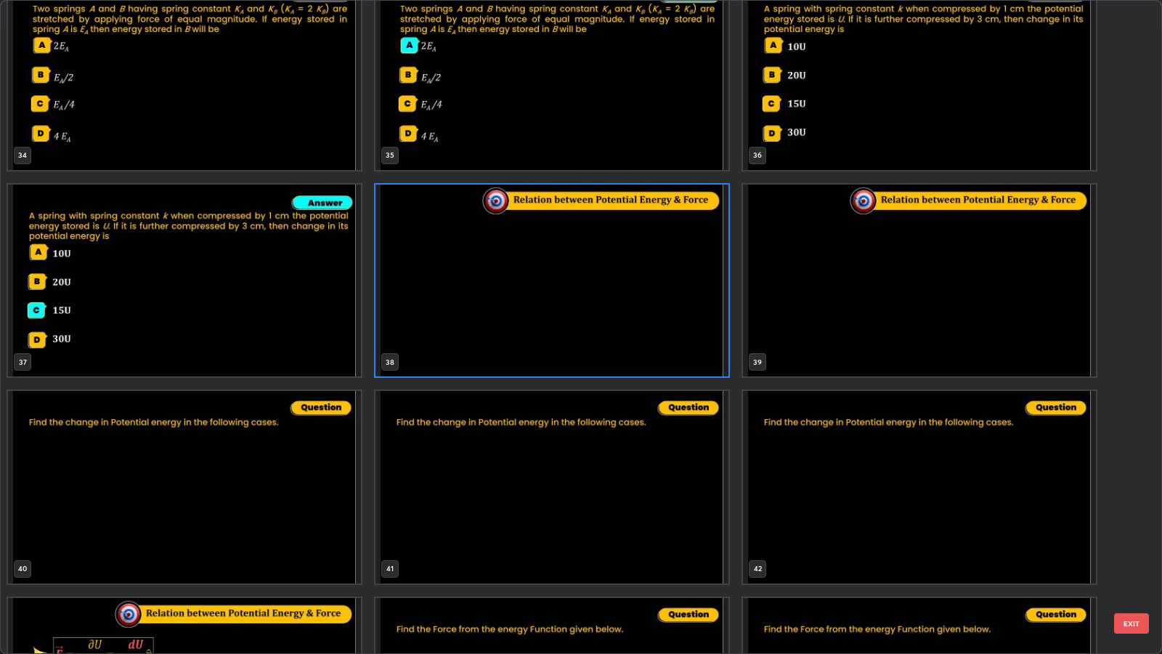
scroll to position [2875, 0]
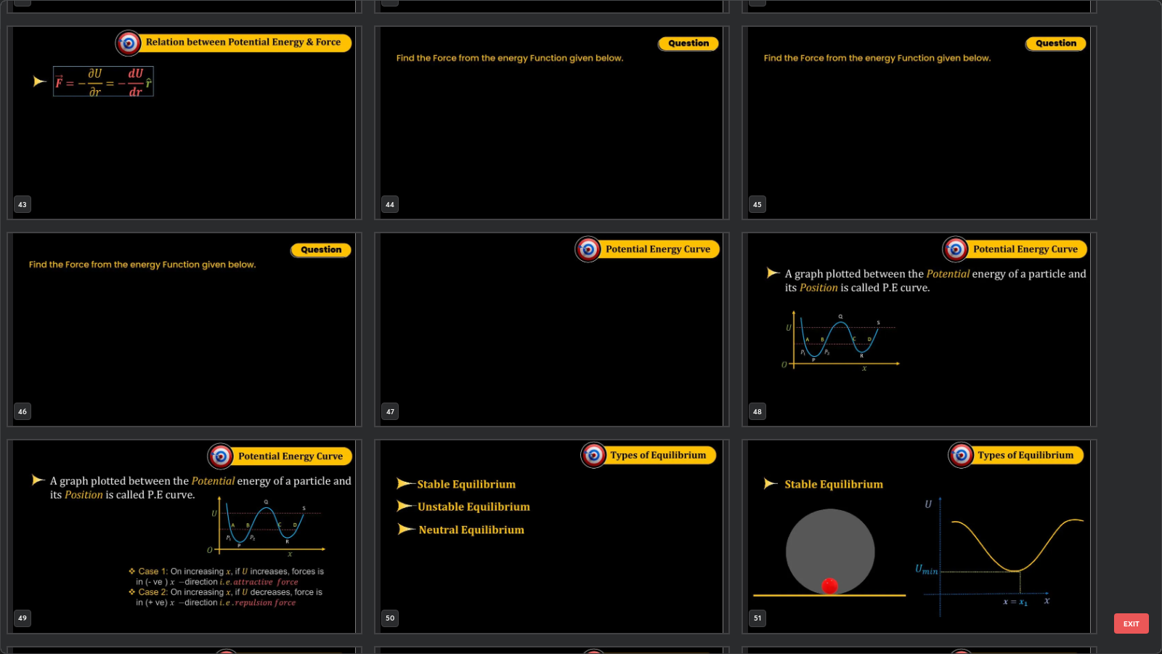
click at [1134, 531] on button "EXIT" at bounding box center [1131, 623] width 35 height 20
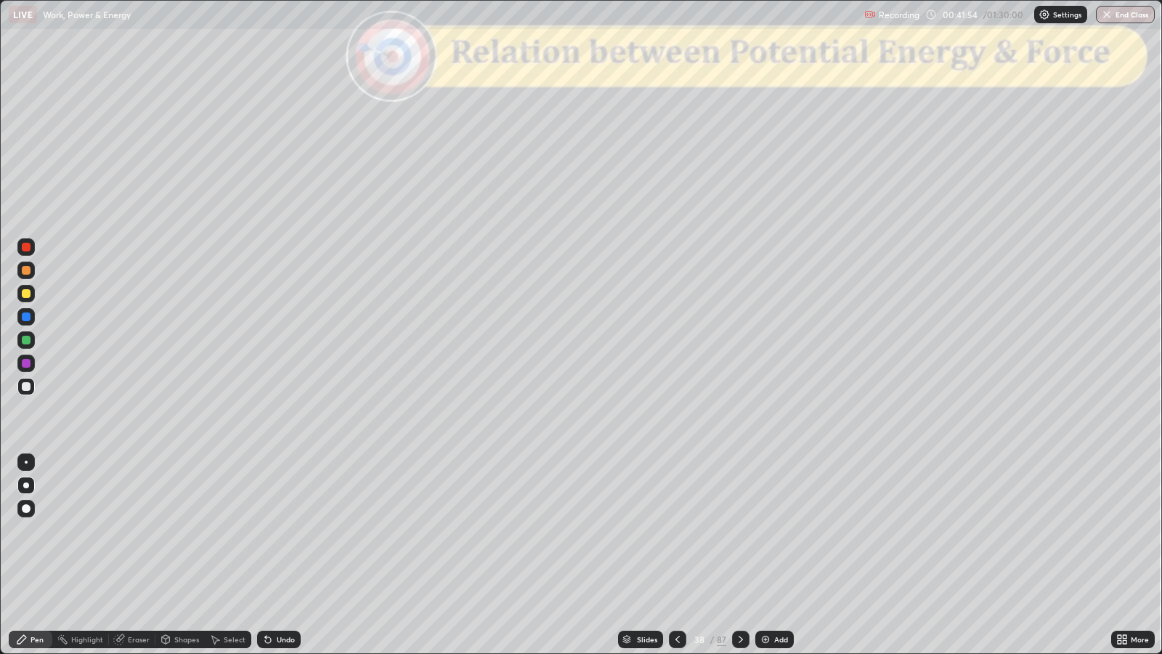
click at [186, 531] on div "Shapes" at bounding box center [186, 638] width 25 height 7
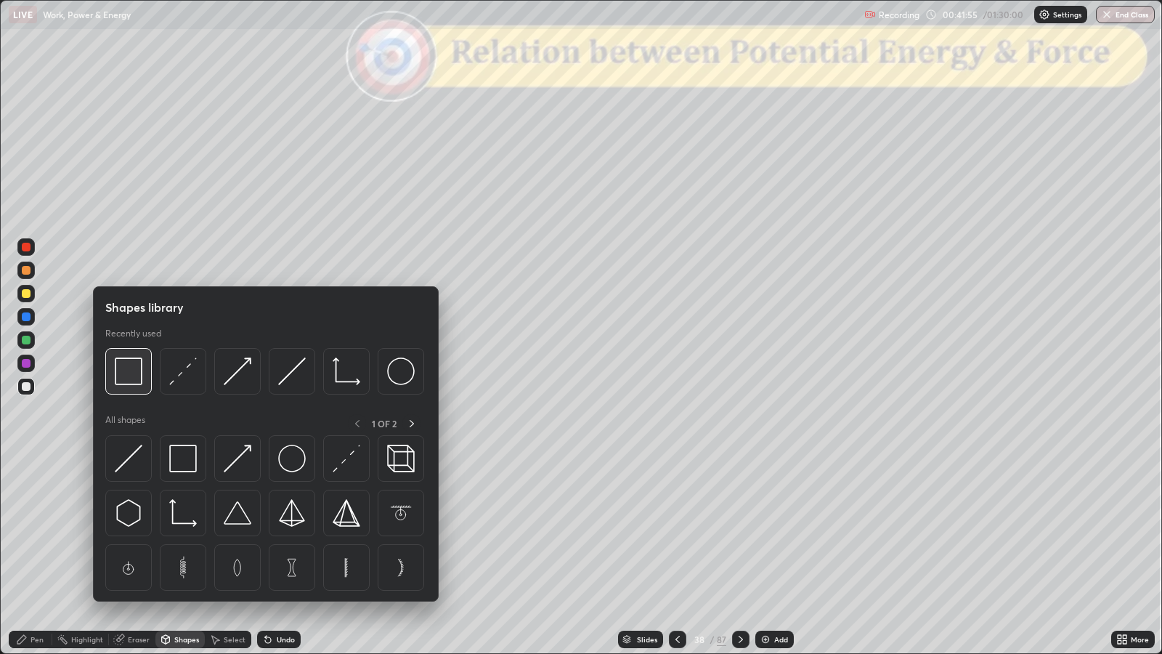
click at [135, 376] on img at bounding box center [129, 371] width 28 height 28
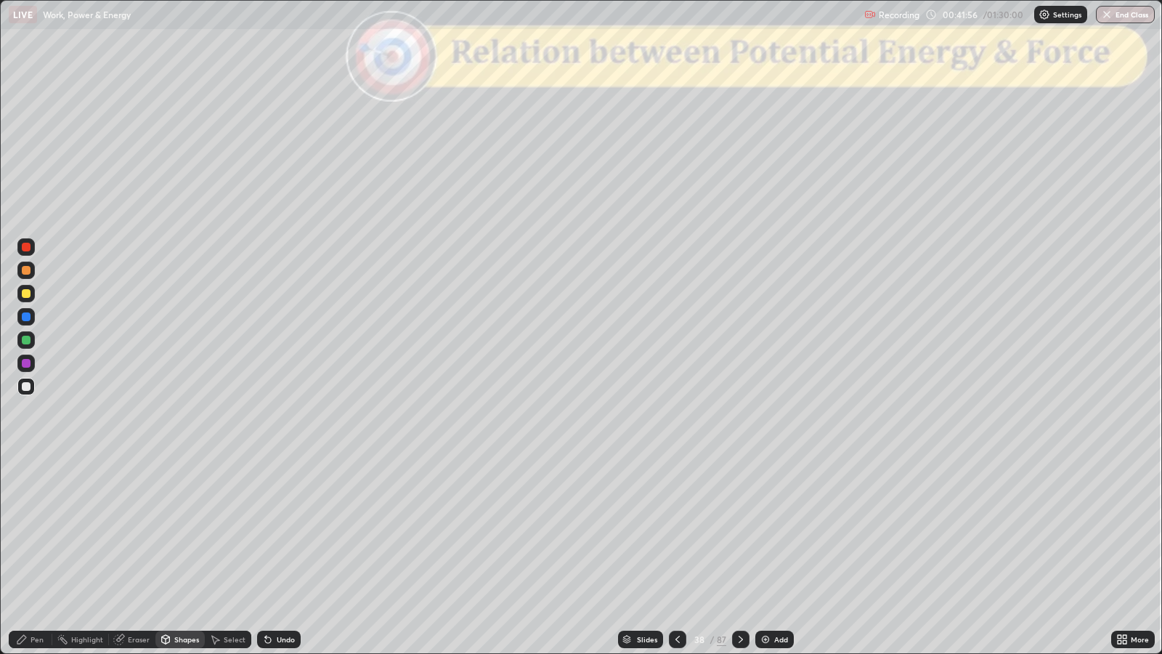
click at [29, 247] on div at bounding box center [26, 247] width 9 height 9
click at [277, 531] on div "Undo" at bounding box center [286, 638] width 18 height 7
click at [739, 531] on icon at bounding box center [741, 639] width 12 height 12
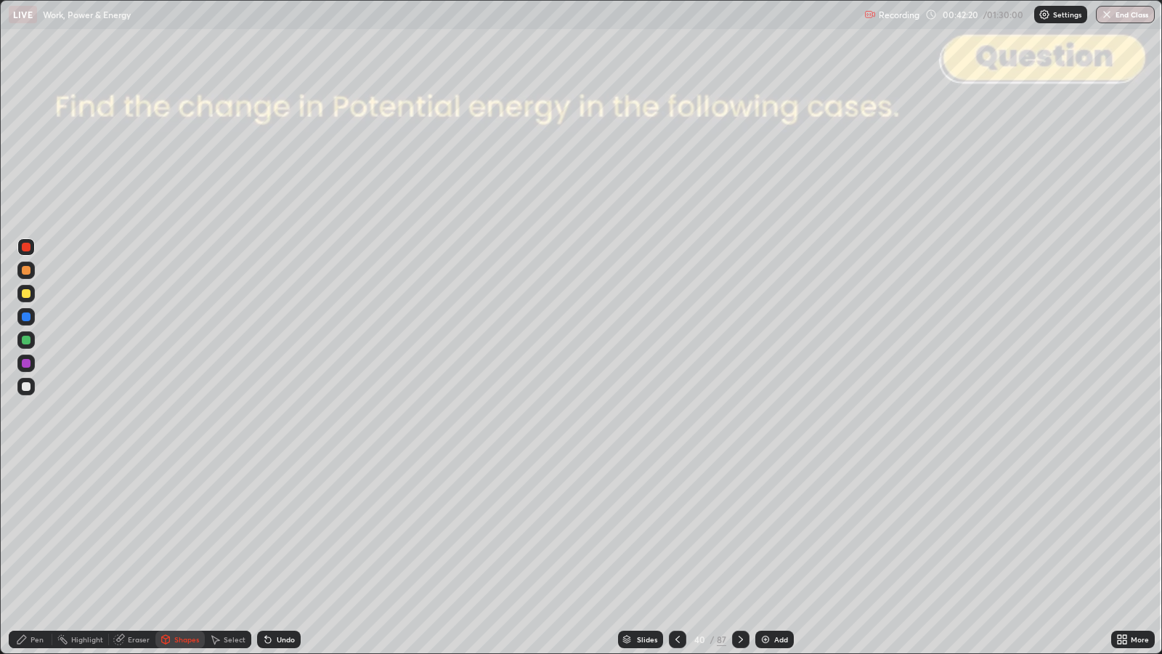
click at [29, 271] on div at bounding box center [26, 270] width 9 height 9
click at [291, 531] on div "Undo" at bounding box center [286, 638] width 18 height 7
click at [293, 531] on div "Undo" at bounding box center [279, 638] width 44 height 17
click at [31, 531] on div "Pen" at bounding box center [37, 638] width 13 height 7
click at [25, 382] on div at bounding box center [26, 386] width 9 height 9
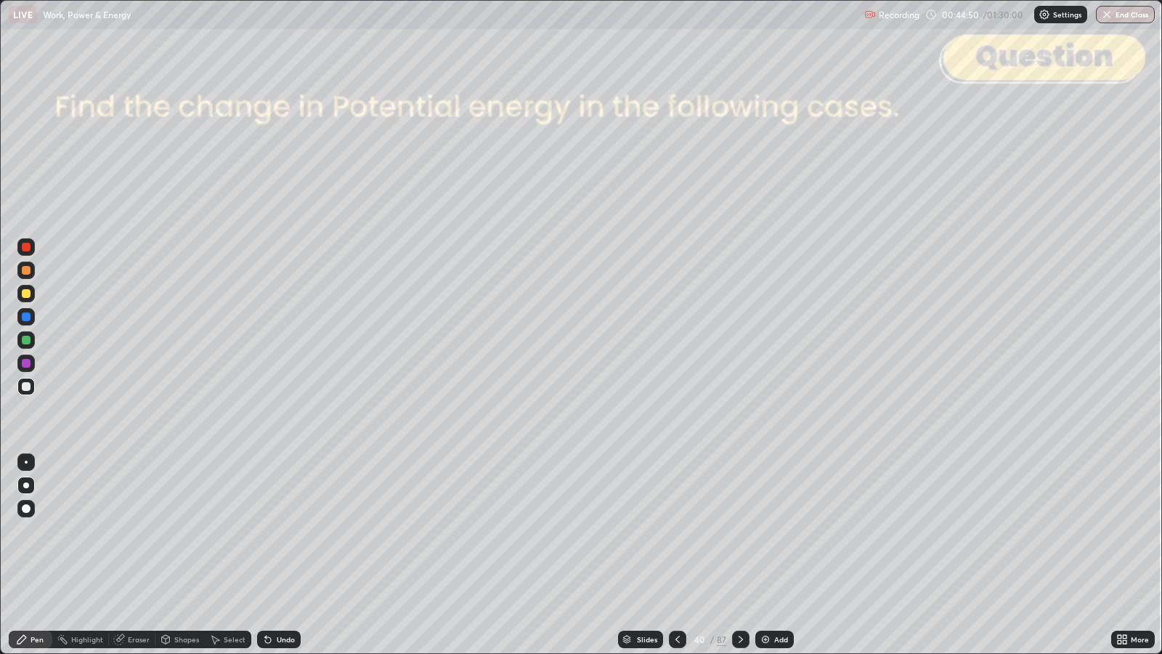
click at [174, 531] on div "Shapes" at bounding box center [186, 638] width 25 height 7
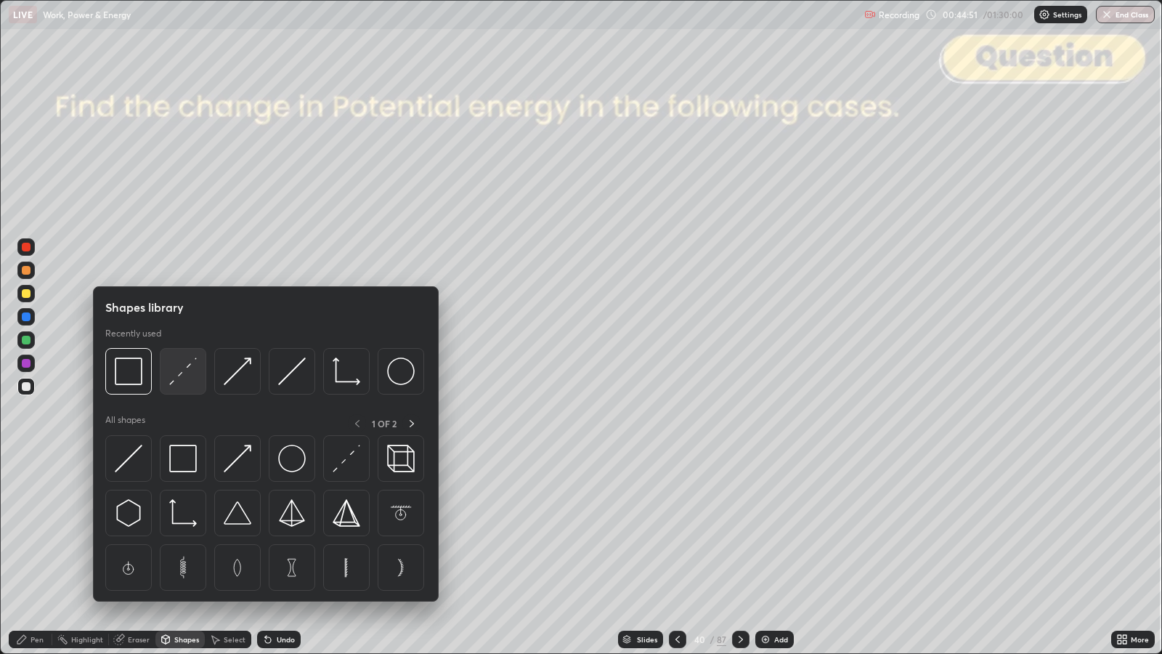
click at [179, 382] on img at bounding box center [183, 371] width 28 height 28
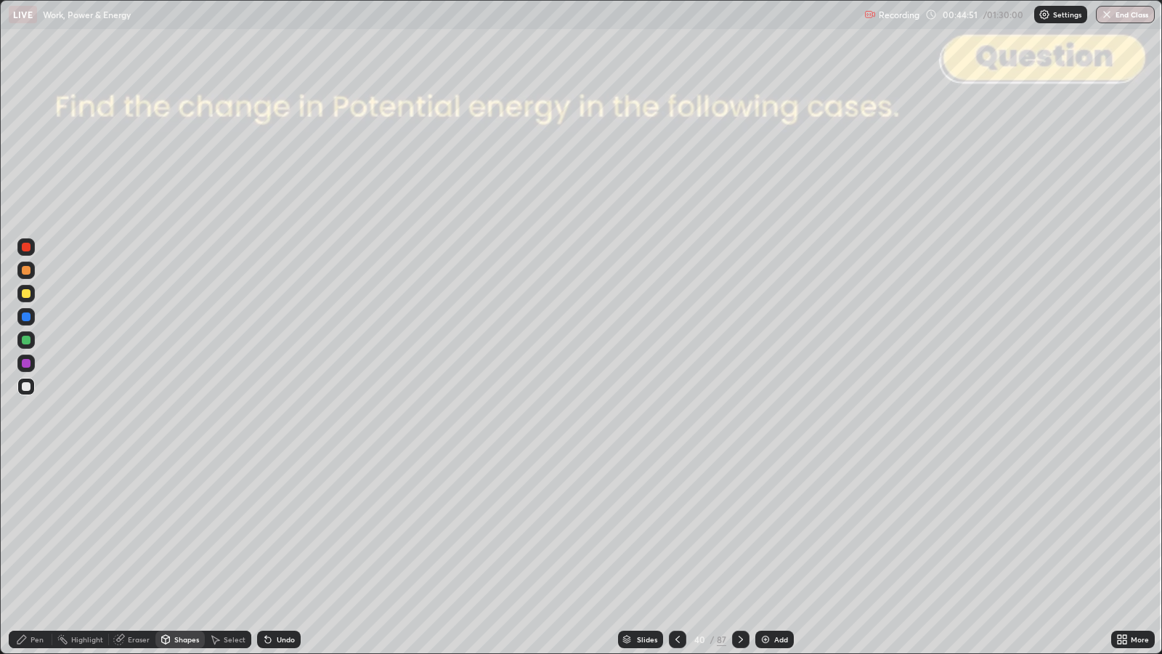
click at [26, 243] on div at bounding box center [26, 247] width 9 height 9
click at [29, 271] on div at bounding box center [26, 270] width 9 height 9
click at [31, 531] on div "Pen" at bounding box center [37, 638] width 13 height 7
click at [27, 388] on div at bounding box center [26, 386] width 9 height 9
click at [277, 531] on div "Undo" at bounding box center [286, 638] width 18 height 7
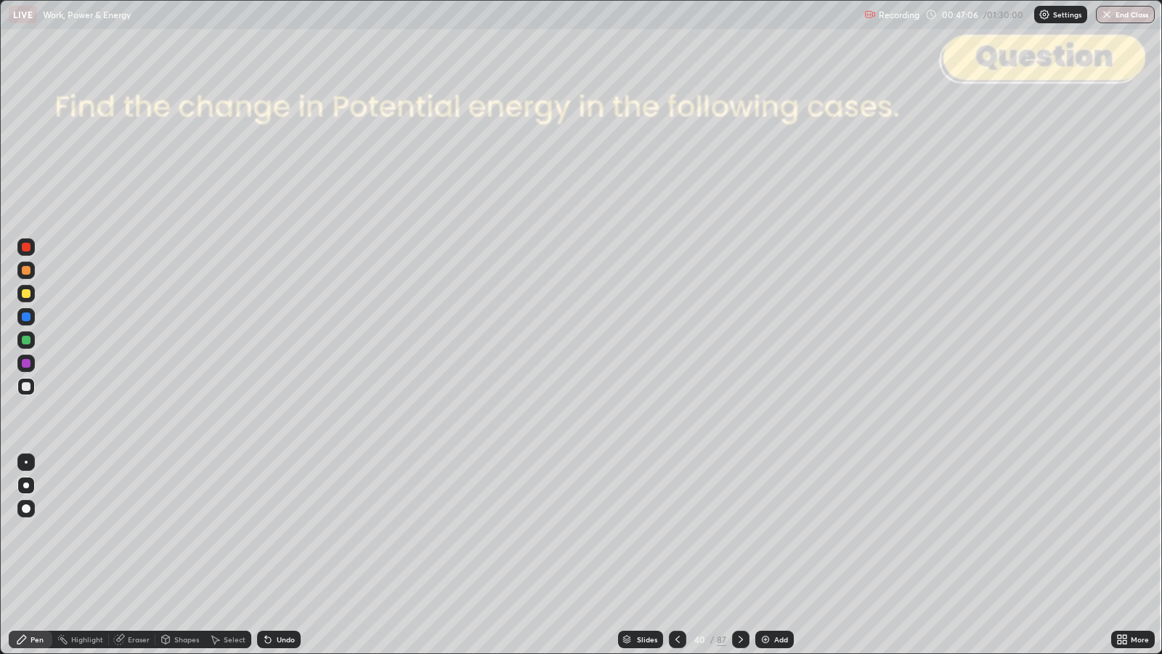
click at [746, 531] on div at bounding box center [740, 639] width 17 height 29
click at [739, 531] on icon at bounding box center [741, 639] width 12 height 12
click at [741, 531] on icon at bounding box center [741, 639] width 12 height 12
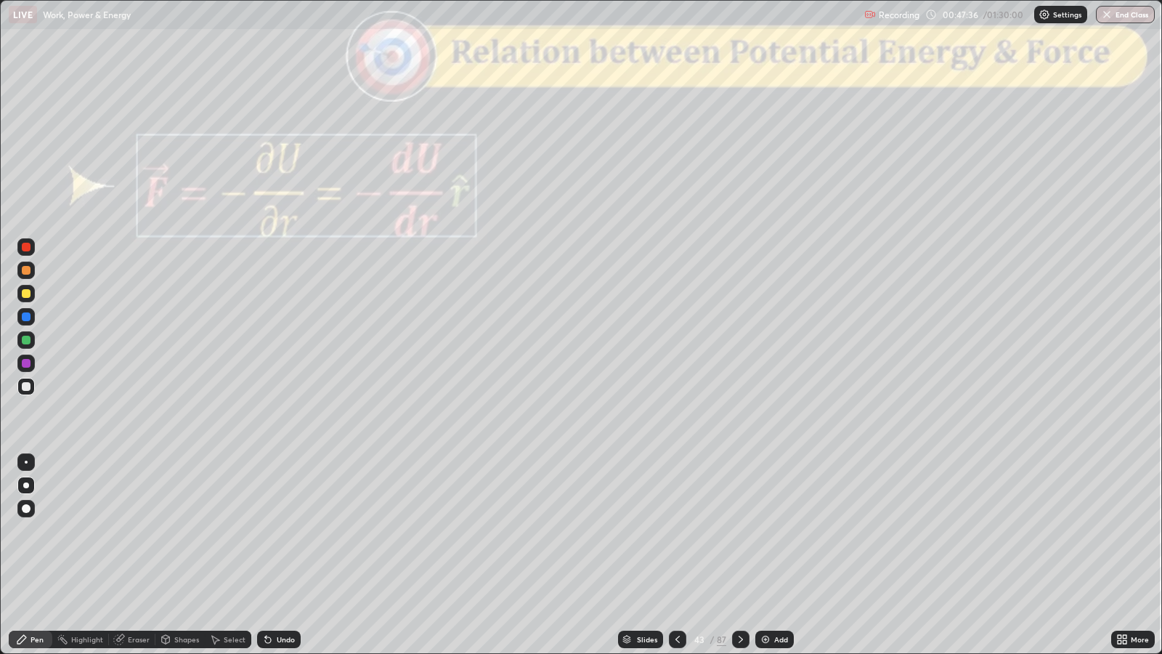
click at [280, 531] on div "Undo" at bounding box center [286, 638] width 18 height 7
click at [275, 531] on div "Undo" at bounding box center [279, 638] width 44 height 17
click at [276, 531] on div "Undo" at bounding box center [279, 638] width 44 height 17
click at [277, 531] on div "Undo" at bounding box center [286, 638] width 18 height 7
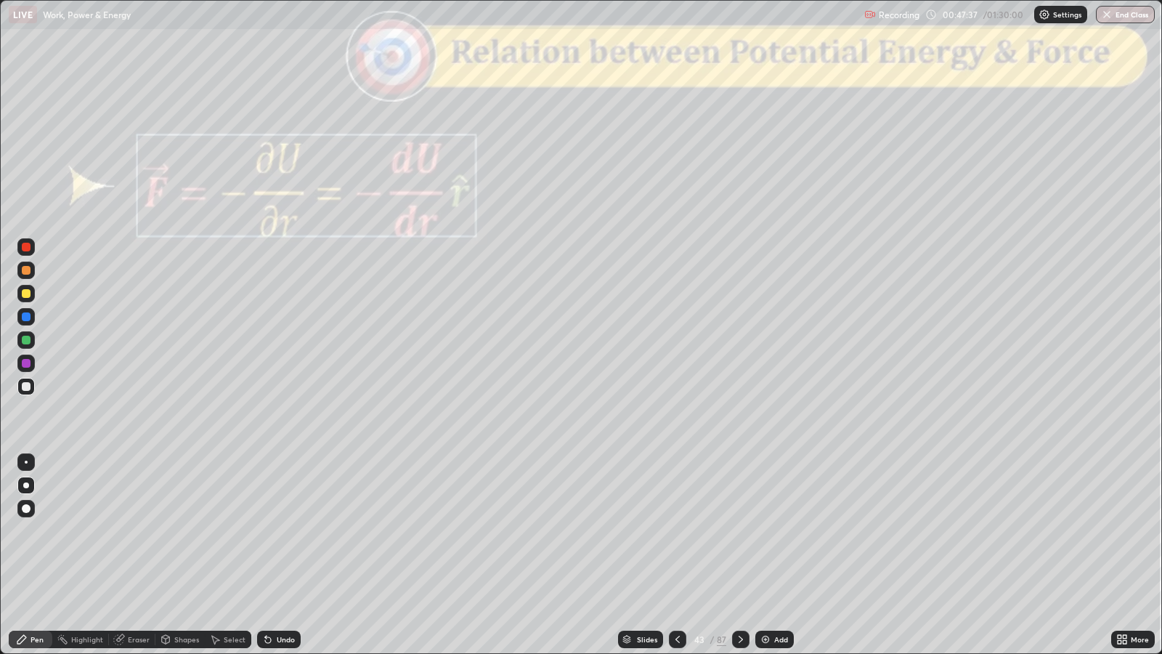
click at [277, 531] on div "Undo" at bounding box center [286, 638] width 18 height 7
click at [282, 531] on div "Undo" at bounding box center [286, 638] width 18 height 7
click at [274, 531] on div "Undo" at bounding box center [279, 638] width 44 height 17
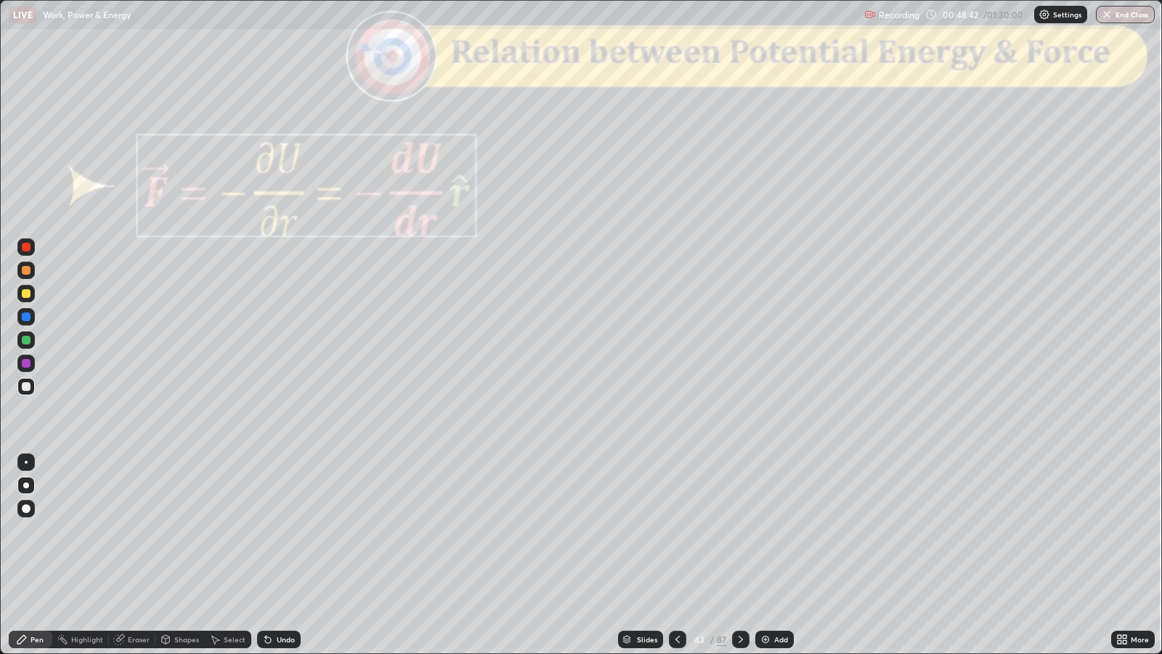
click at [742, 531] on icon at bounding box center [741, 639] width 12 height 12
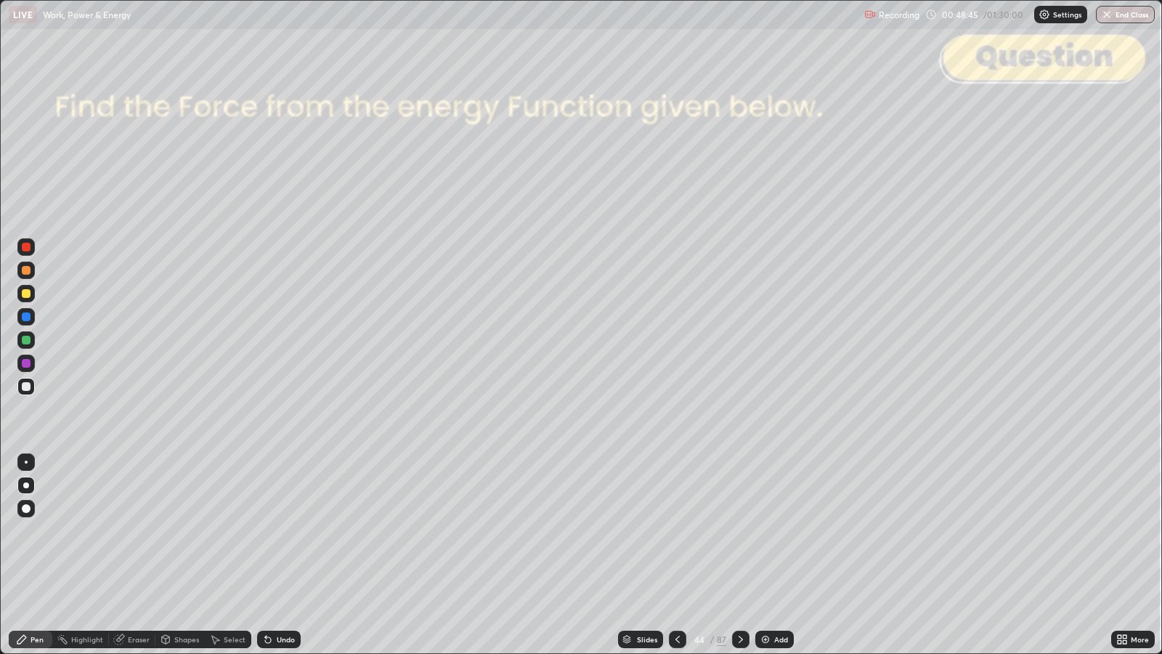
click at [25, 293] on div at bounding box center [26, 293] width 9 height 9
click at [28, 386] on div at bounding box center [26, 386] width 9 height 9
click at [26, 290] on div at bounding box center [26, 293] width 9 height 9
click at [136, 531] on div "Eraser" at bounding box center [139, 638] width 22 height 7
click at [36, 531] on div "Pen" at bounding box center [37, 638] width 13 height 7
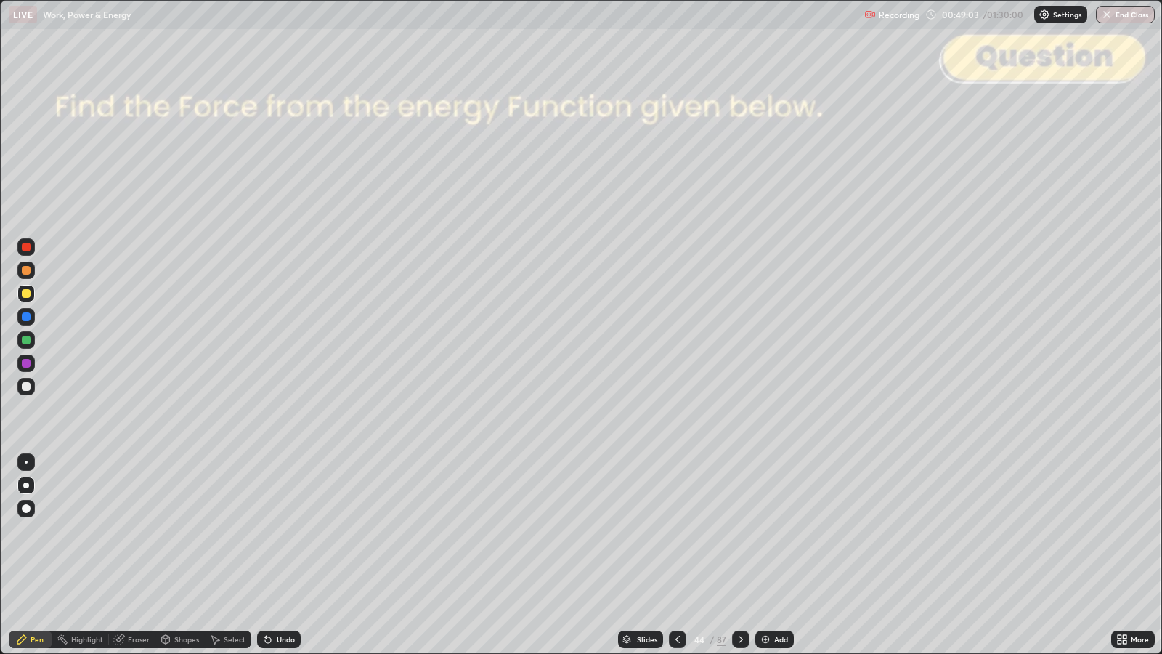
click at [26, 388] on div at bounding box center [26, 386] width 9 height 9
click at [175, 531] on div "Shapes" at bounding box center [179, 638] width 49 height 17
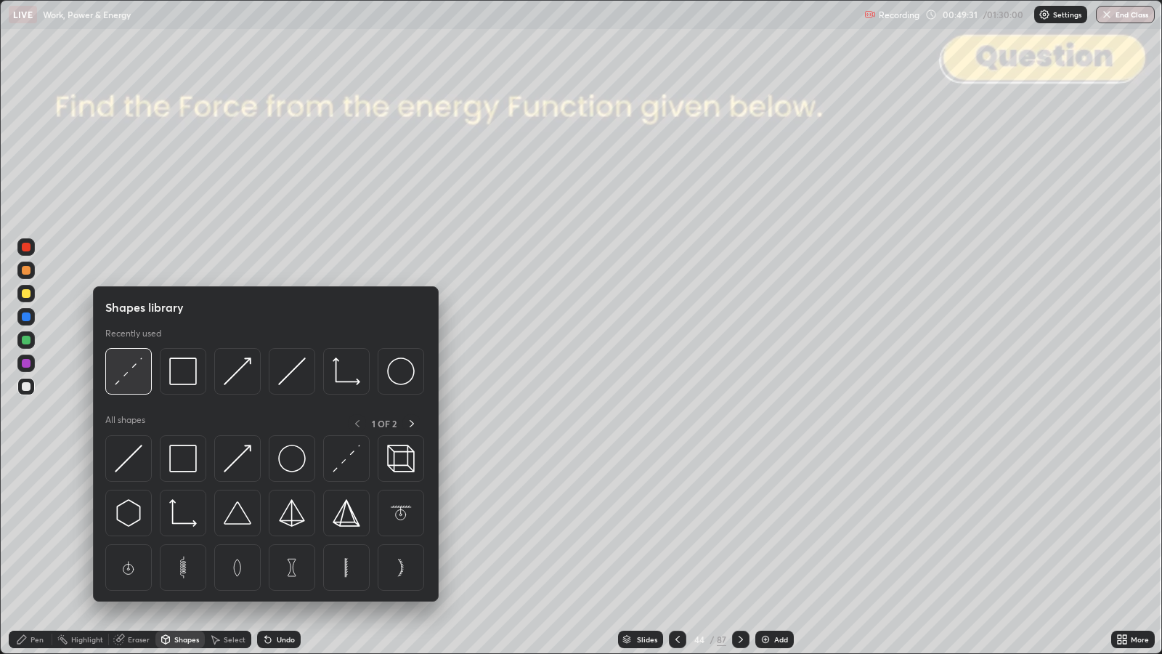
click at [131, 378] on img at bounding box center [129, 371] width 28 height 28
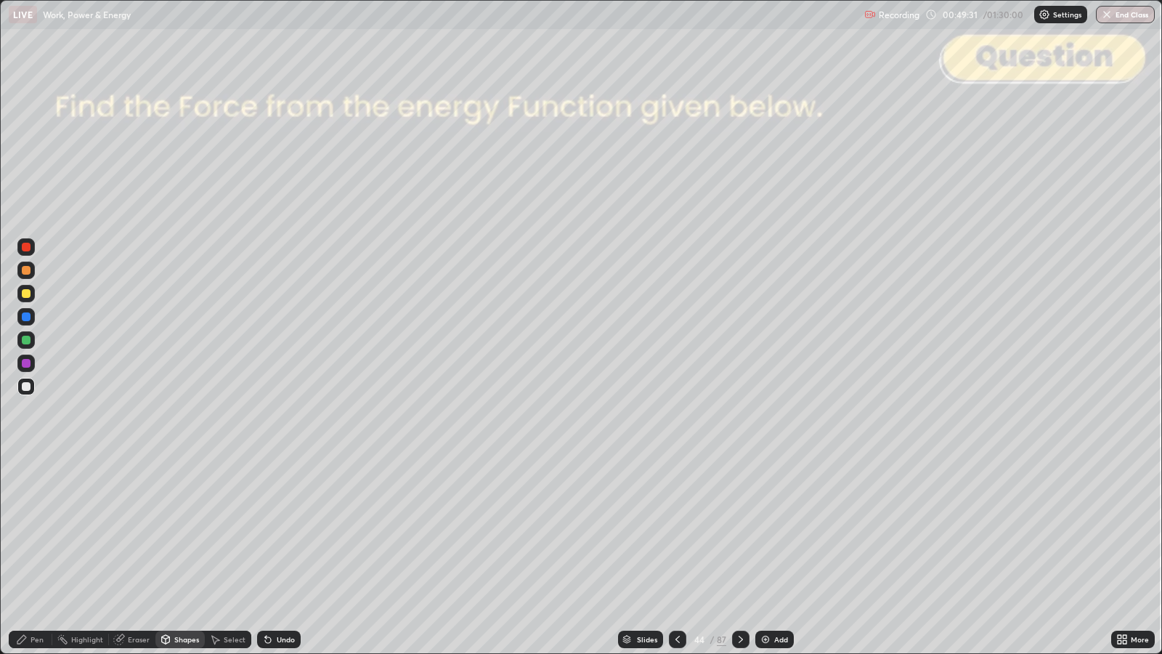
click at [25, 248] on div at bounding box center [26, 247] width 9 height 9
click at [29, 531] on div "Pen" at bounding box center [31, 638] width 44 height 17
click at [26, 293] on div at bounding box center [26, 293] width 9 height 9
click at [30, 385] on div at bounding box center [26, 386] width 9 height 9
click at [178, 531] on div "Shapes" at bounding box center [186, 638] width 25 height 7
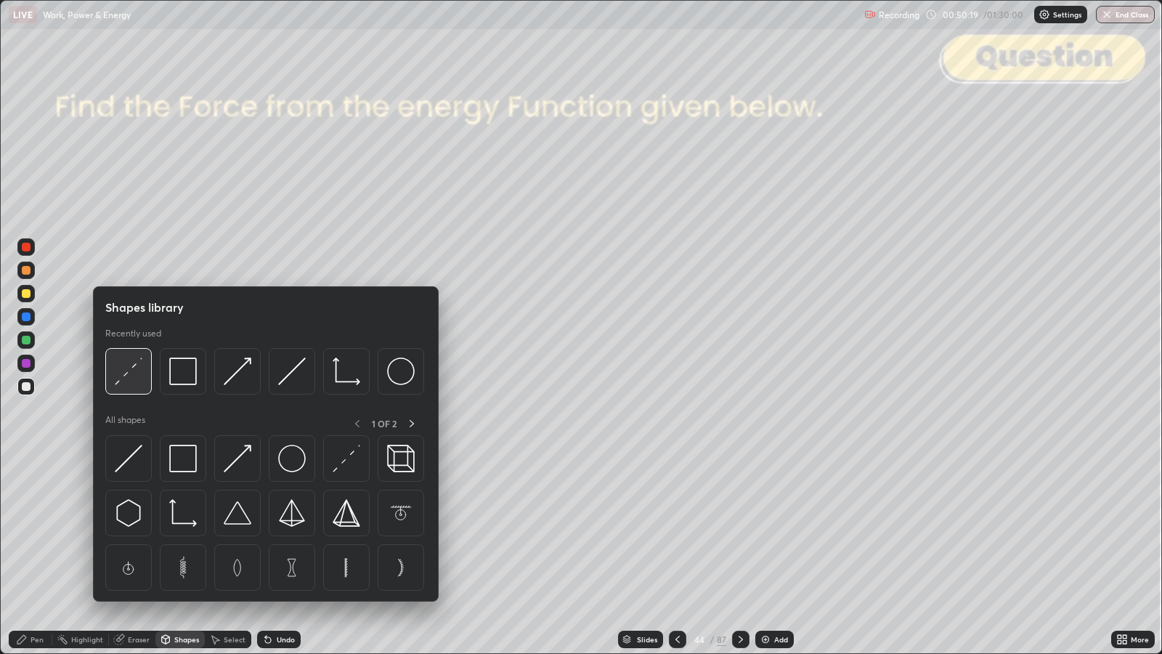
click at [128, 378] on img at bounding box center [129, 371] width 28 height 28
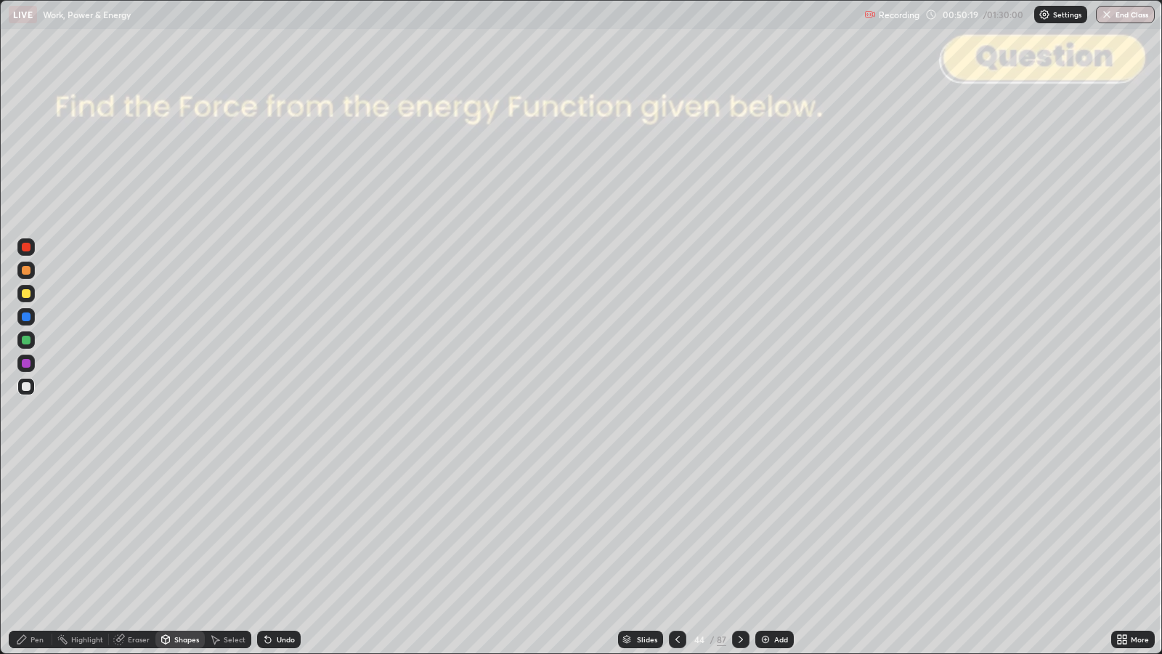
click at [28, 243] on div at bounding box center [26, 247] width 9 height 9
click at [676, 531] on icon at bounding box center [678, 639] width 12 height 12
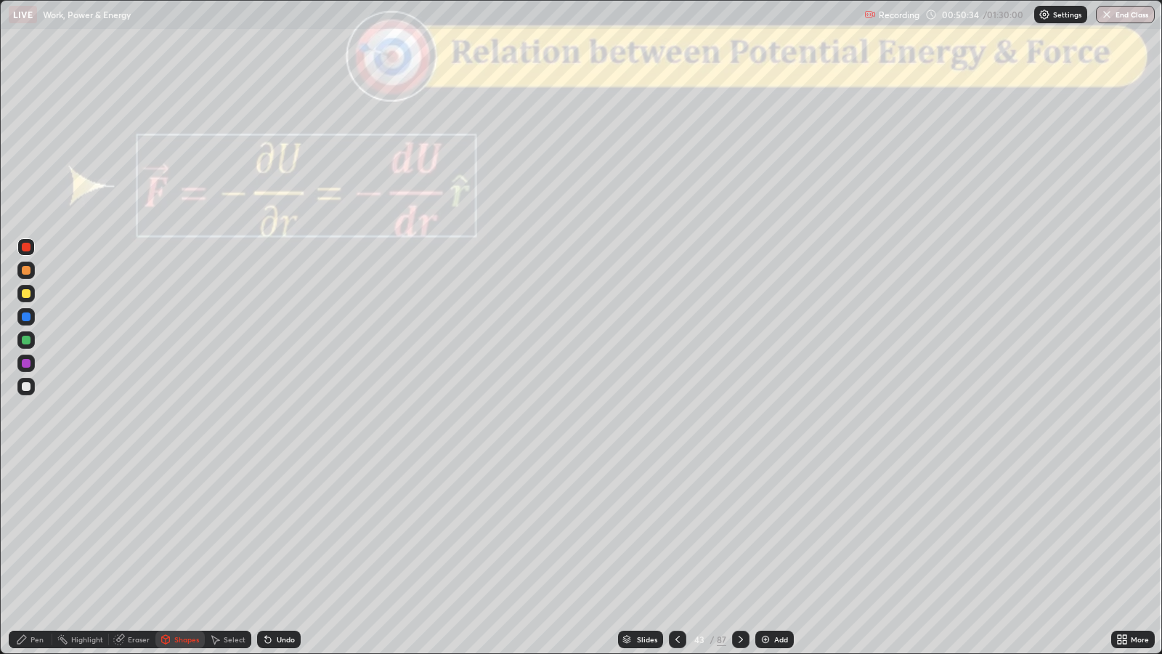
click at [739, 531] on icon at bounding box center [741, 639] width 12 height 12
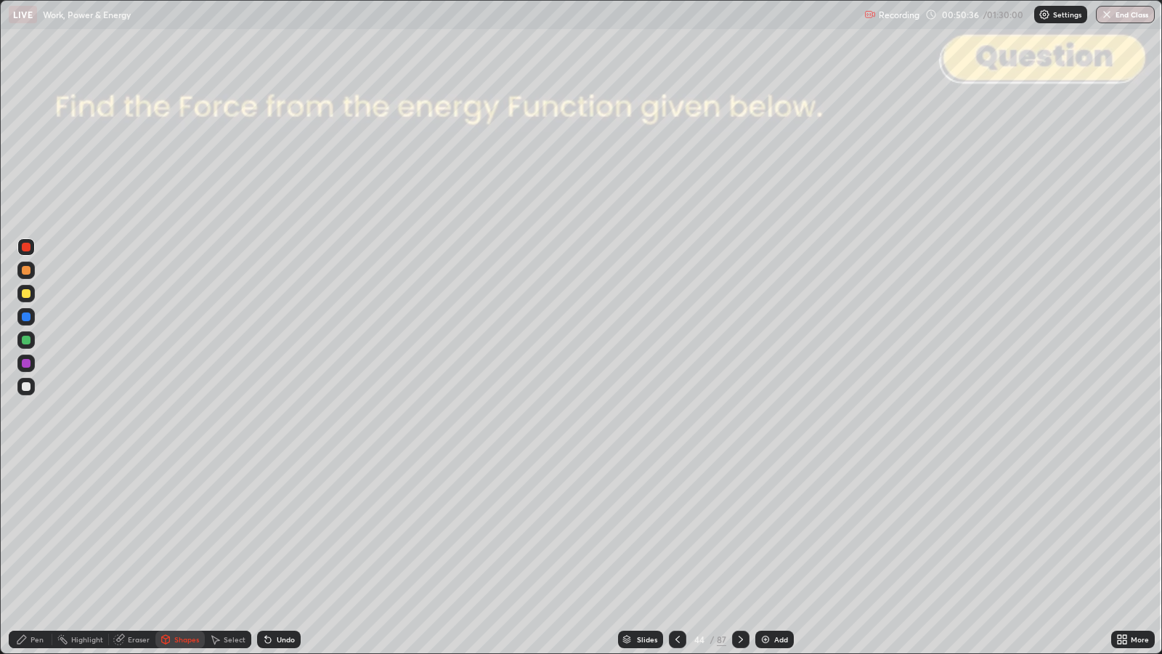
click at [26, 293] on div at bounding box center [26, 293] width 9 height 9
click at [35, 531] on div "Pen" at bounding box center [37, 638] width 13 height 7
click at [30, 385] on div at bounding box center [26, 386] width 9 height 9
click at [26, 269] on div at bounding box center [26, 270] width 9 height 9
click at [737, 531] on icon at bounding box center [741, 639] width 12 height 12
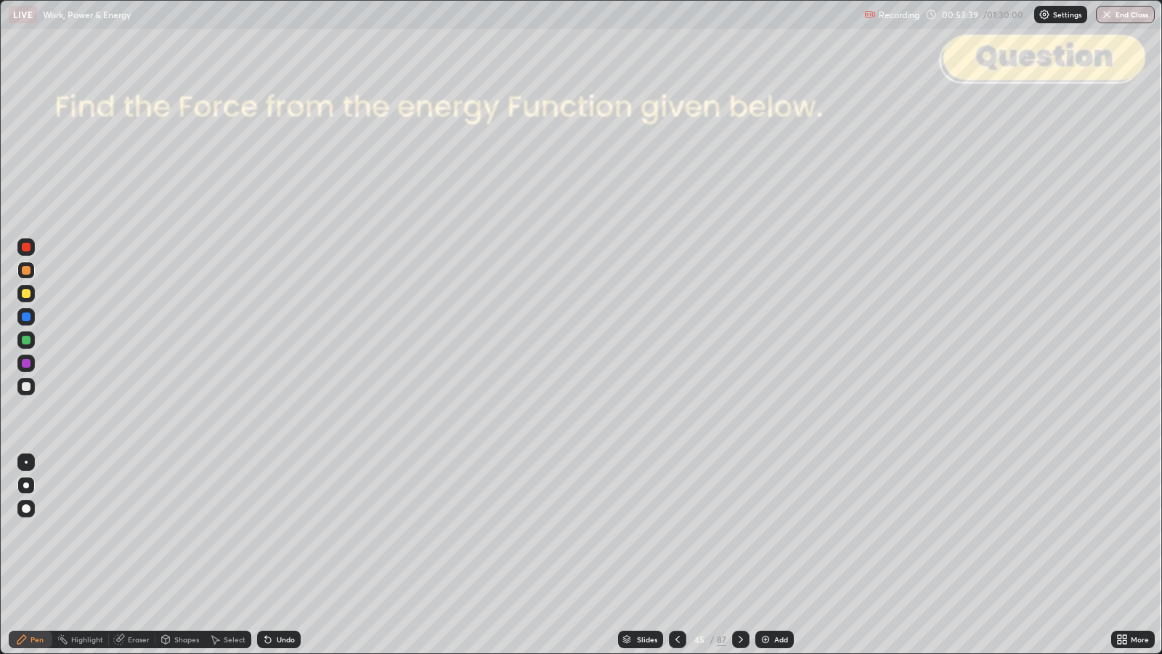
click at [29, 294] on div at bounding box center [26, 293] width 9 height 9
click at [676, 531] on icon at bounding box center [678, 639] width 12 height 12
click at [739, 531] on icon at bounding box center [741, 639] width 12 height 12
click at [672, 531] on icon at bounding box center [678, 639] width 12 height 12
click at [739, 531] on icon at bounding box center [741, 639] width 12 height 12
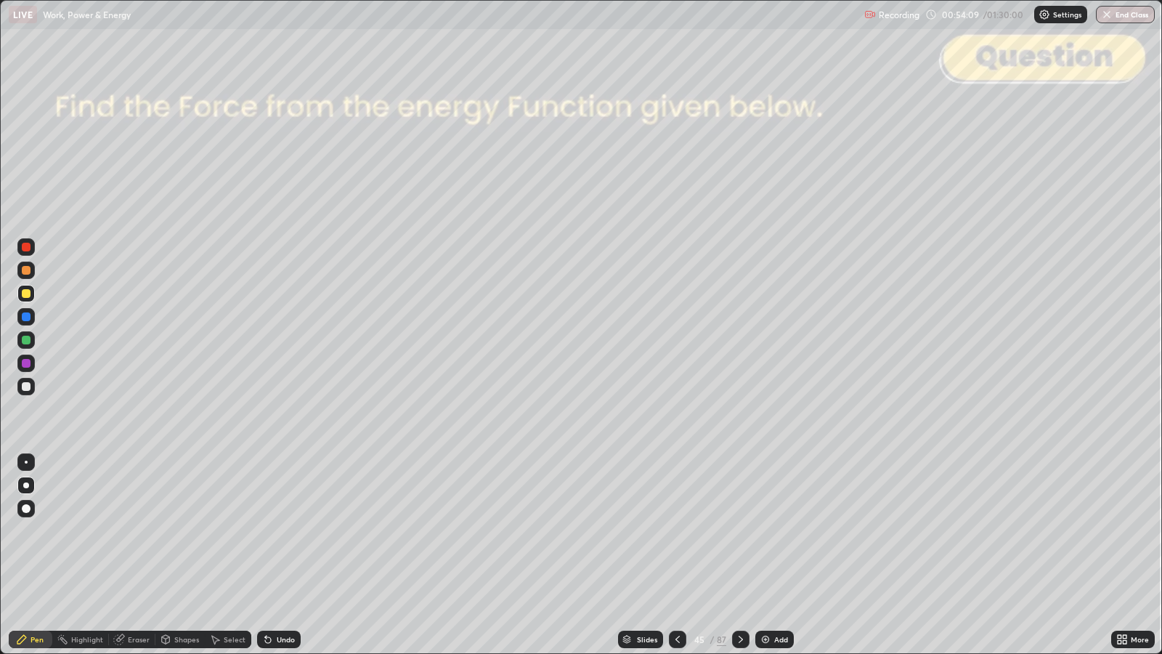
click at [653, 531] on div "Slides" at bounding box center [647, 638] width 20 height 7
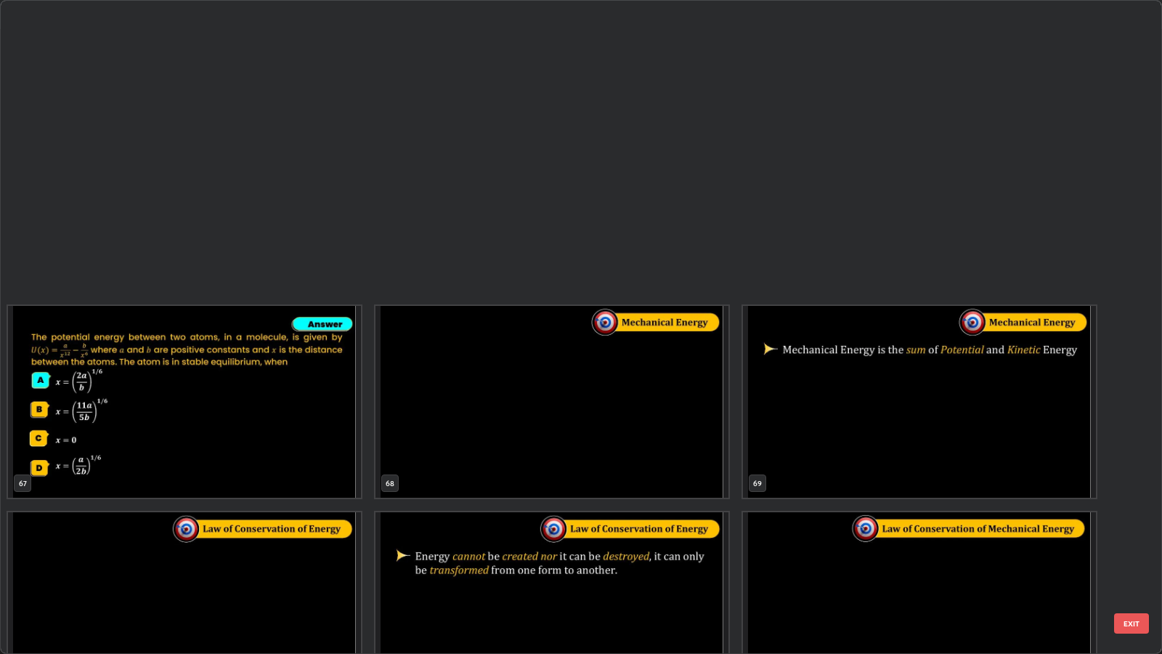
scroll to position [4821, 0]
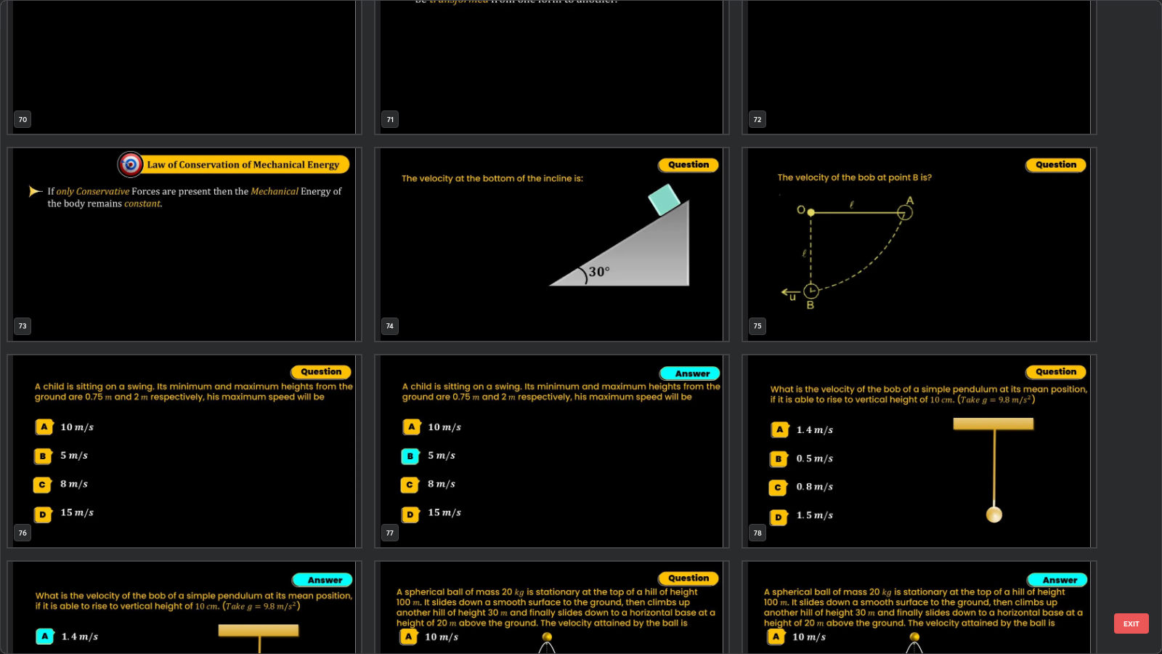
click at [1129, 531] on button "EXIT" at bounding box center [1131, 623] width 35 height 20
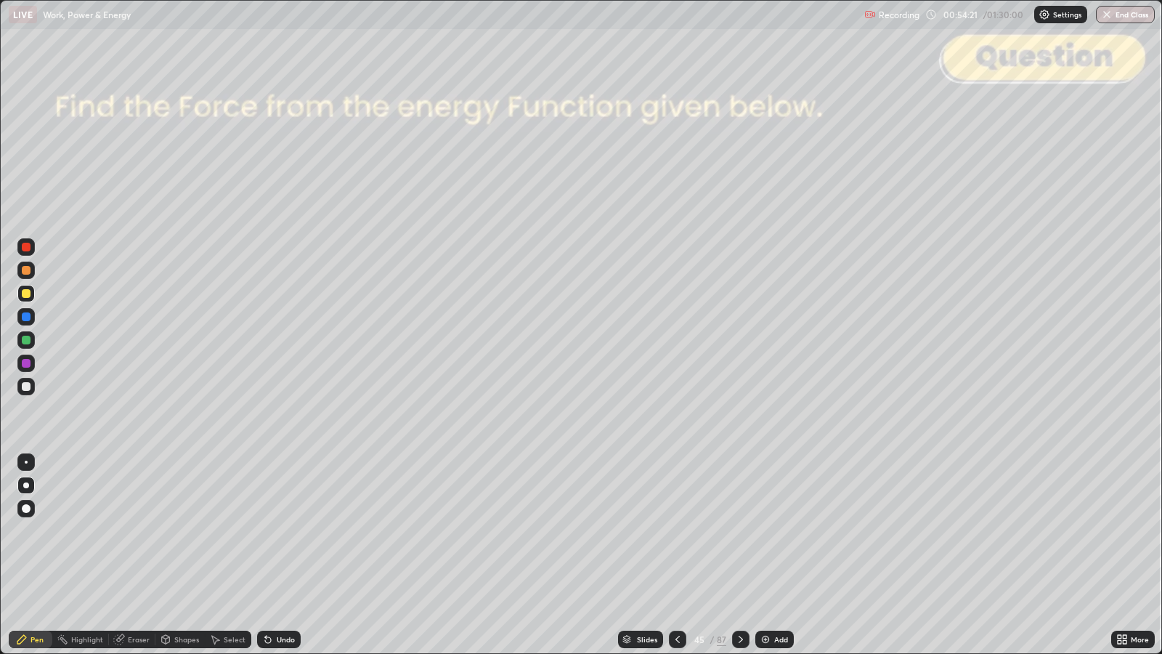
click at [29, 386] on div at bounding box center [26, 386] width 9 height 9
click at [24, 274] on div at bounding box center [26, 270] width 9 height 9
click at [747, 531] on div at bounding box center [740, 639] width 17 height 29
click at [739, 531] on icon at bounding box center [741, 639] width 12 height 12
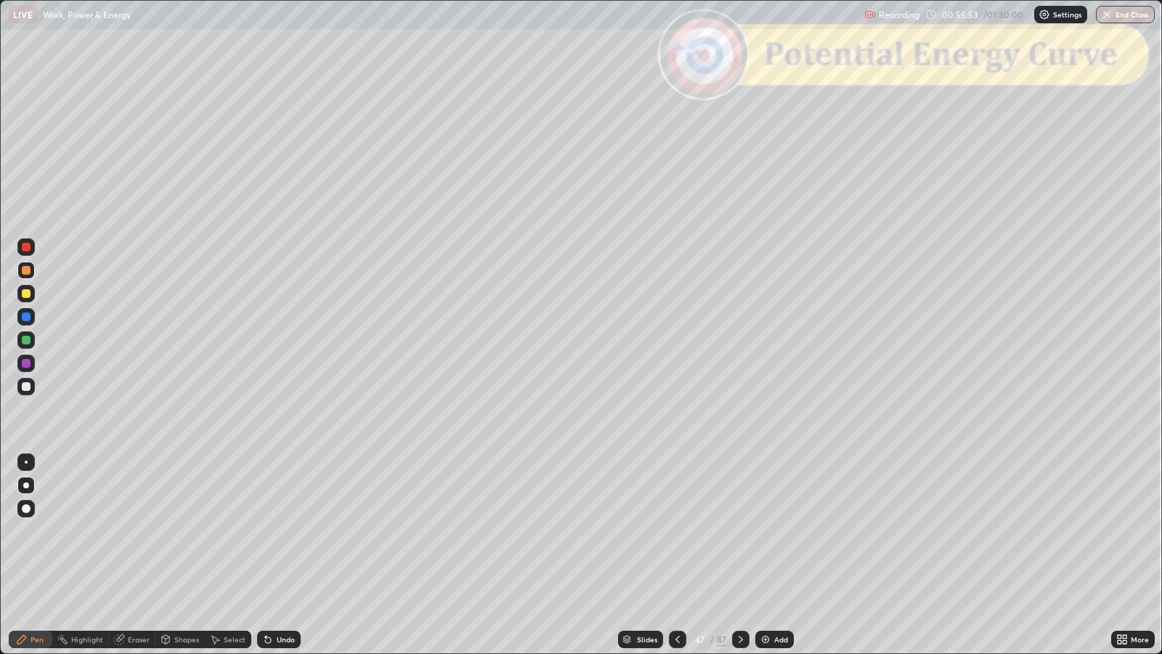
click at [741, 531] on icon at bounding box center [741, 639] width 12 height 12
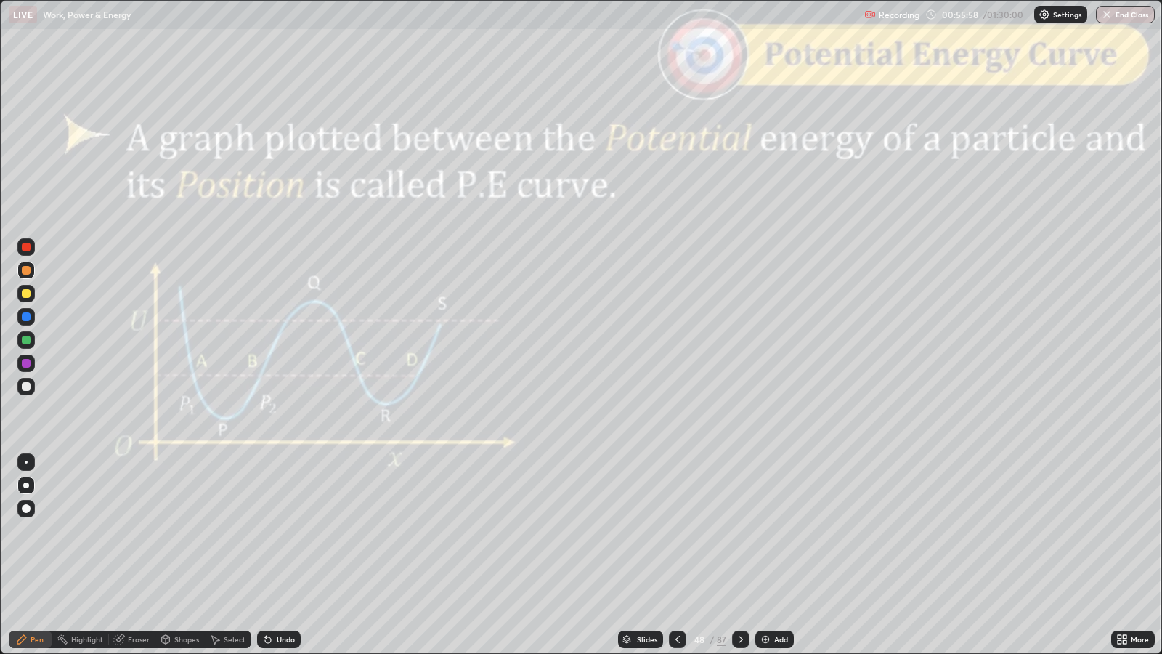
click at [29, 249] on div at bounding box center [26, 247] width 9 height 9
click at [676, 531] on icon at bounding box center [678, 639] width 12 height 12
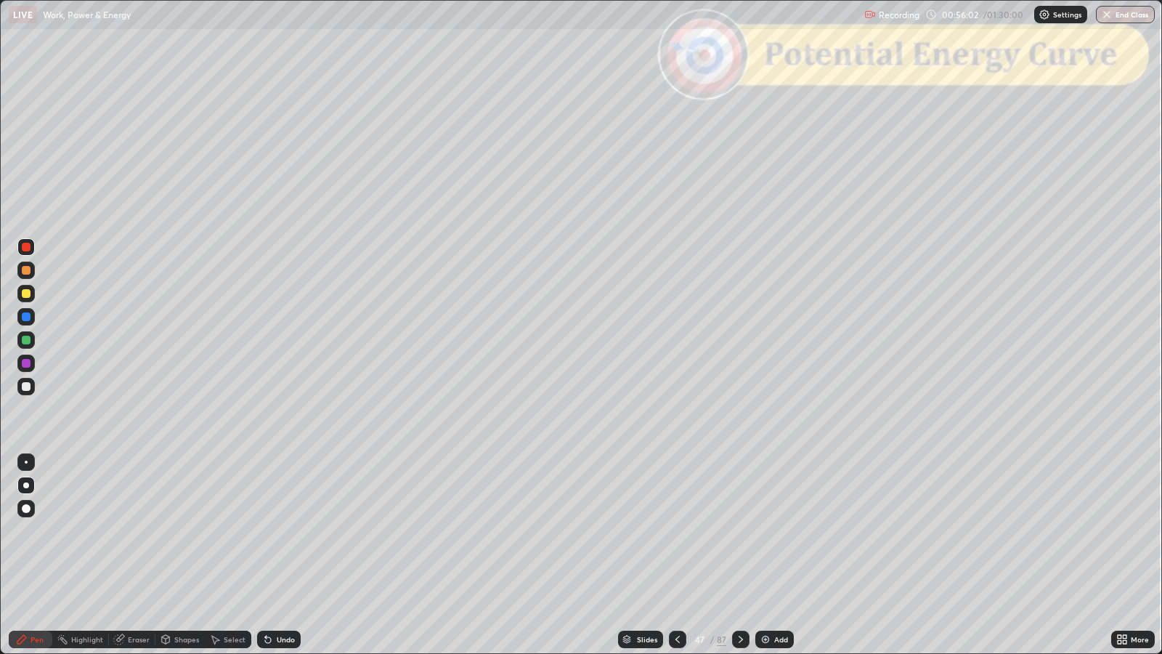
click at [678, 531] on icon at bounding box center [677, 638] width 4 height 7
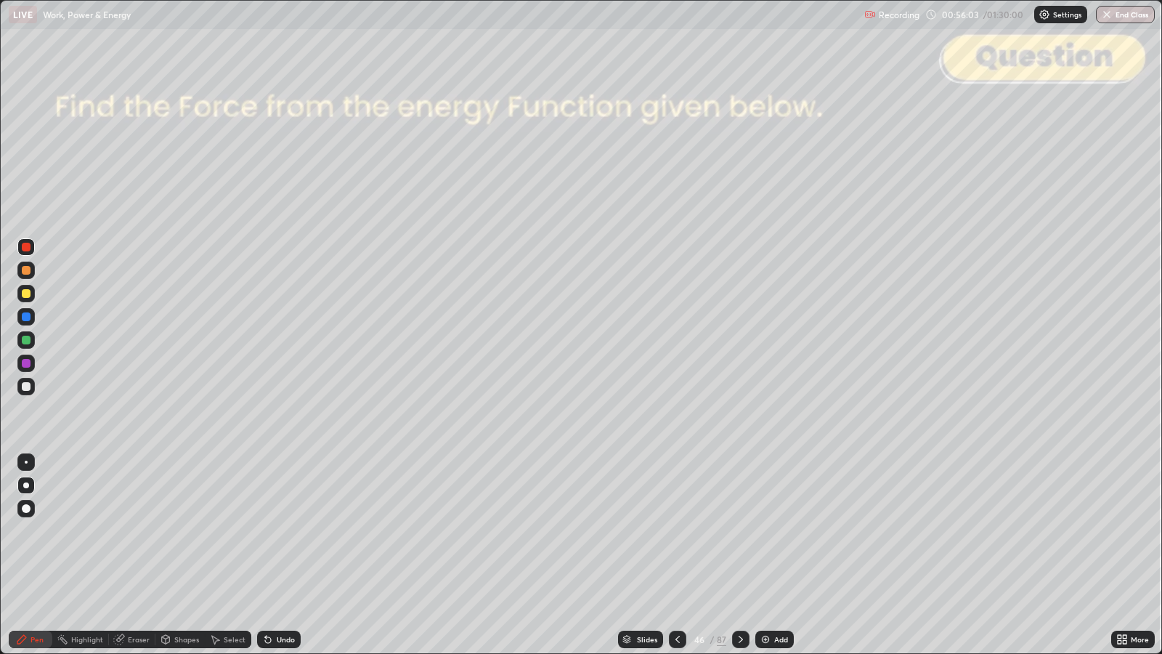
click at [674, 531] on icon at bounding box center [678, 639] width 12 height 12
click at [672, 531] on icon at bounding box center [678, 639] width 12 height 12
click at [635, 531] on div "Slides" at bounding box center [640, 638] width 45 height 17
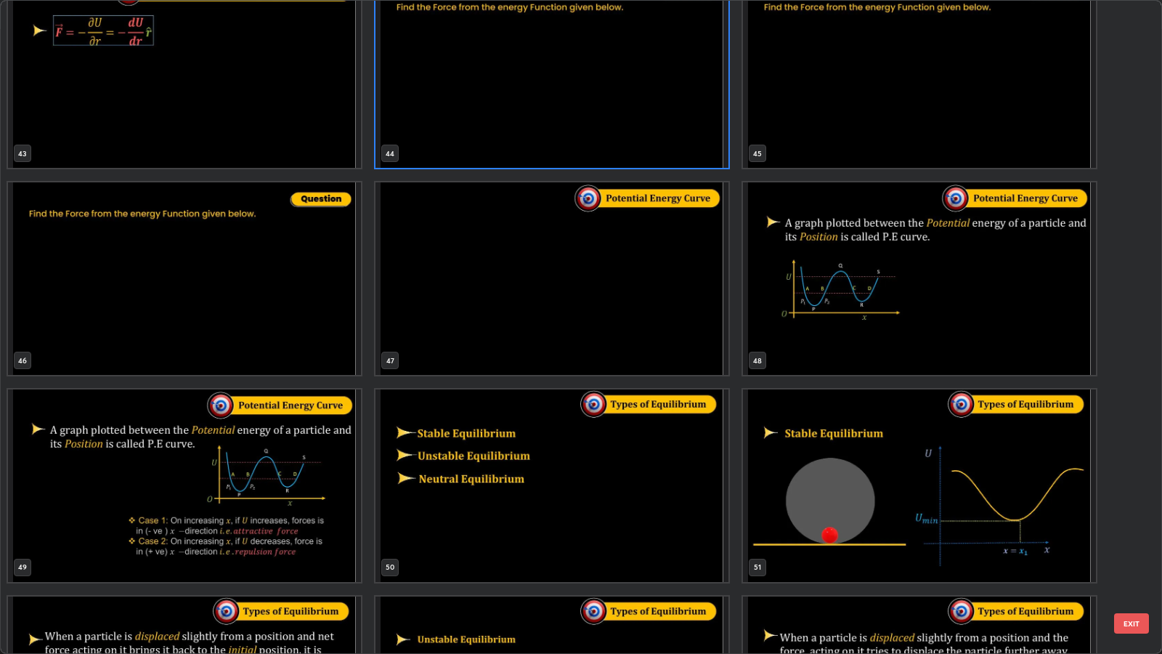
scroll to position [2943, 0]
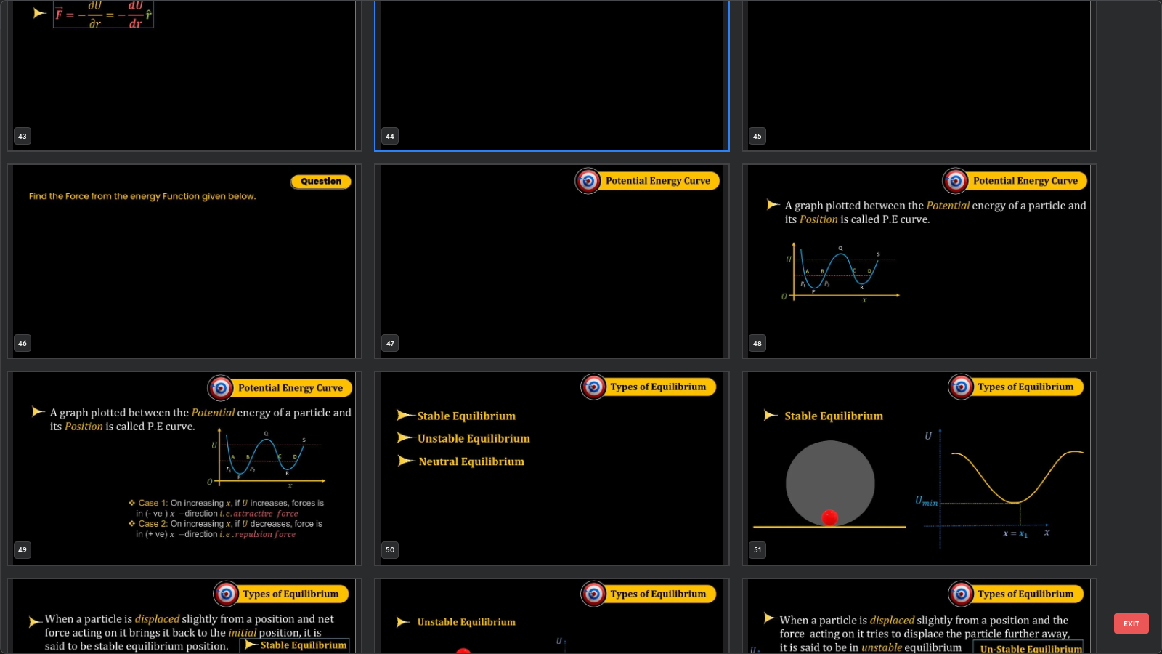
click at [799, 298] on img "grid" at bounding box center [919, 261] width 353 height 192
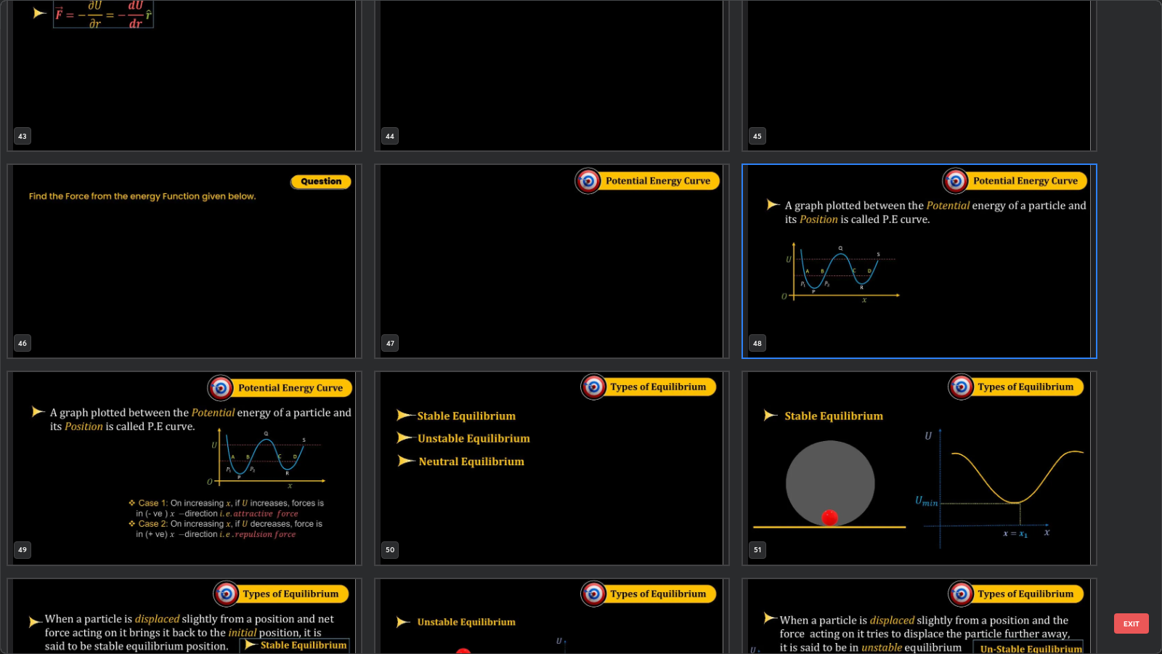
click at [1137, 531] on button "EXIT" at bounding box center [1131, 623] width 35 height 20
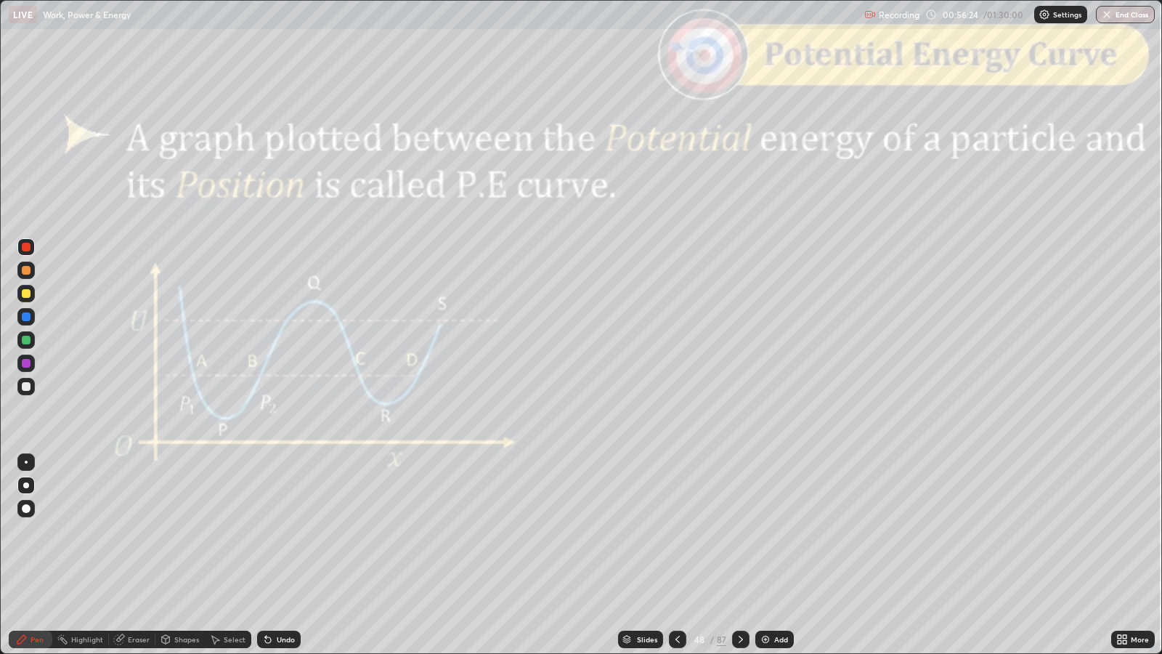
click at [135, 531] on div "Eraser" at bounding box center [139, 638] width 22 height 7
click at [29, 531] on div "Pen" at bounding box center [31, 638] width 44 height 17
click at [26, 296] on div at bounding box center [26, 293] width 9 height 9
click at [27, 389] on div at bounding box center [26, 386] width 9 height 9
click at [25, 248] on div at bounding box center [26, 247] width 9 height 9
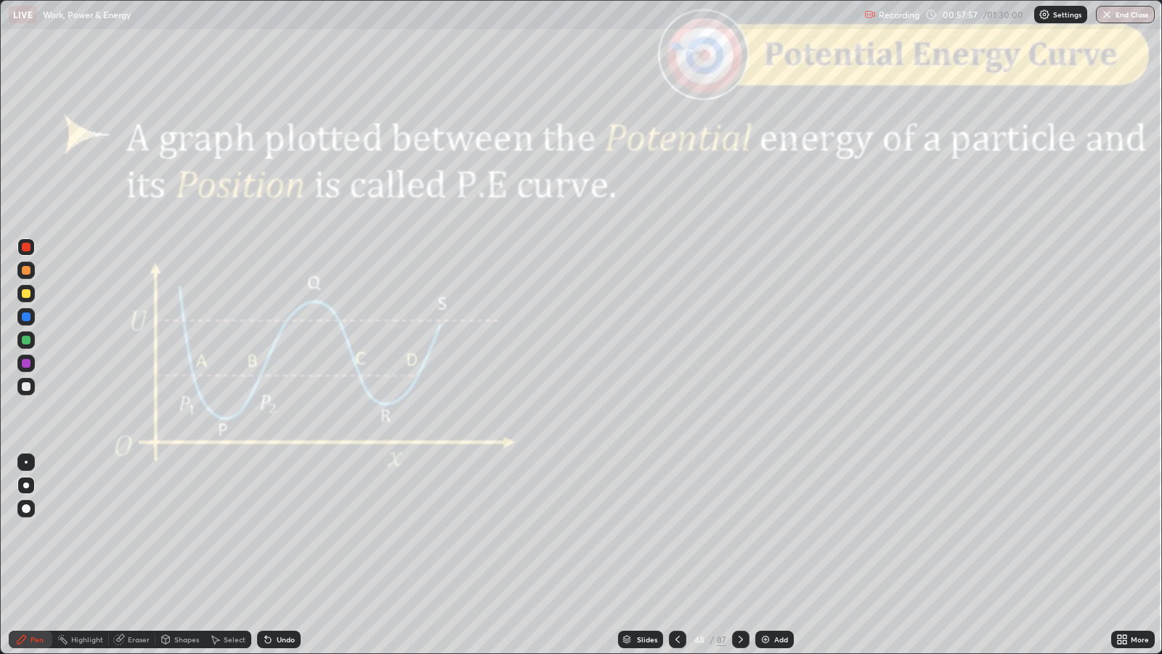
click at [29, 384] on div at bounding box center [26, 386] width 9 height 9
click at [184, 531] on div "Shapes" at bounding box center [186, 638] width 25 height 7
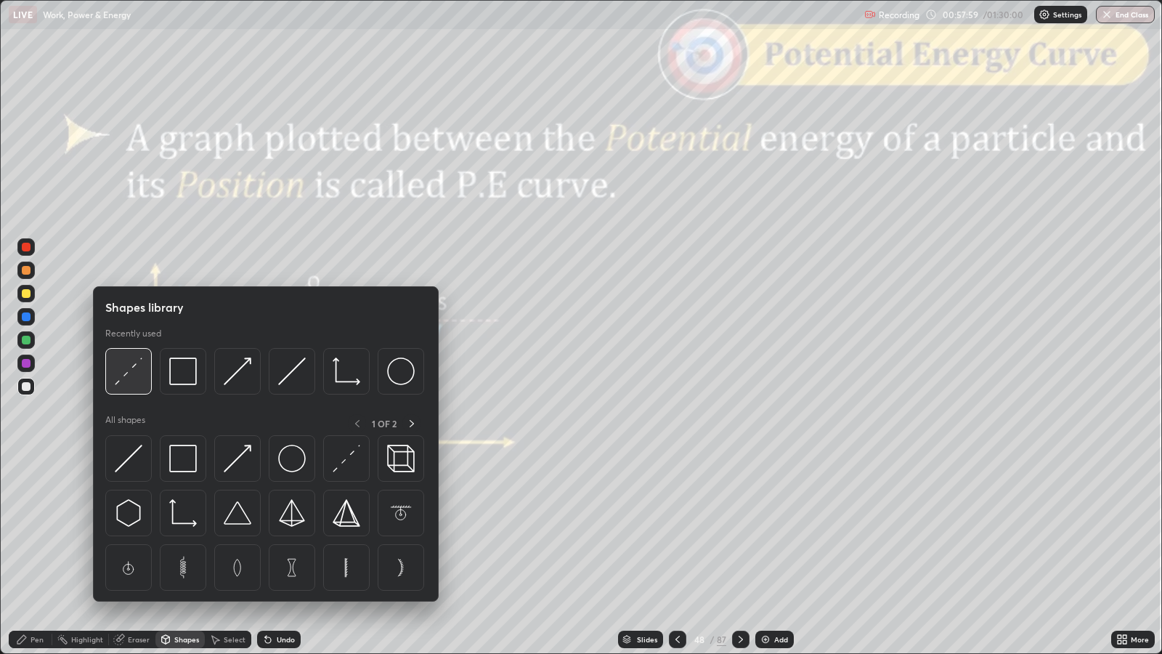
click at [132, 375] on img at bounding box center [129, 371] width 28 height 28
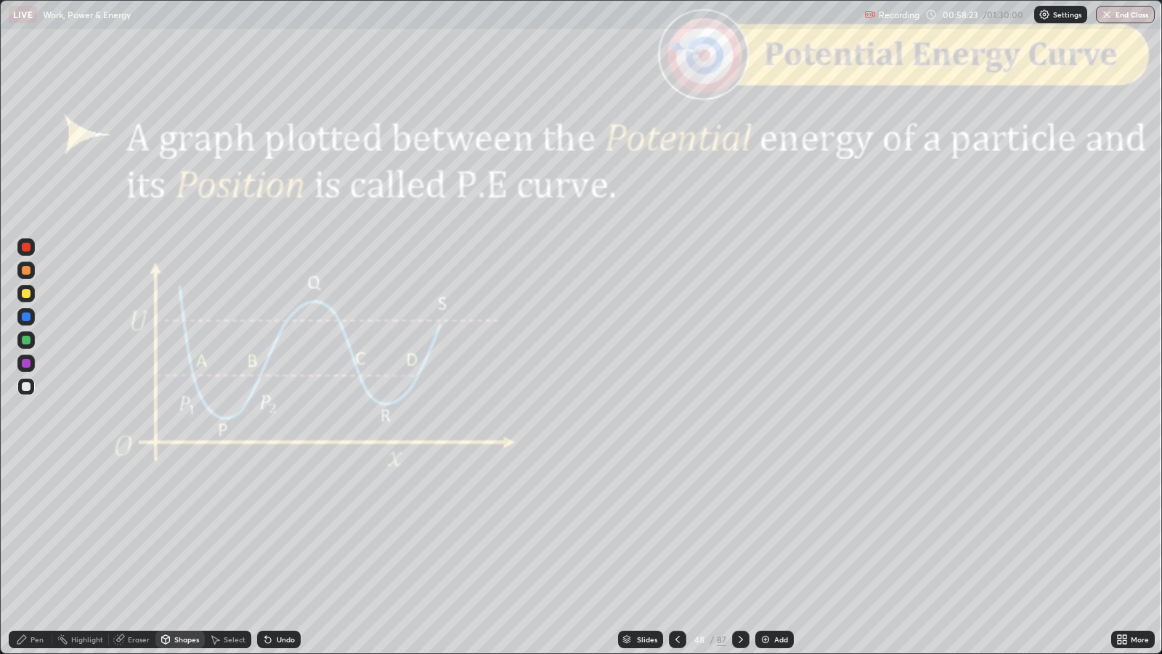
click at [282, 531] on div "Undo" at bounding box center [286, 638] width 18 height 7
click at [38, 531] on div "Pen" at bounding box center [37, 638] width 13 height 7
click at [739, 531] on icon at bounding box center [741, 639] width 12 height 12
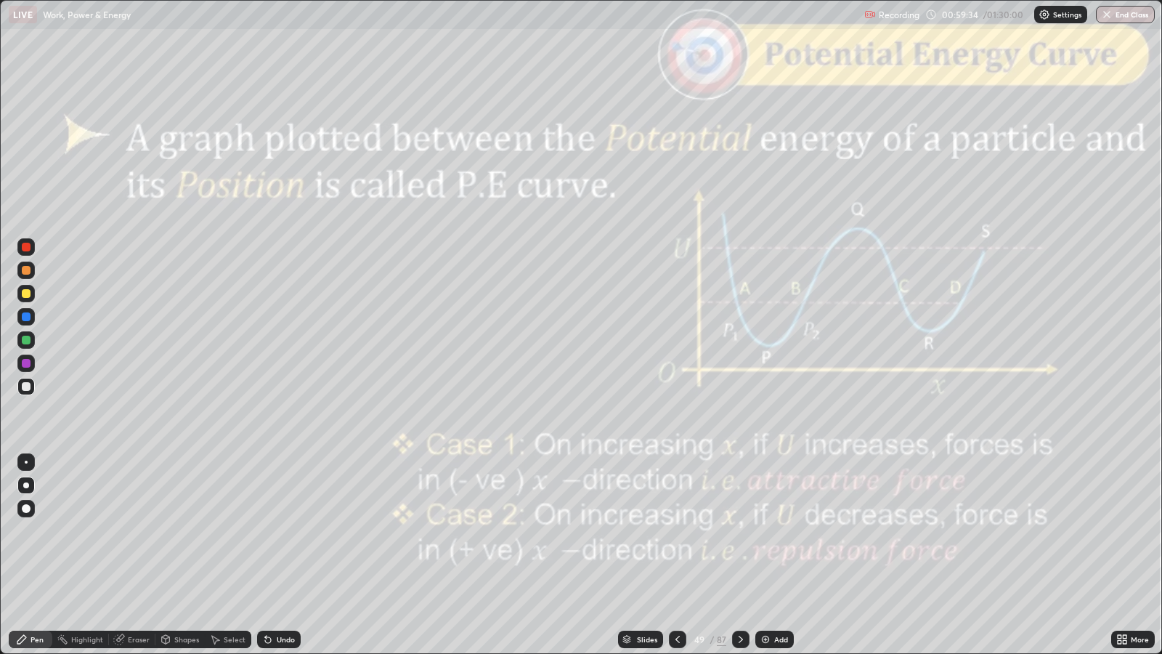
click at [675, 531] on div at bounding box center [677, 638] width 17 height 17
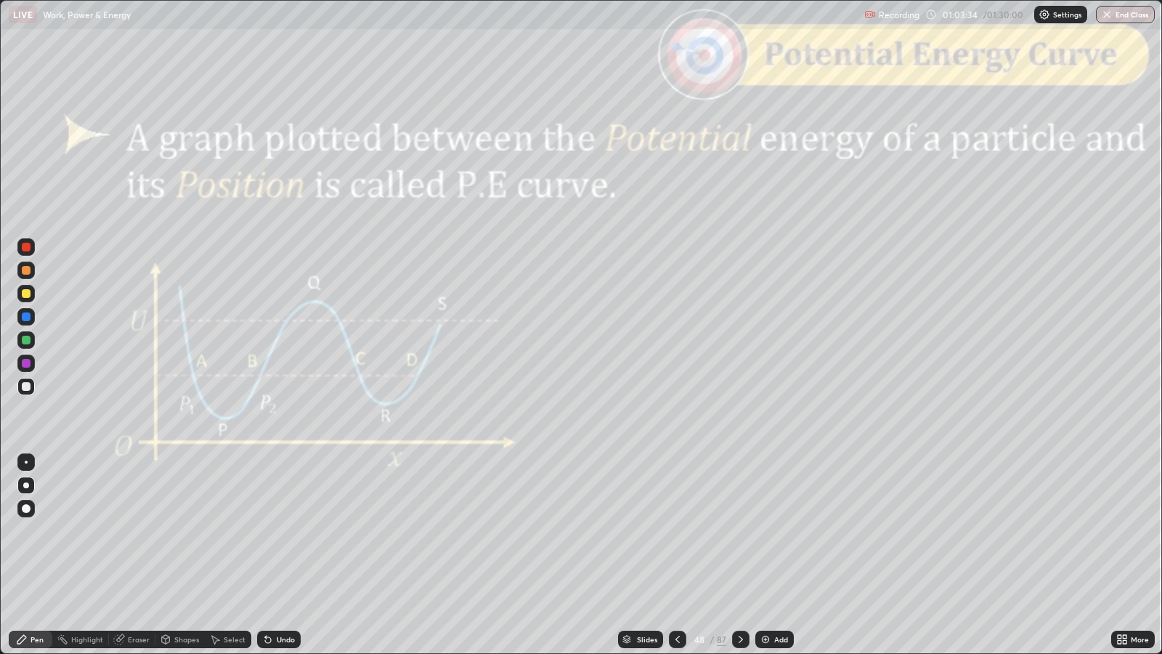
click at [739, 531] on icon at bounding box center [741, 639] width 12 height 12
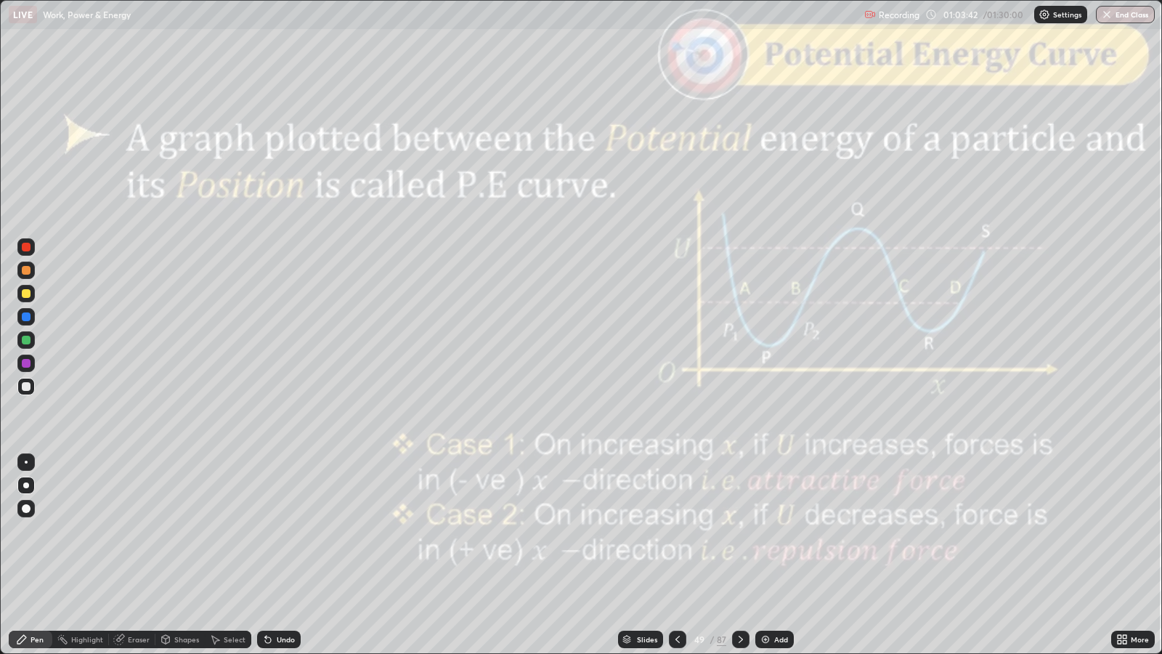
click at [290, 531] on div "Undo" at bounding box center [279, 638] width 44 height 17
click at [265, 531] on icon at bounding box center [268, 640] width 6 height 6
click at [741, 531] on icon at bounding box center [741, 638] width 4 height 7
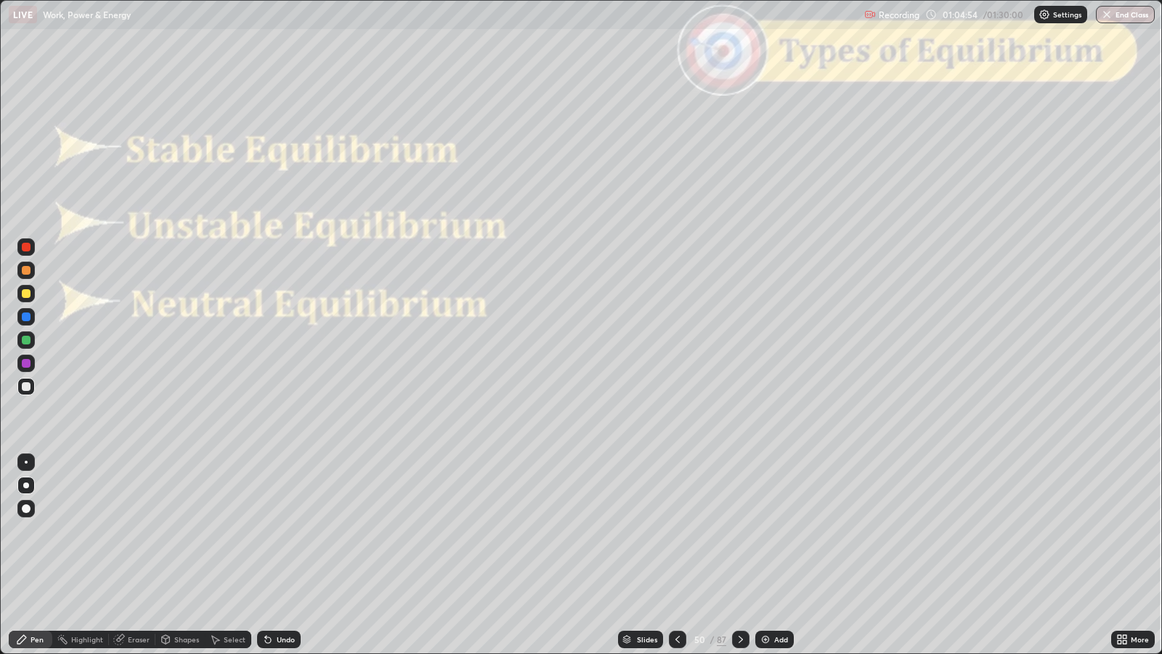
click at [651, 531] on div "Slides" at bounding box center [640, 638] width 45 height 17
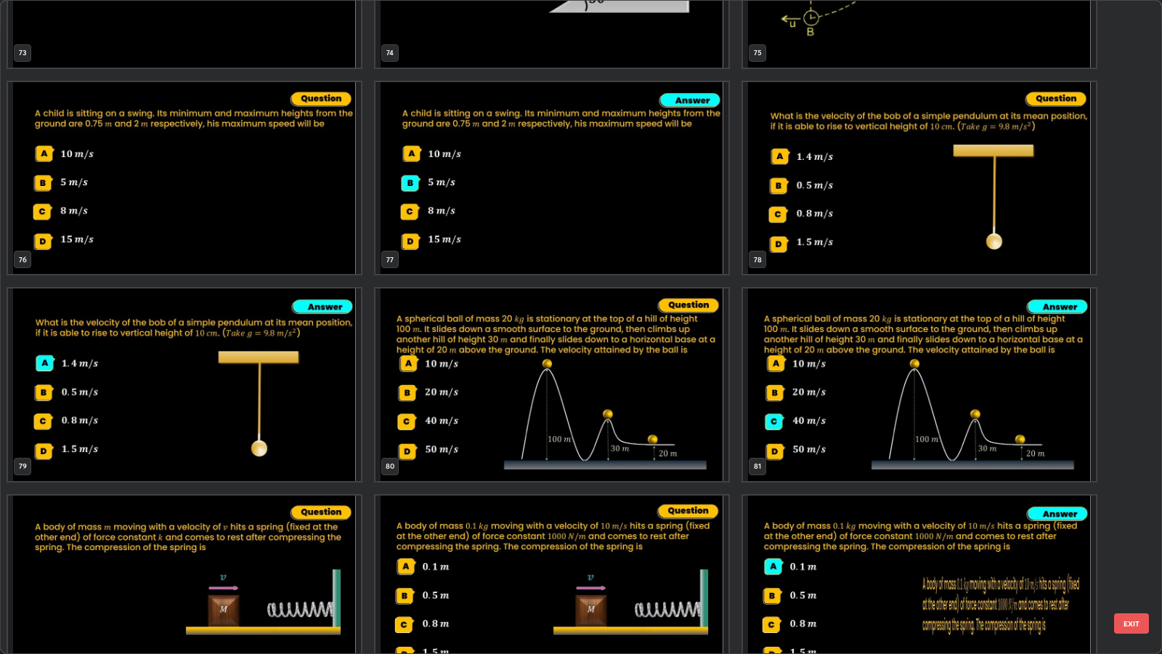
scroll to position [5095, 0]
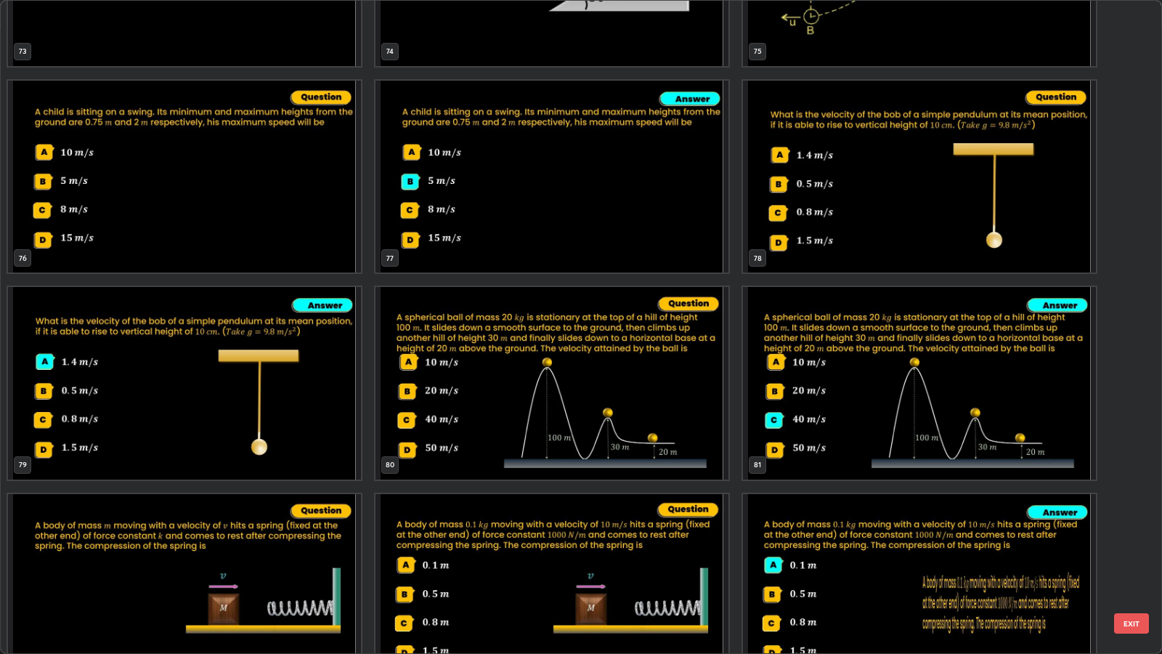
click at [1137, 531] on button "EXIT" at bounding box center [1131, 623] width 35 height 20
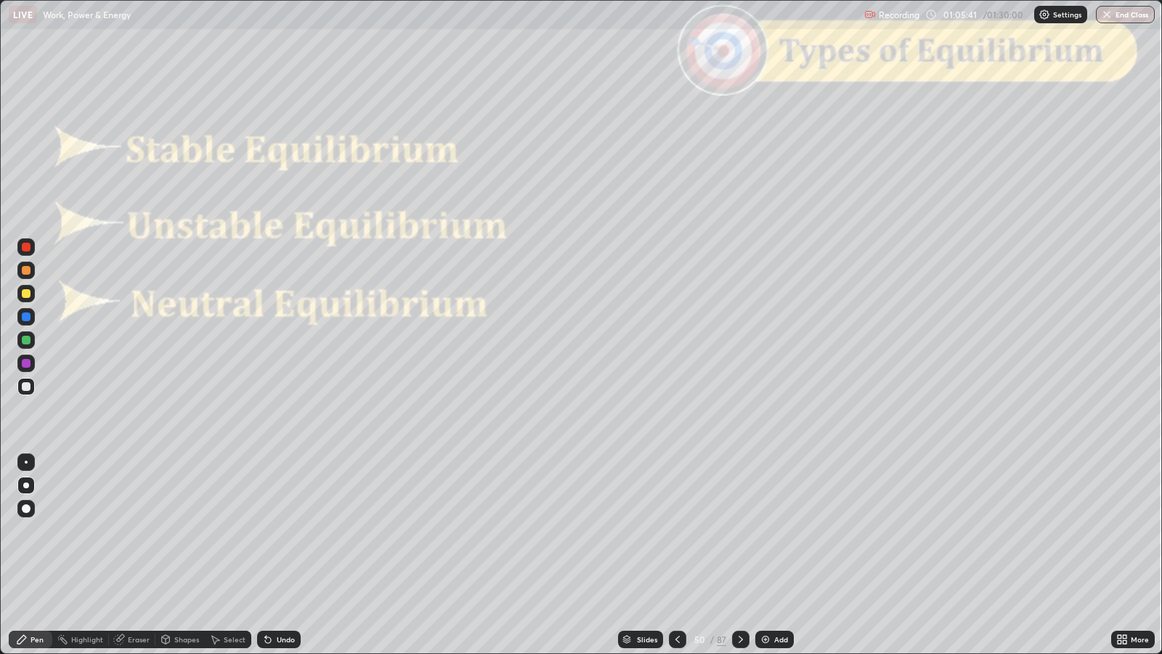
click at [739, 531] on icon at bounding box center [741, 639] width 12 height 12
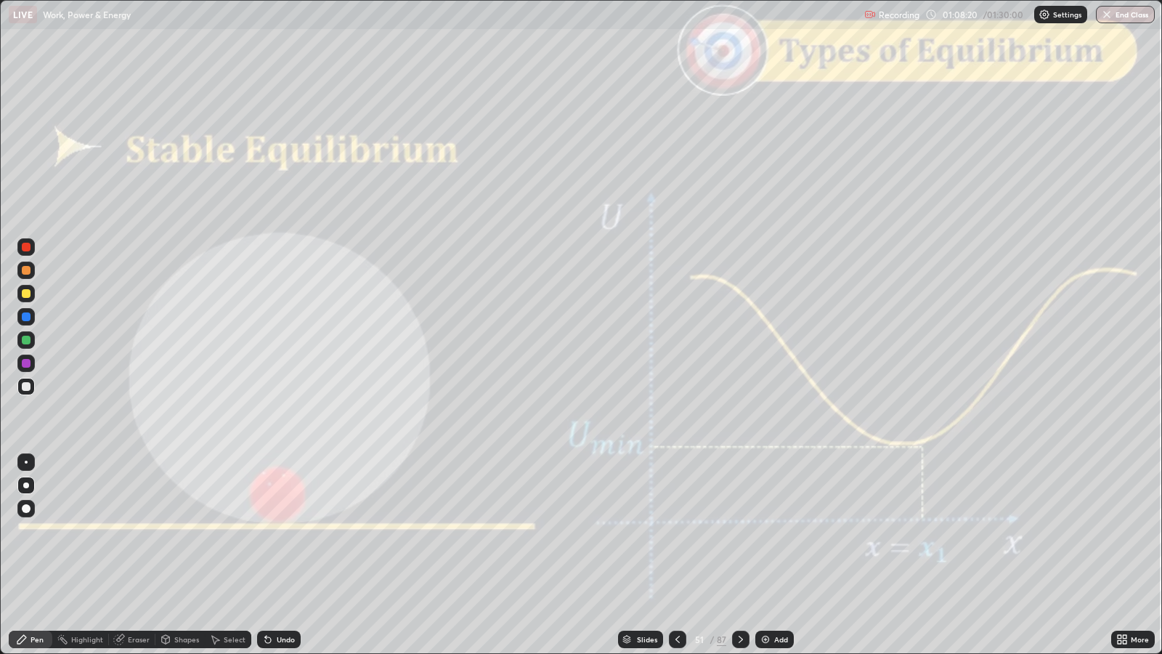
click at [744, 531] on icon at bounding box center [741, 639] width 12 height 12
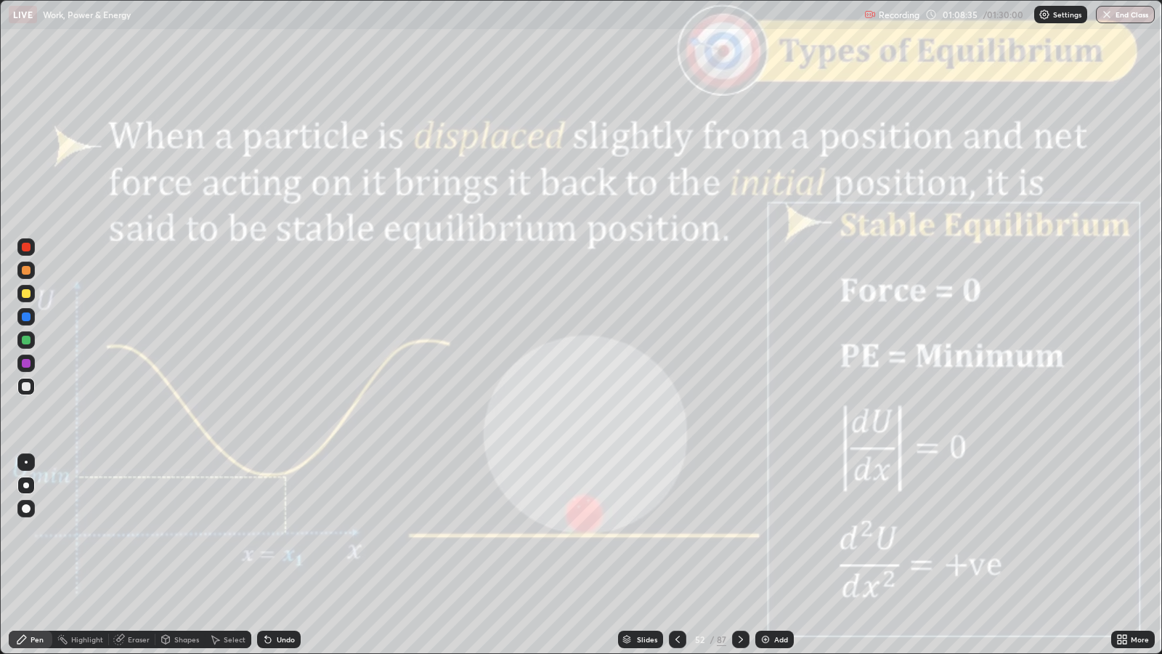
click at [741, 531] on icon at bounding box center [741, 639] width 12 height 12
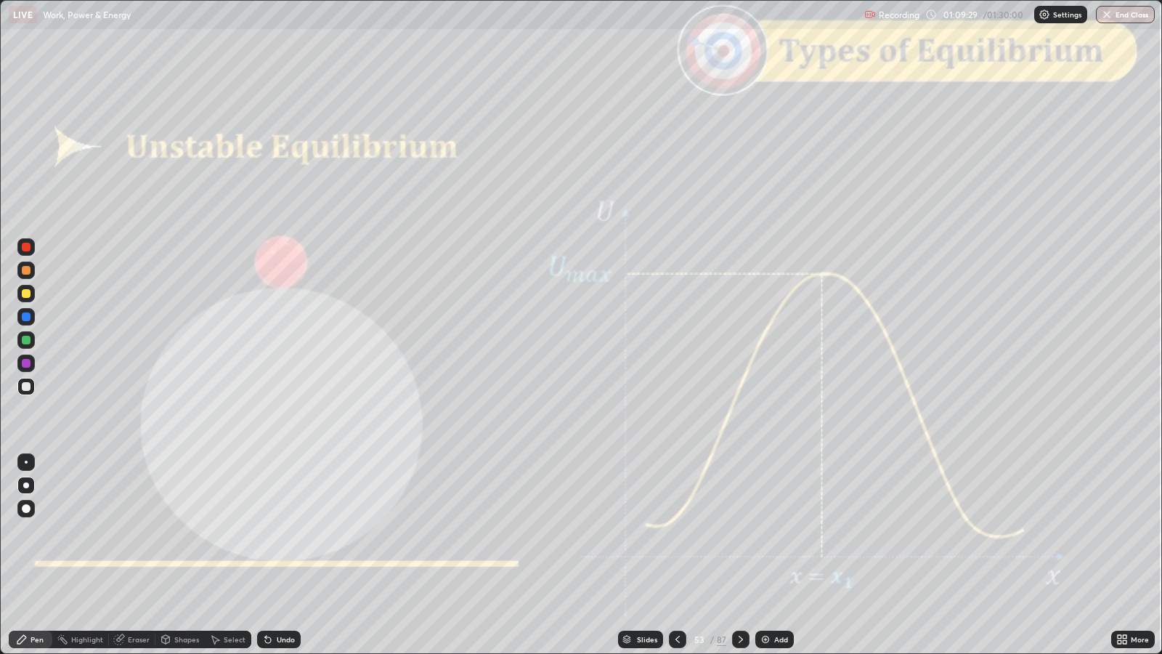
click at [285, 531] on div "Undo" at bounding box center [286, 638] width 18 height 7
click at [739, 531] on icon at bounding box center [741, 639] width 12 height 12
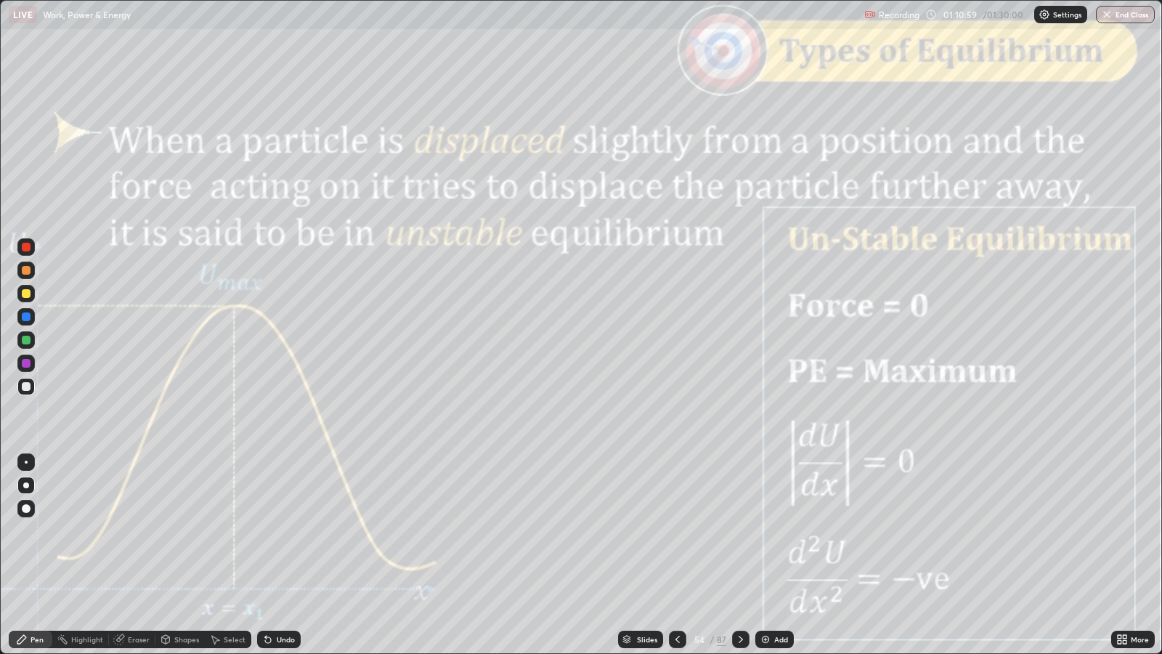
click at [743, 531] on icon at bounding box center [741, 639] width 12 height 12
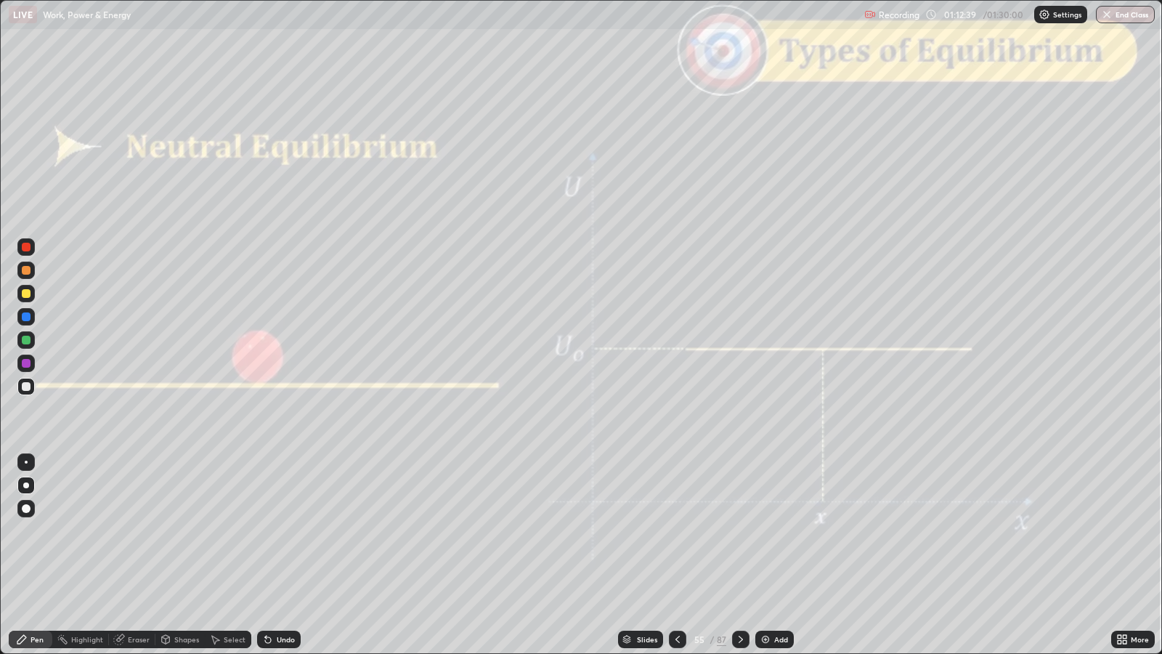
click at [739, 531] on icon at bounding box center [741, 638] width 4 height 7
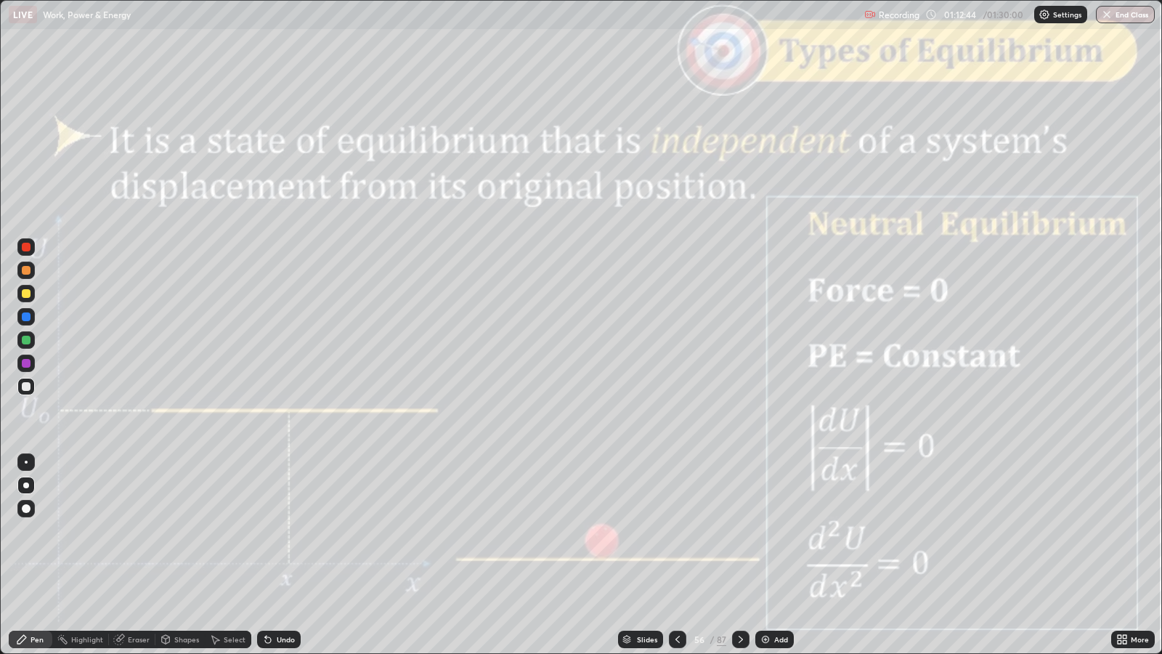
click at [743, 531] on icon at bounding box center [741, 639] width 12 height 12
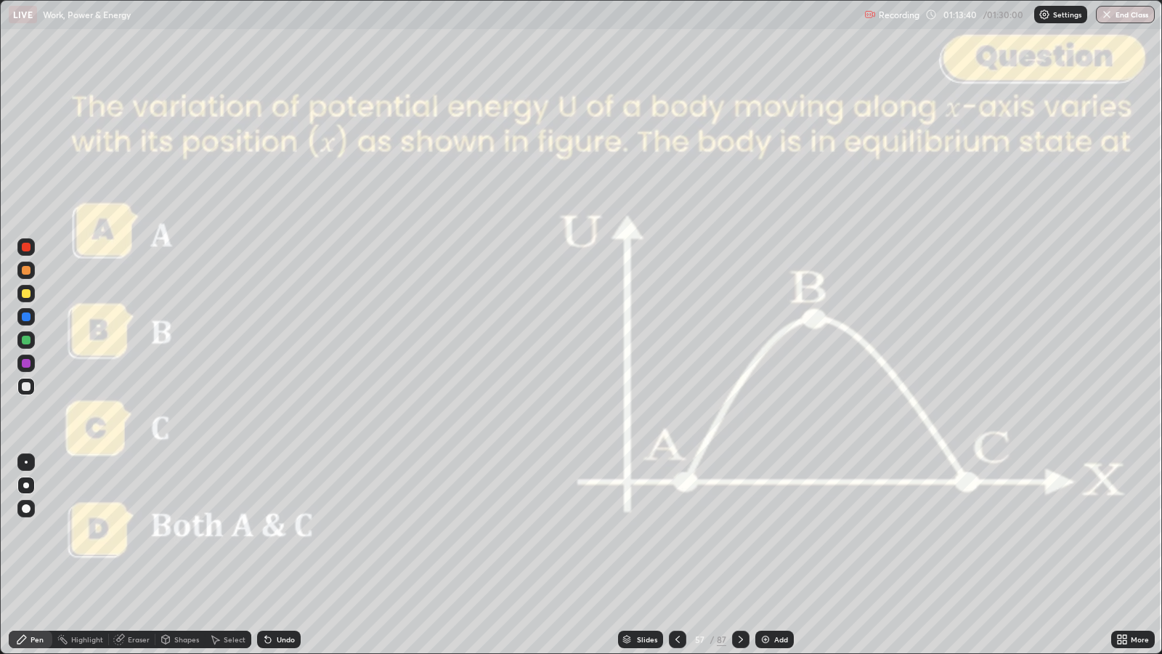
click at [739, 531] on icon at bounding box center [741, 639] width 12 height 12
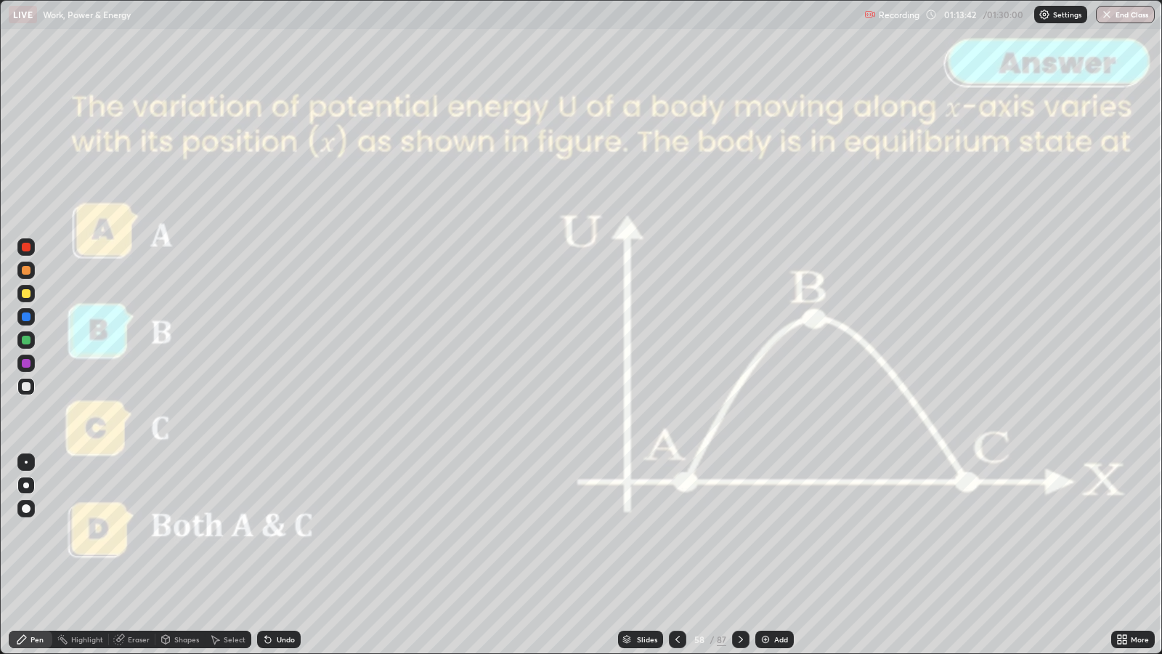
click at [739, 531] on icon at bounding box center [741, 639] width 12 height 12
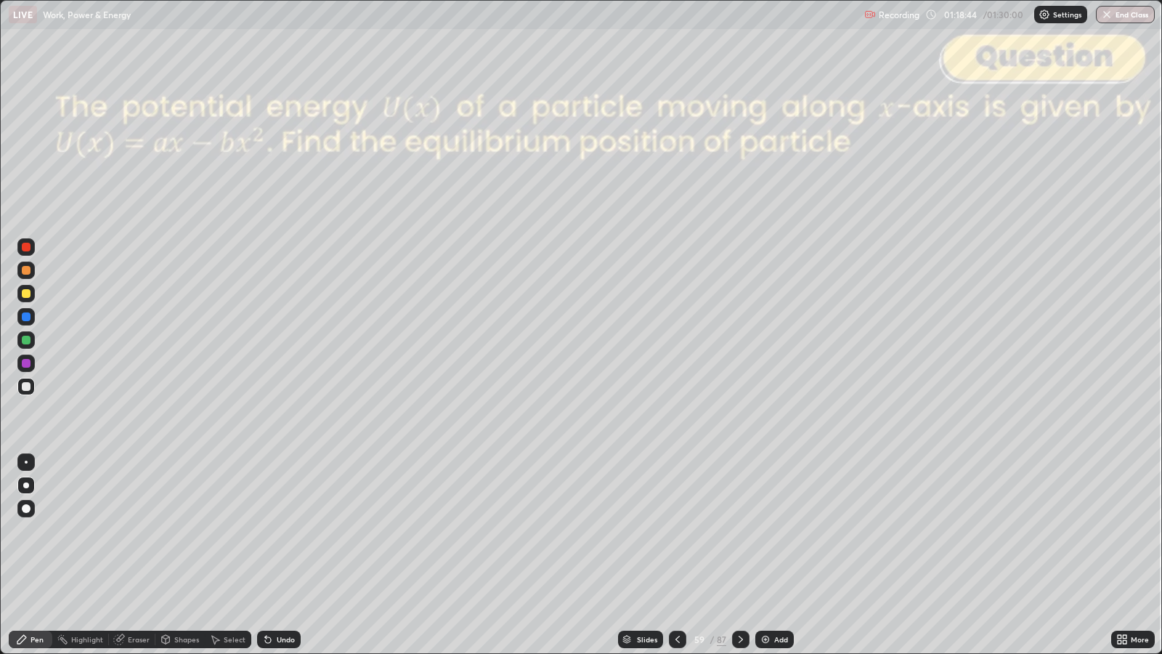
click at [184, 531] on div "Shapes" at bounding box center [186, 638] width 25 height 7
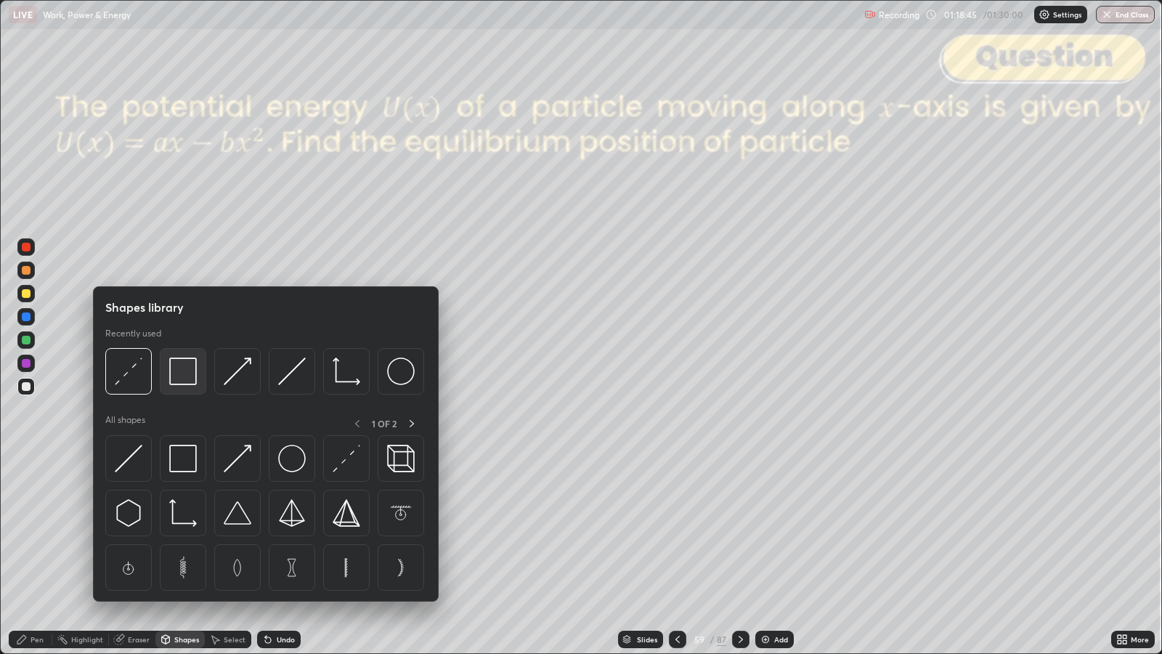
click at [182, 365] on img at bounding box center [183, 371] width 28 height 28
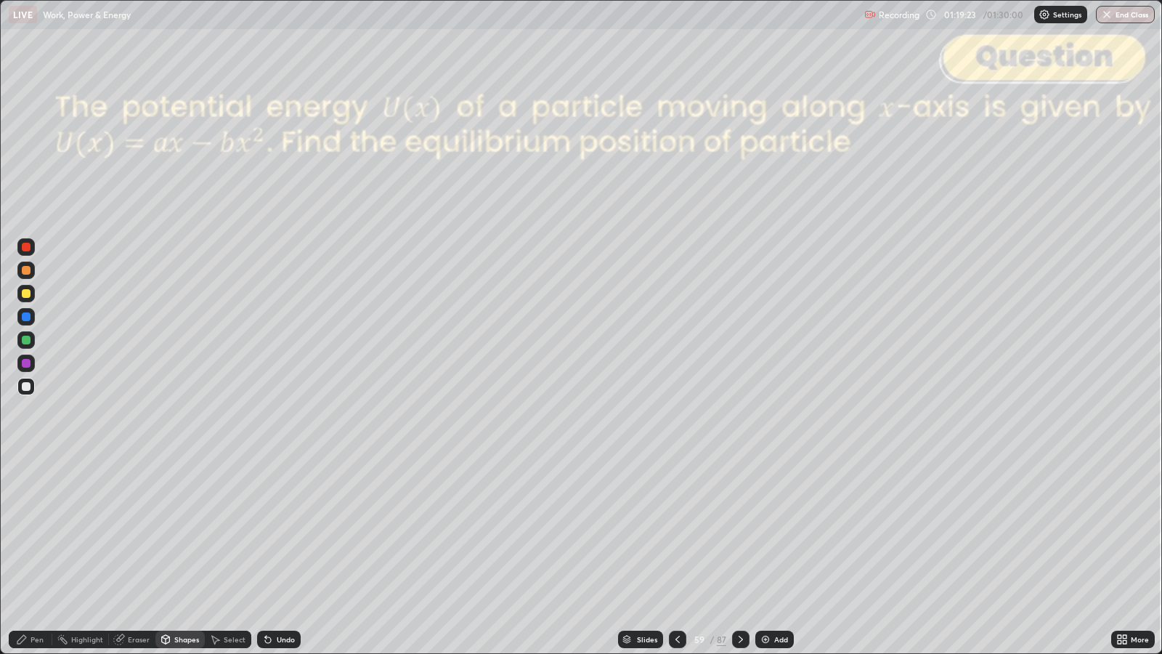
click at [737, 531] on icon at bounding box center [741, 639] width 12 height 12
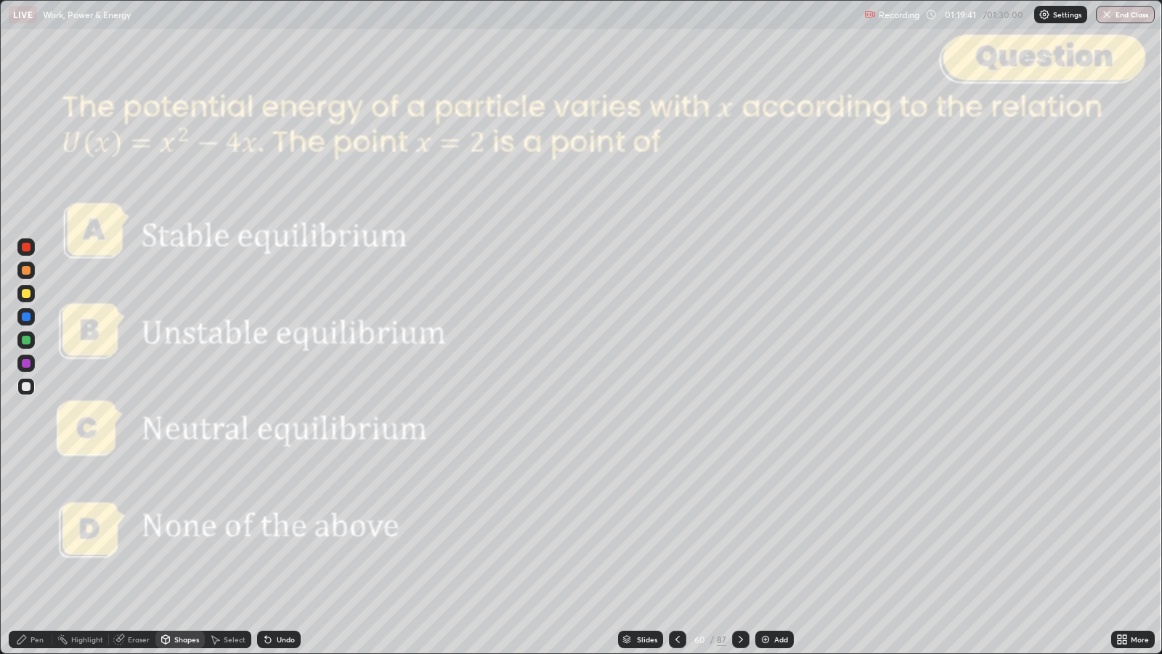
click at [286, 531] on div "Undo" at bounding box center [286, 638] width 18 height 7
click at [28, 531] on div "Pen" at bounding box center [31, 638] width 44 height 17
click at [741, 531] on icon at bounding box center [741, 638] width 4 height 7
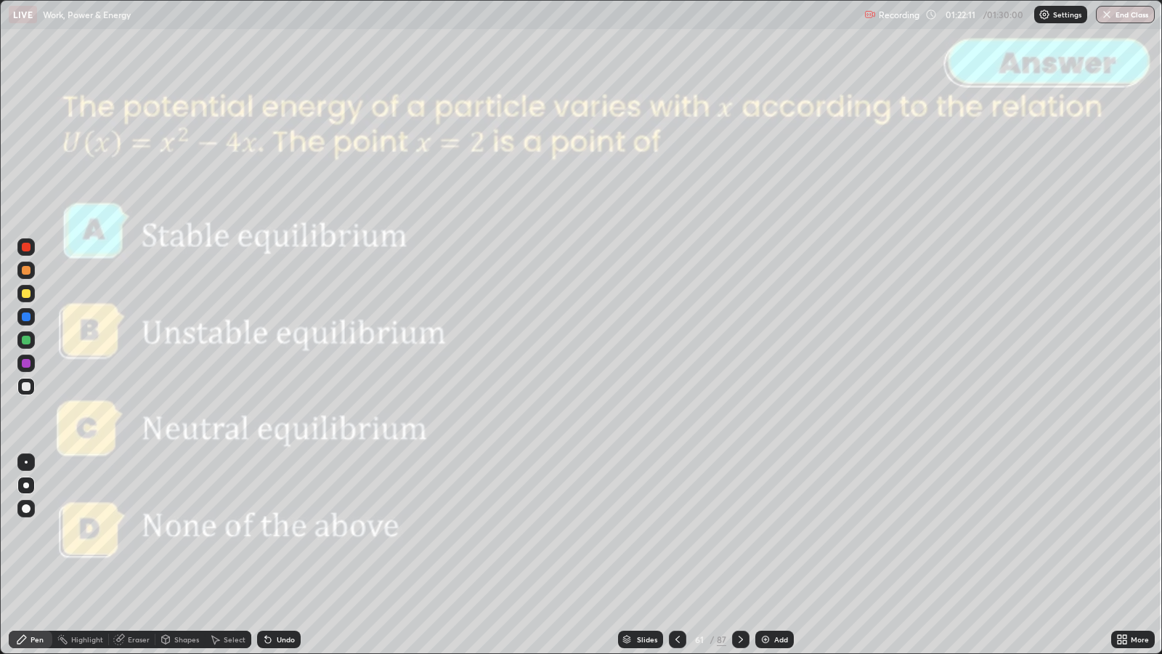
click at [743, 531] on icon at bounding box center [741, 639] width 12 height 12
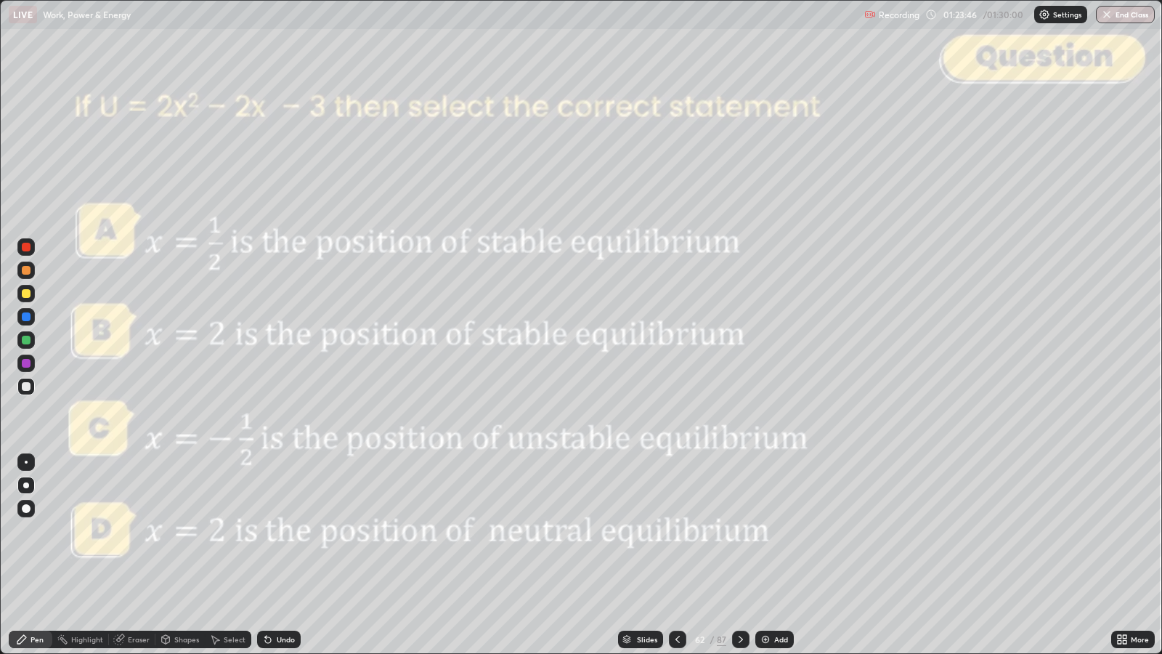
click at [741, 531] on icon at bounding box center [741, 639] width 12 height 12
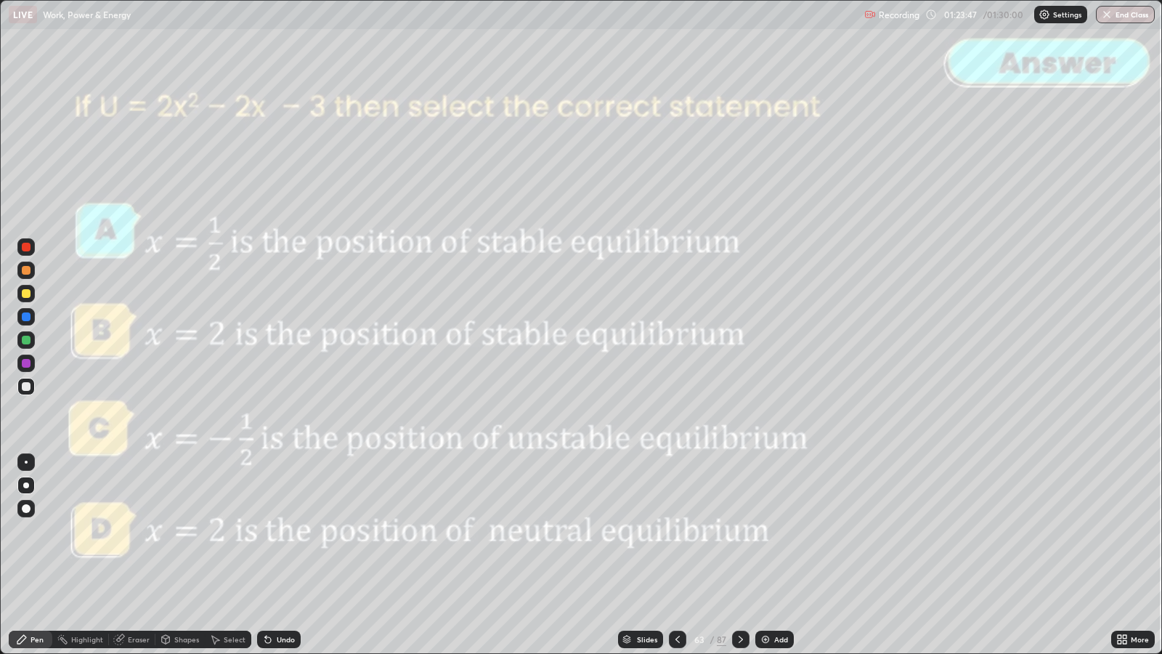
click at [646, 531] on div "Slides" at bounding box center [647, 638] width 20 height 7
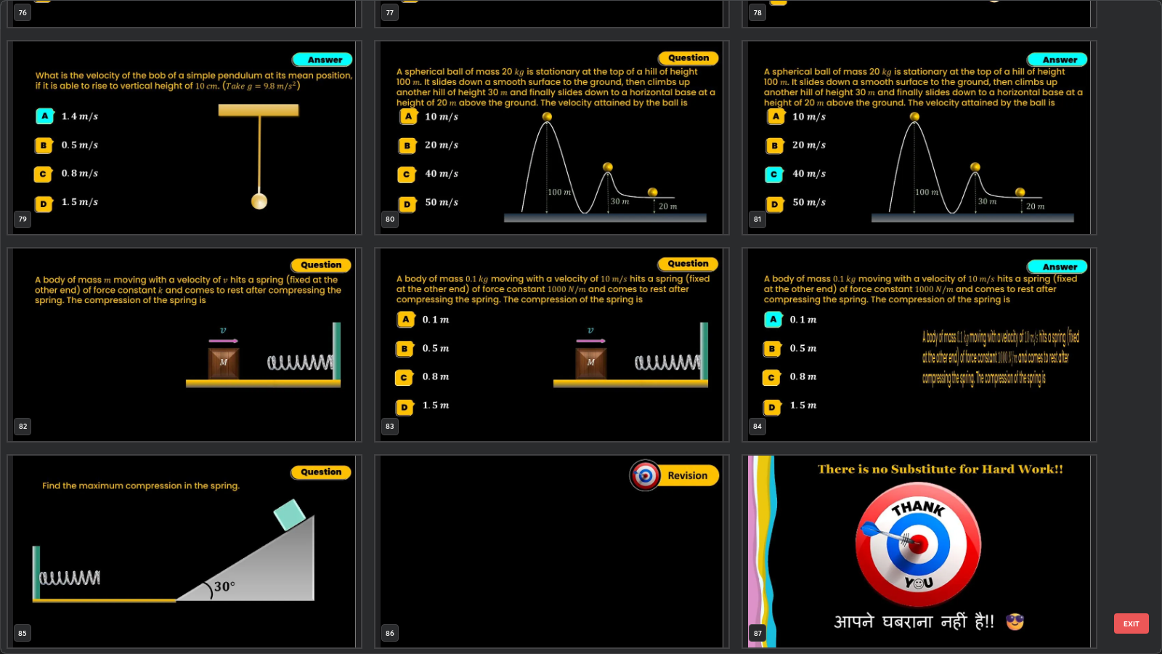
scroll to position [5341, 0]
click at [646, 531] on img "grid" at bounding box center [551, 551] width 353 height 192
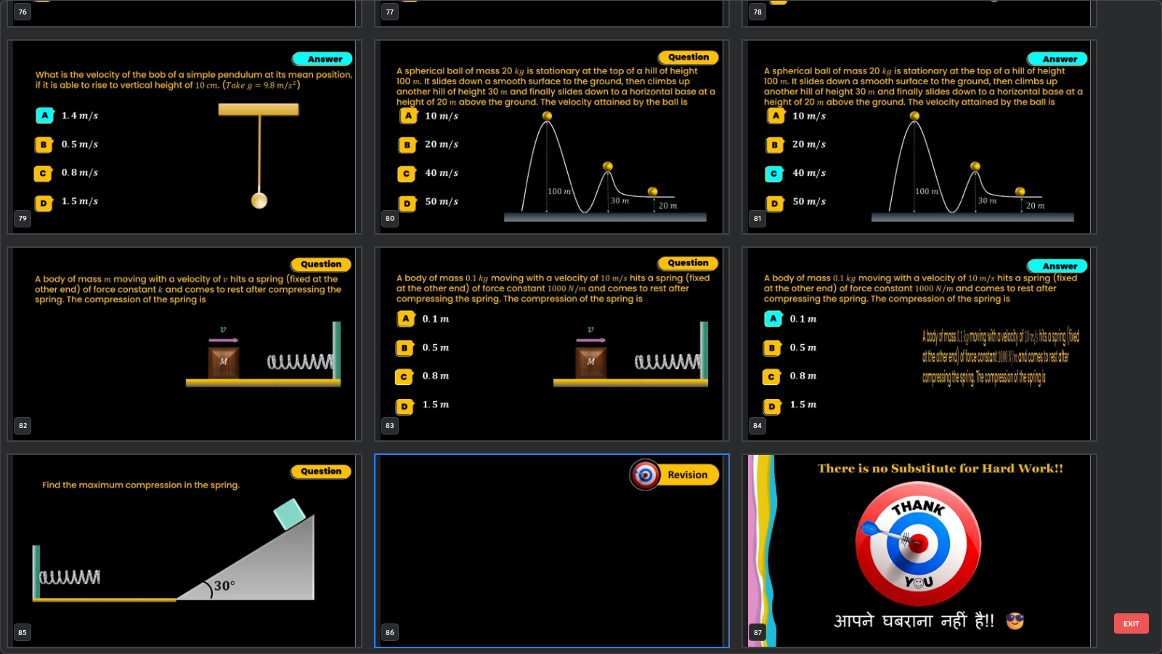
click at [1134, 531] on button "EXIT" at bounding box center [1131, 623] width 35 height 20
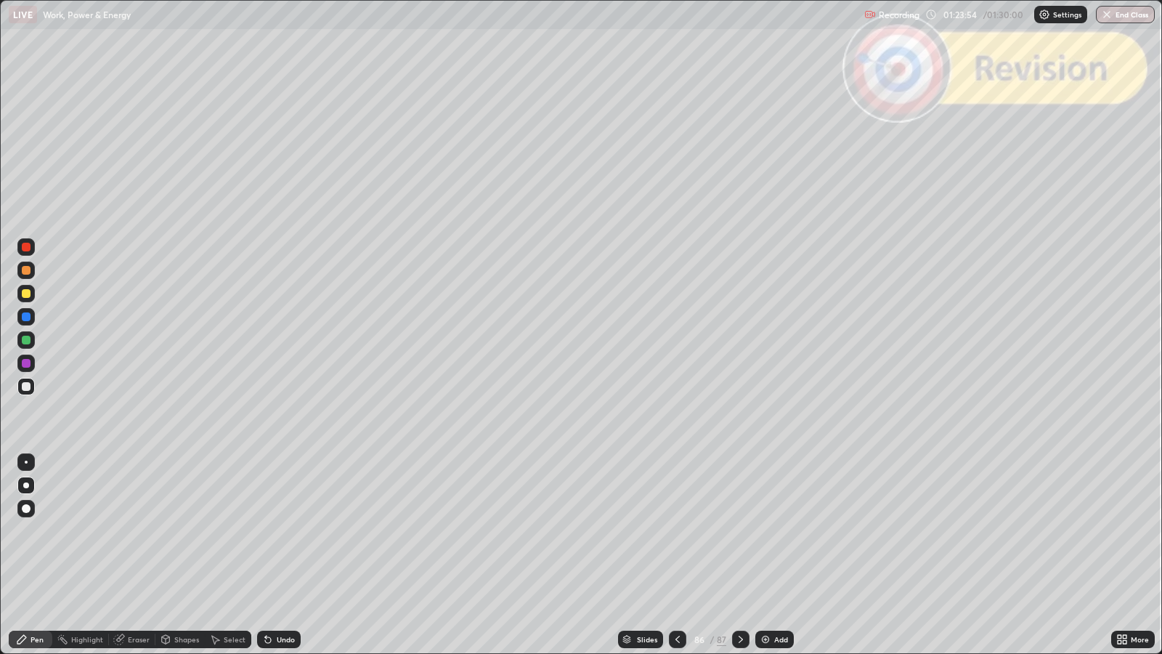
click at [742, 531] on icon at bounding box center [741, 639] width 12 height 12
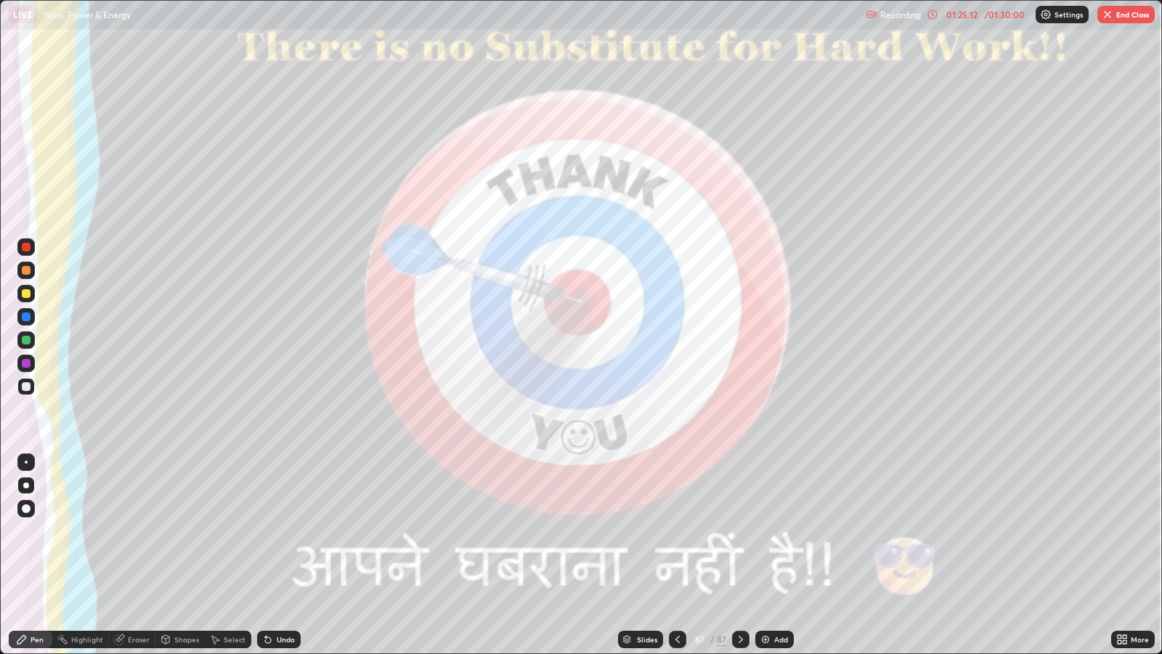
click at [1123, 15] on button "End Class" at bounding box center [1125, 14] width 57 height 17
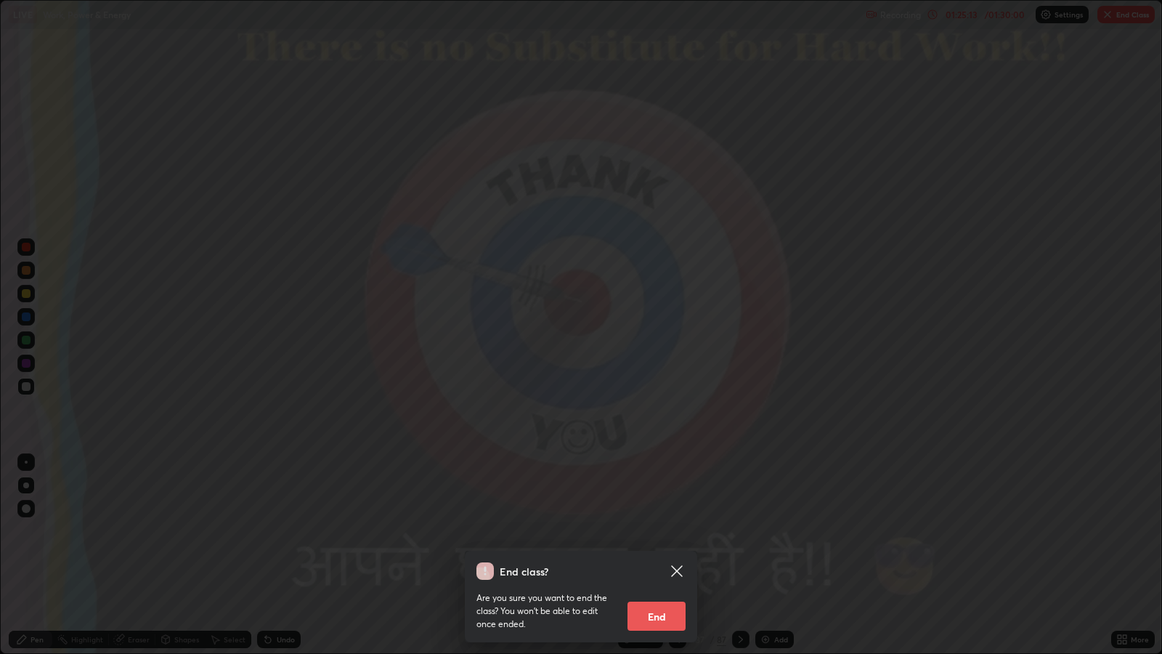
click at [645, 531] on button "End" at bounding box center [656, 615] width 58 height 29
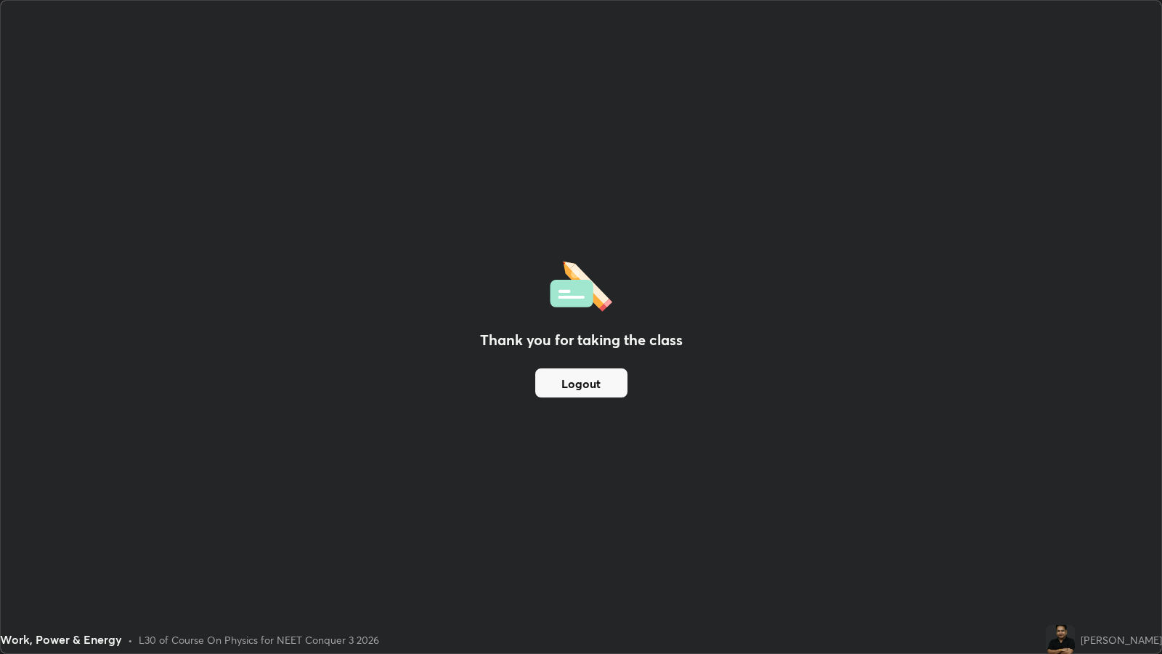
click at [588, 380] on button "Logout" at bounding box center [581, 382] width 92 height 29
